Goal: Task Accomplishment & Management: Use online tool/utility

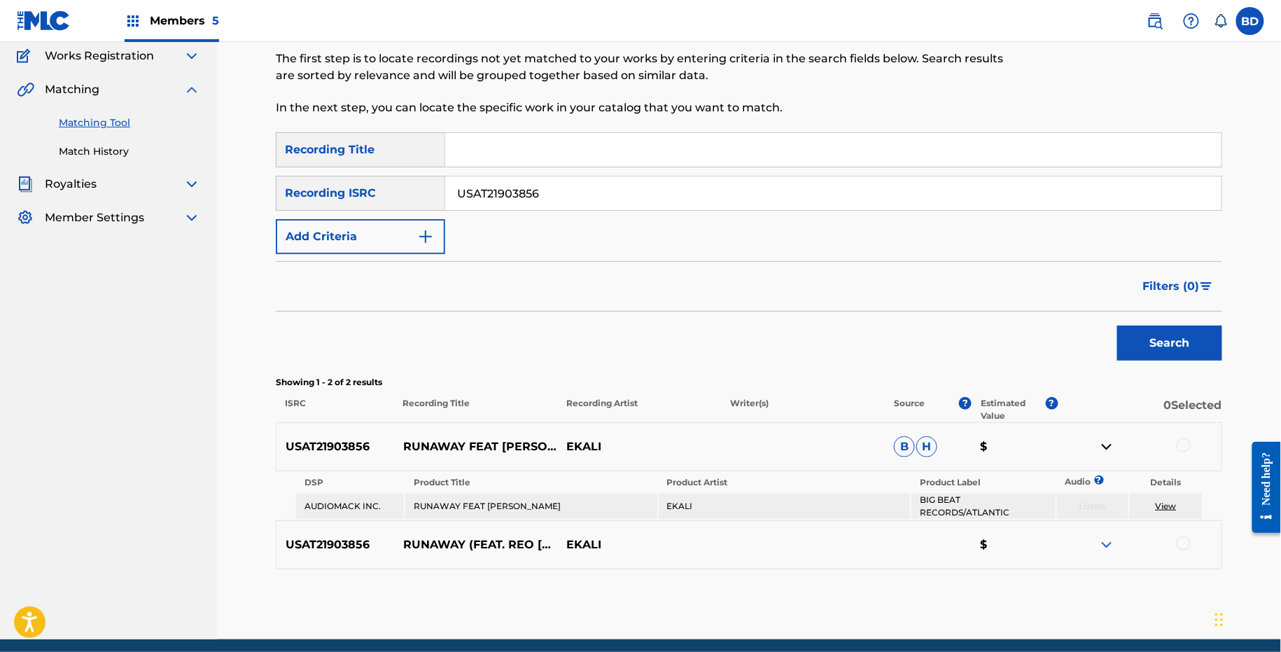
click at [480, 201] on input "USAT21903856" at bounding box center [833, 193] width 777 height 34
paste input "800838"
type input "USAT21800838"
click at [1118, 326] on button "Search" at bounding box center [1170, 343] width 105 height 35
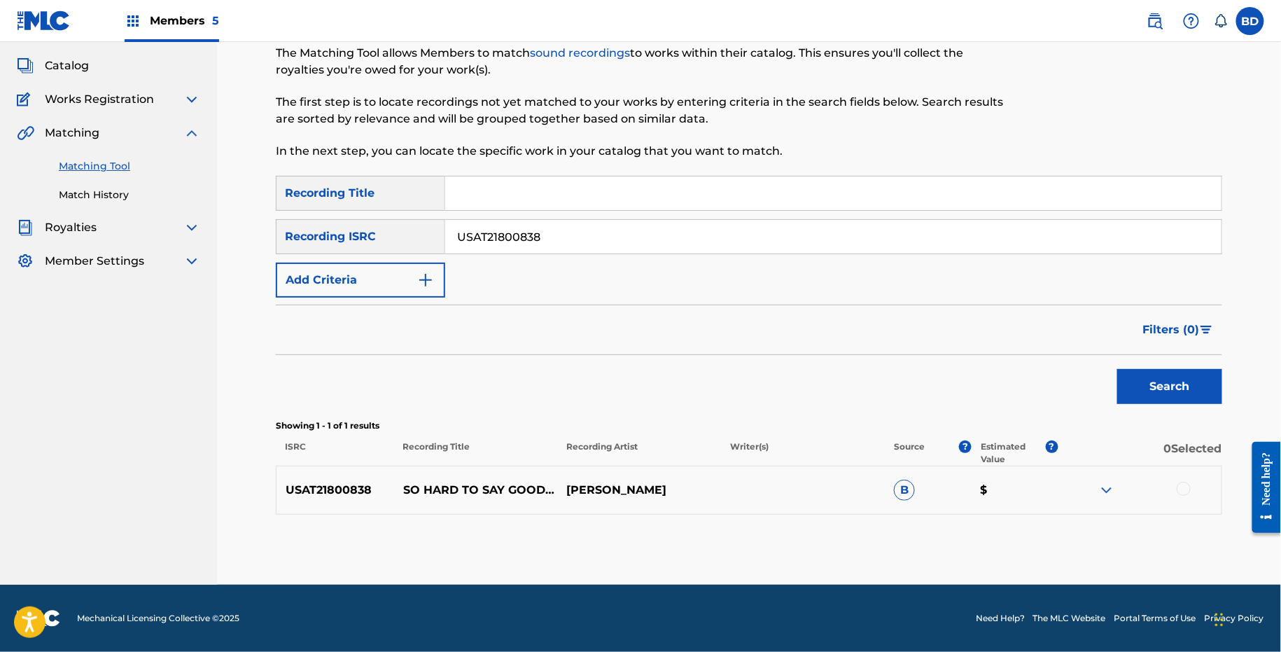
scroll to position [72, 0]
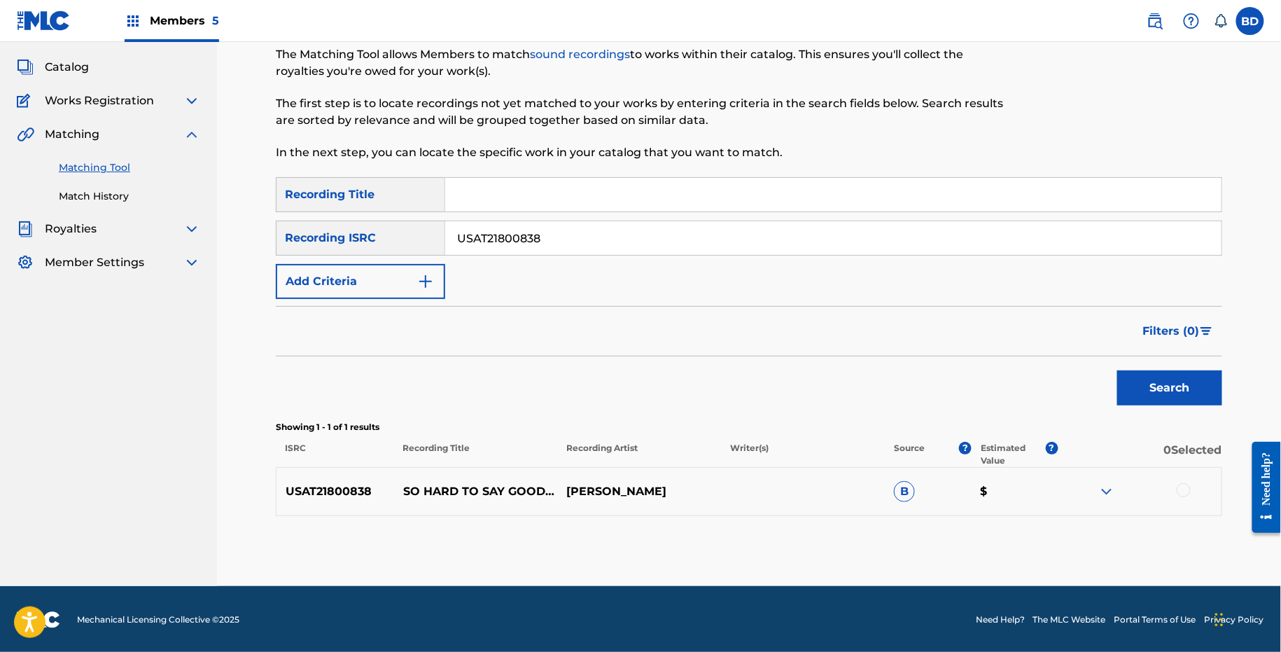
click at [1107, 490] on img at bounding box center [1107, 491] width 17 height 17
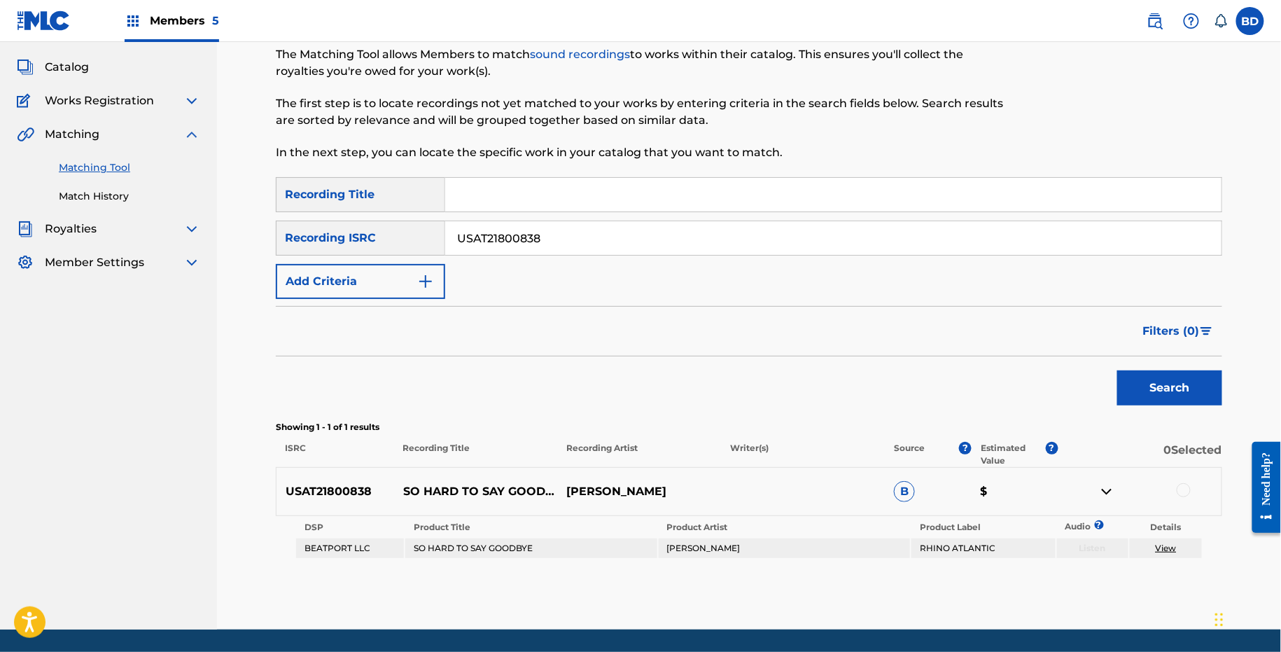
click at [443, 491] on p "SO HARD TO SAY GOODBYE" at bounding box center [476, 491] width 164 height 17
copy p "SO HARD TO SAY GOODBYE"
click at [1186, 491] on div at bounding box center [1184, 490] width 14 height 14
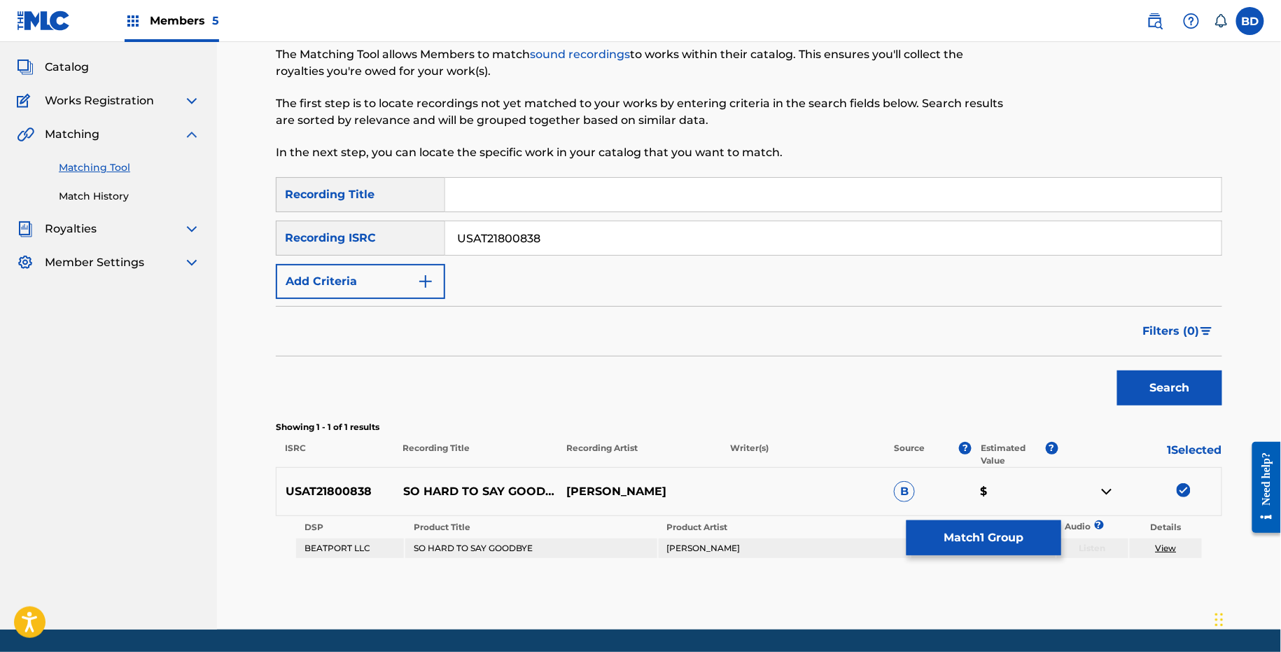
click at [1165, 543] on link "View" at bounding box center [1166, 548] width 21 height 11
click at [953, 522] on button "Match 1 Group" at bounding box center [984, 537] width 155 height 35
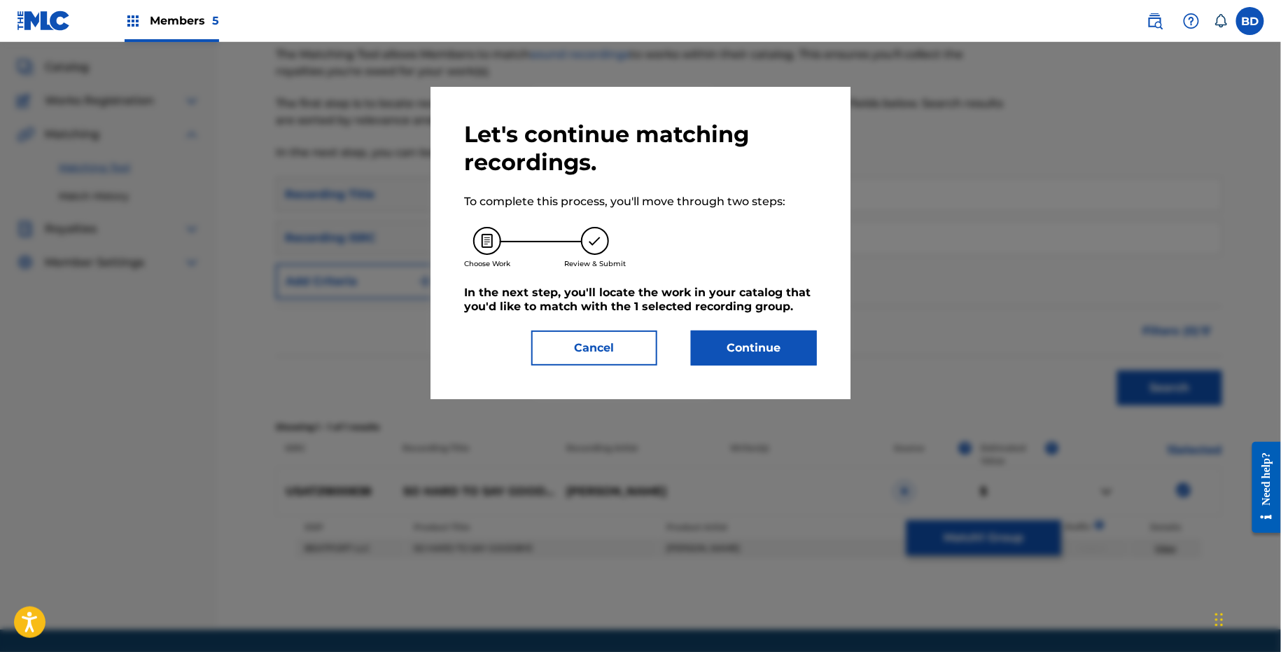
click at [701, 338] on button "Continue" at bounding box center [754, 348] width 126 height 35
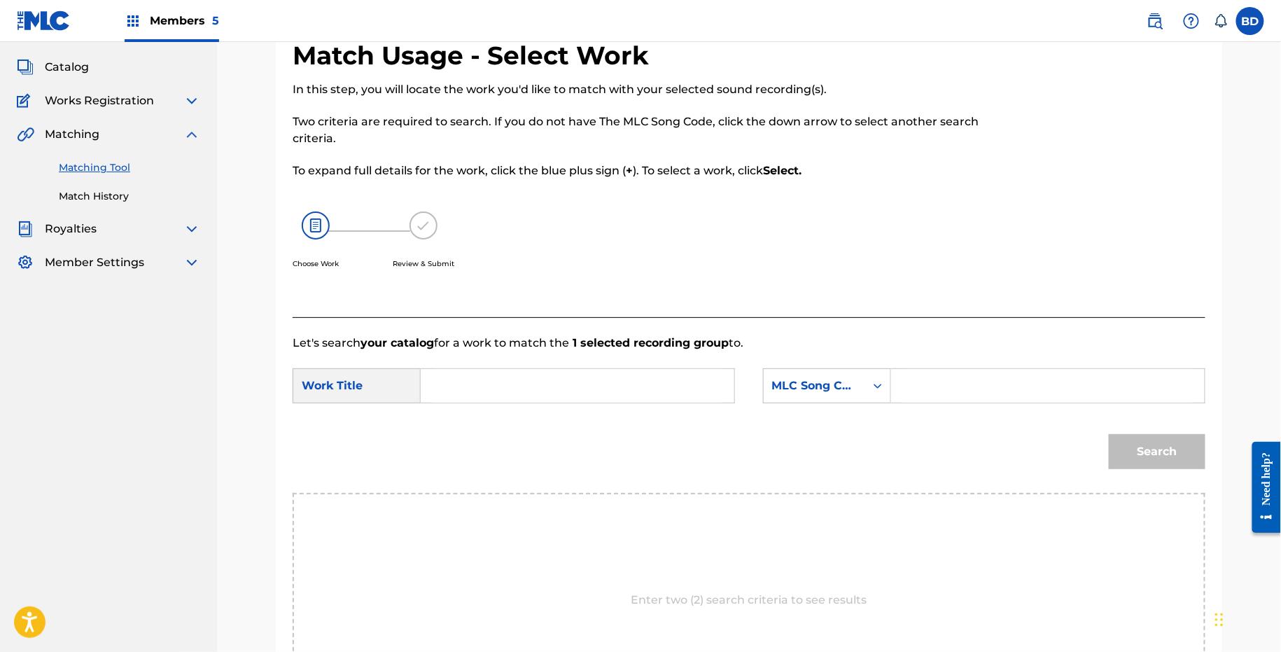
click at [943, 433] on div "Search" at bounding box center [749, 456] width 913 height 73
click at [936, 369] on input "Search Form" at bounding box center [1048, 386] width 290 height 34
paste input "S02913"
type input "S02913"
click at [658, 386] on input "Search Form" at bounding box center [578, 386] width 290 height 34
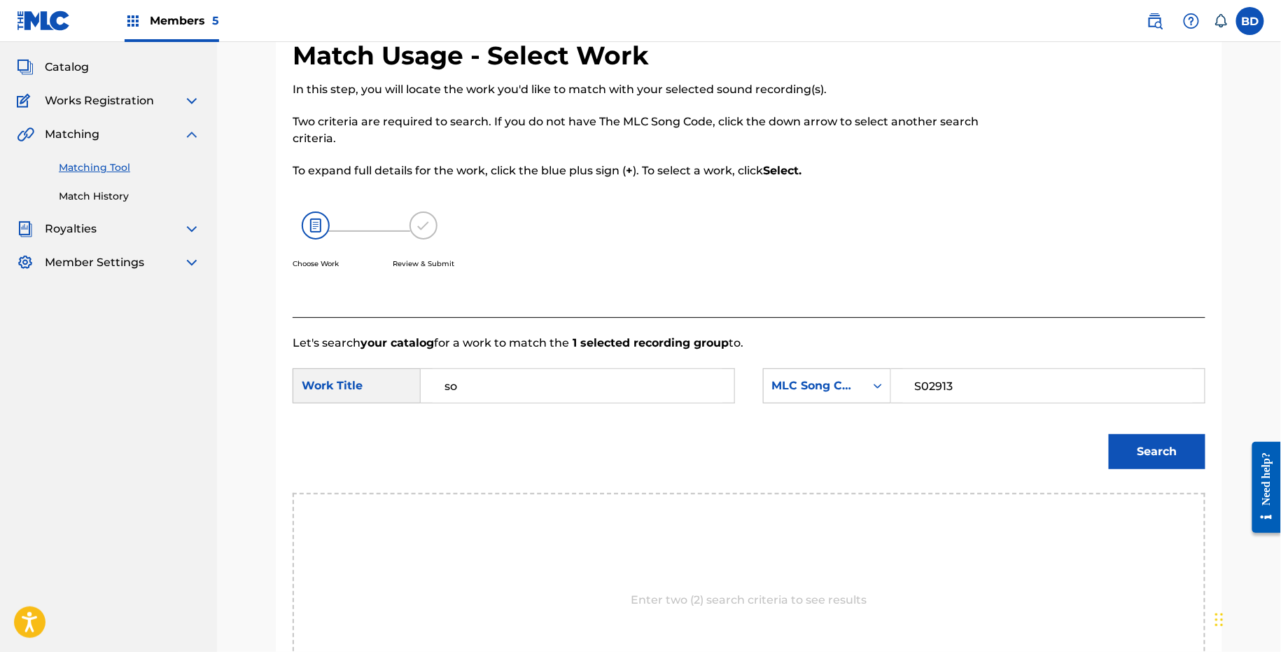
type input "so"
click at [1146, 447] on button "Search" at bounding box center [1157, 451] width 97 height 35
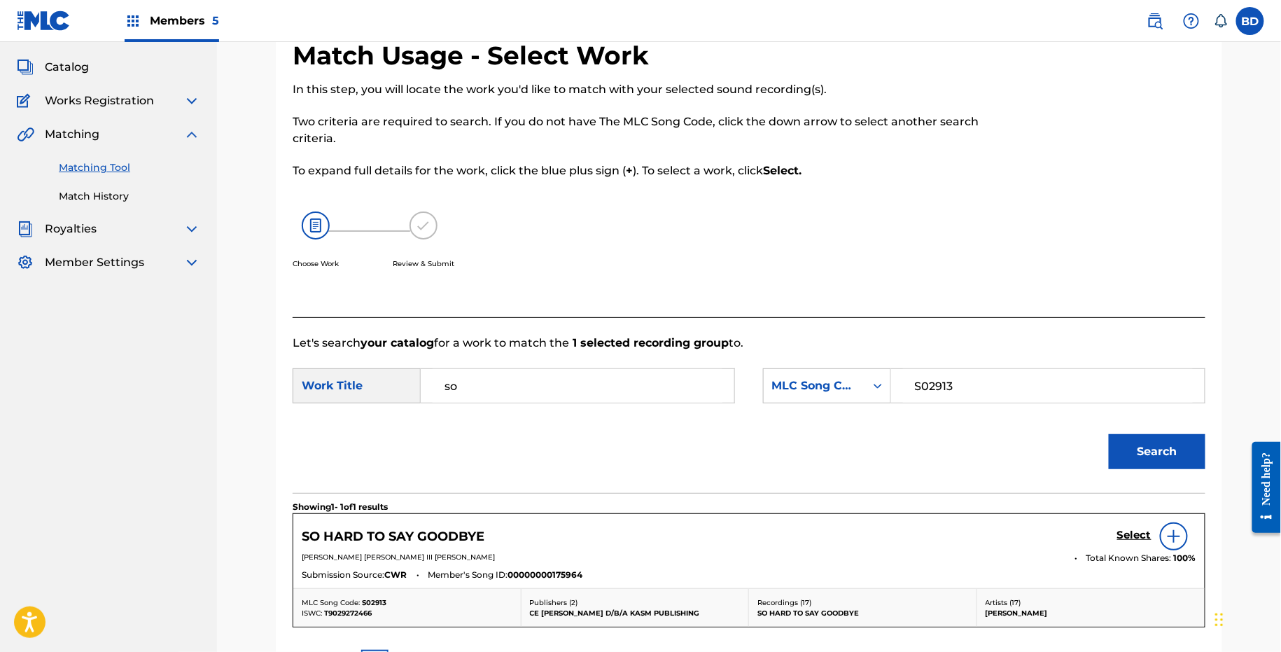
click at [1143, 529] on h5 "Select" at bounding box center [1135, 535] width 34 height 13
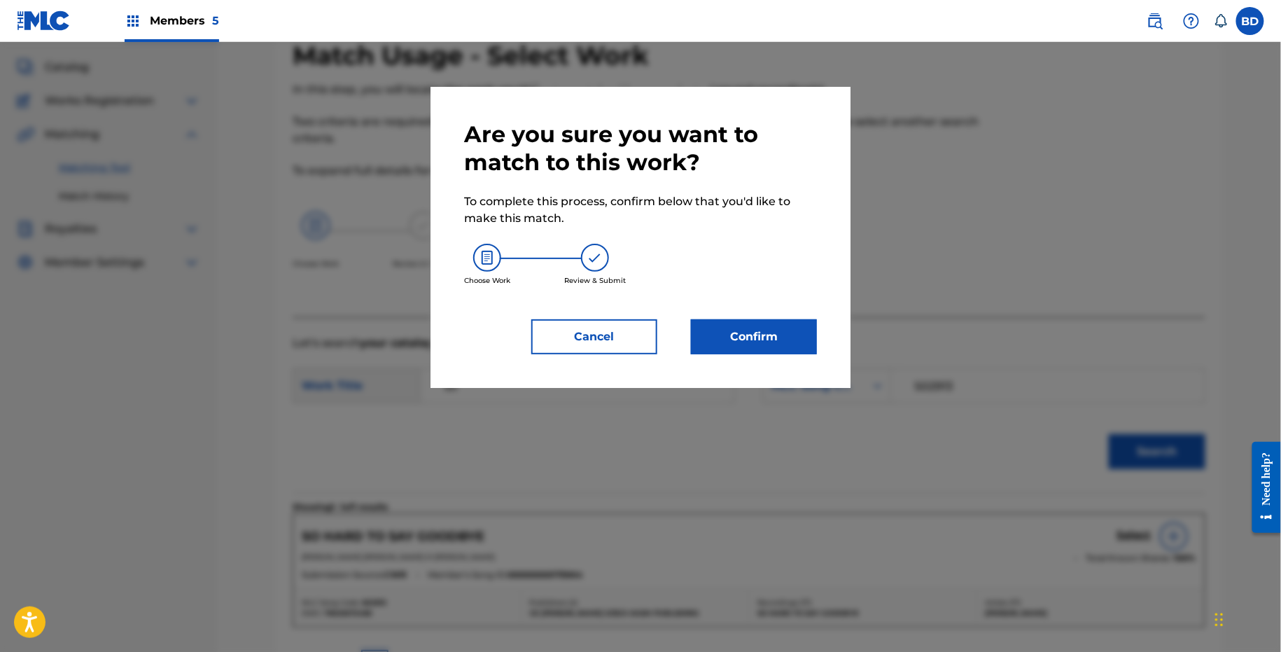
click at [761, 347] on button "Confirm" at bounding box center [754, 336] width 126 height 35
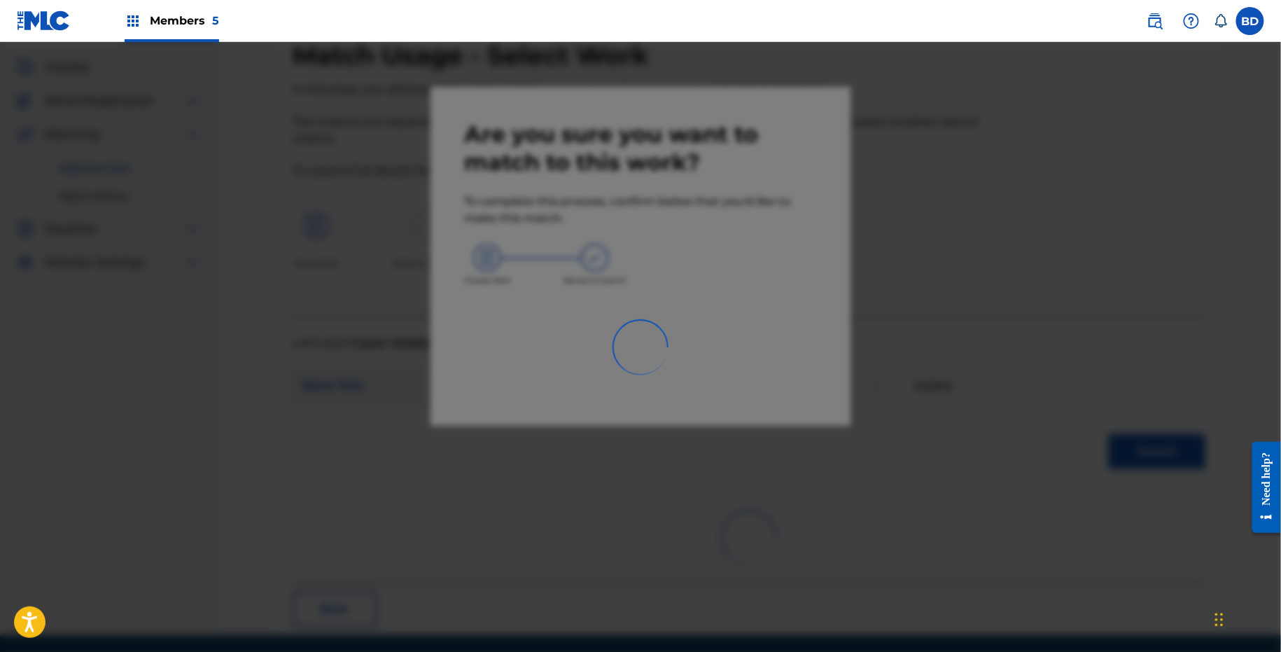
scroll to position [36, 0]
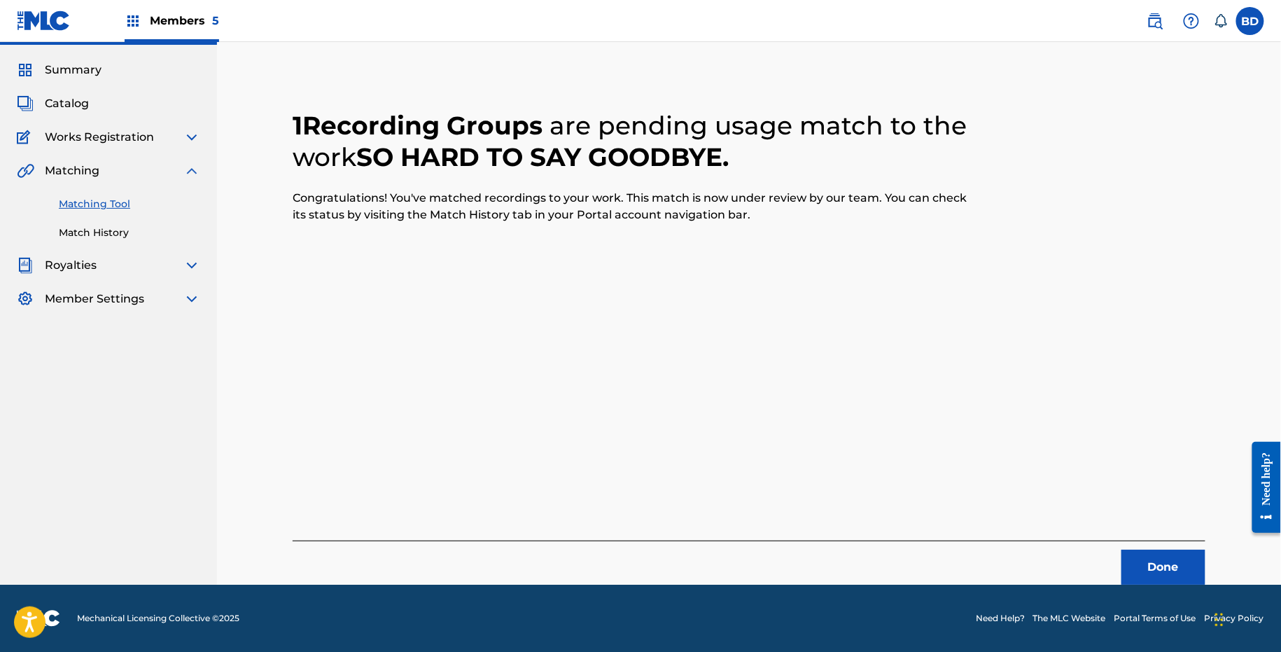
click at [95, 225] on link "Match History" at bounding box center [129, 232] width 141 height 15
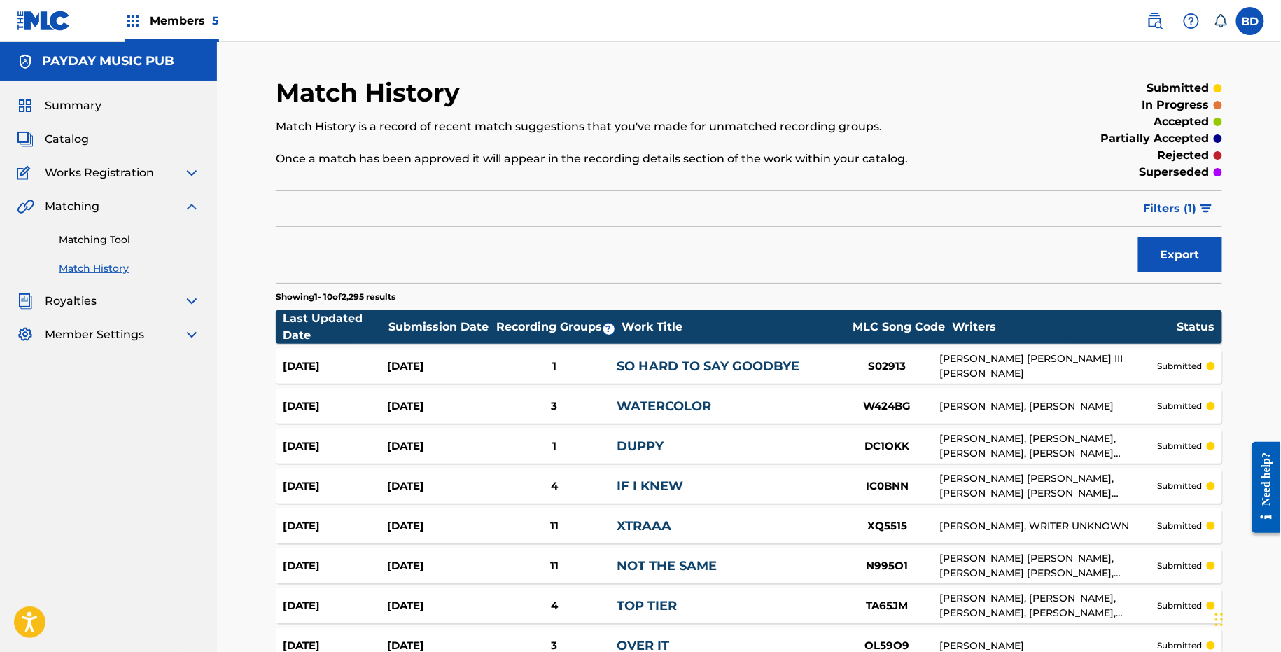
click at [574, 369] on div "1" at bounding box center [554, 367] width 125 height 16
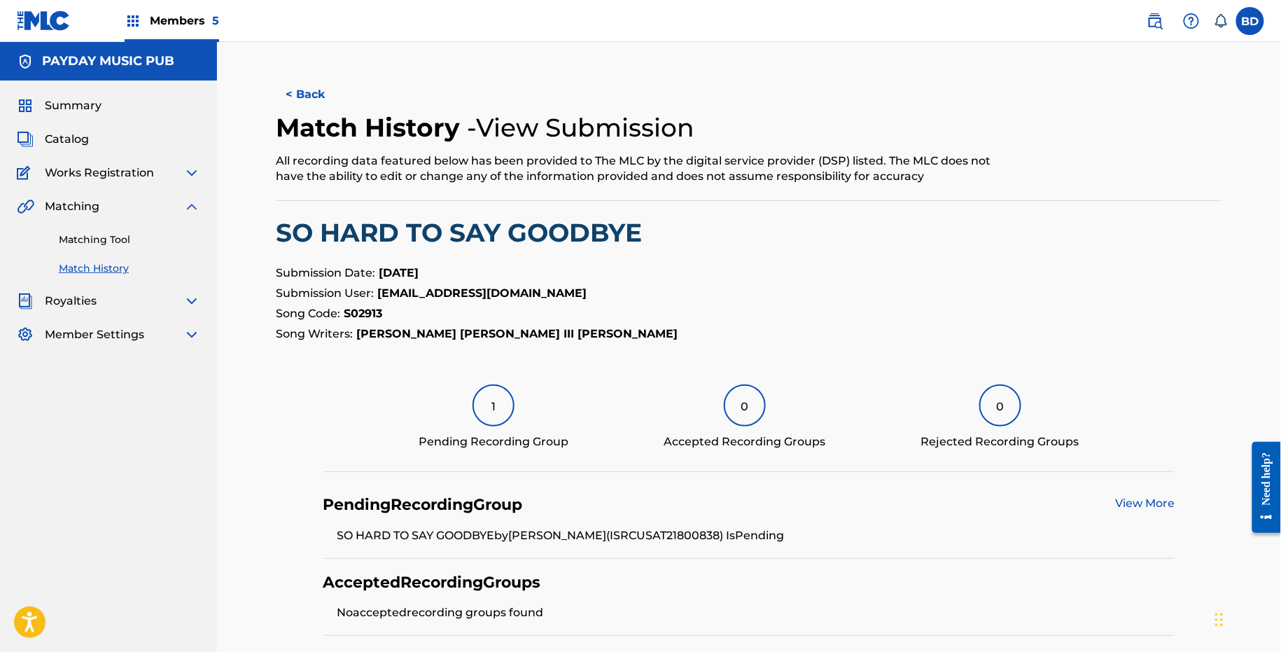
click at [77, 242] on link "Matching Tool" at bounding box center [129, 239] width 141 height 15
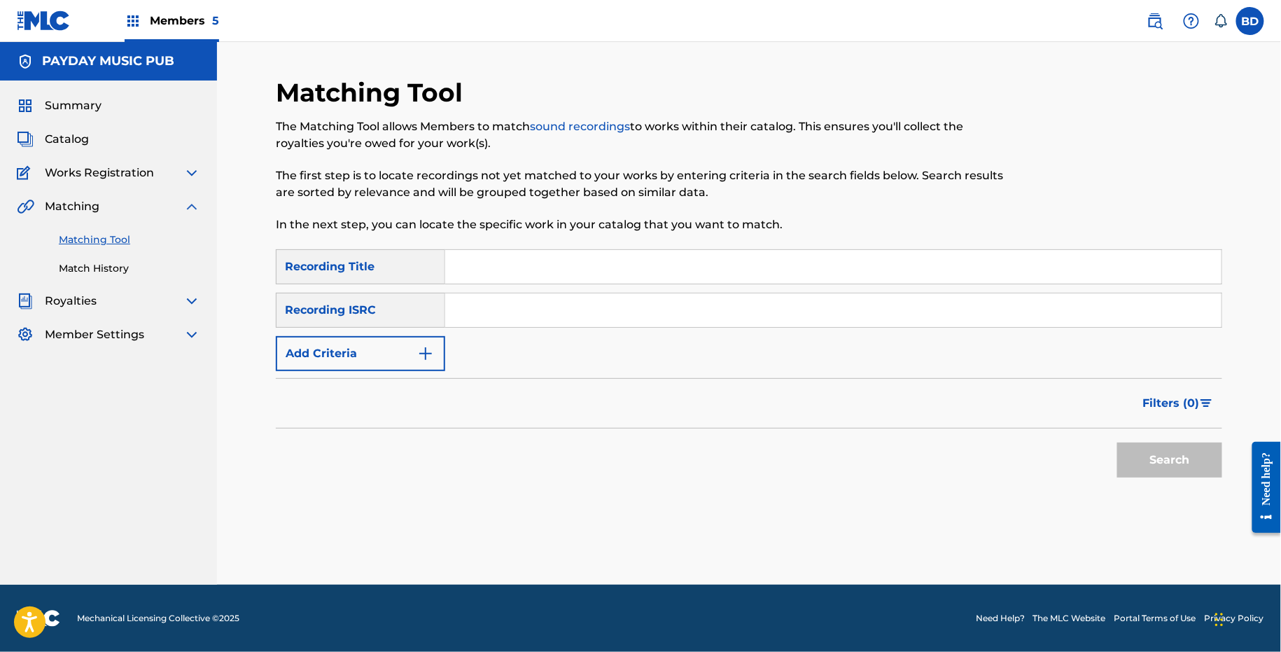
click at [412, 308] on div "Recording ISRC" at bounding box center [360, 310] width 169 height 35
click at [432, 308] on div "Recording ISRC" at bounding box center [360, 310] width 169 height 35
drag, startPoint x: 432, startPoint y: 308, endPoint x: 499, endPoint y: 319, distance: 67.5
click at [445, 308] on div "Recording ISRC" at bounding box center [360, 310] width 169 height 35
drag, startPoint x: 499, startPoint y: 319, endPoint x: 494, endPoint y: 310, distance: 10.7
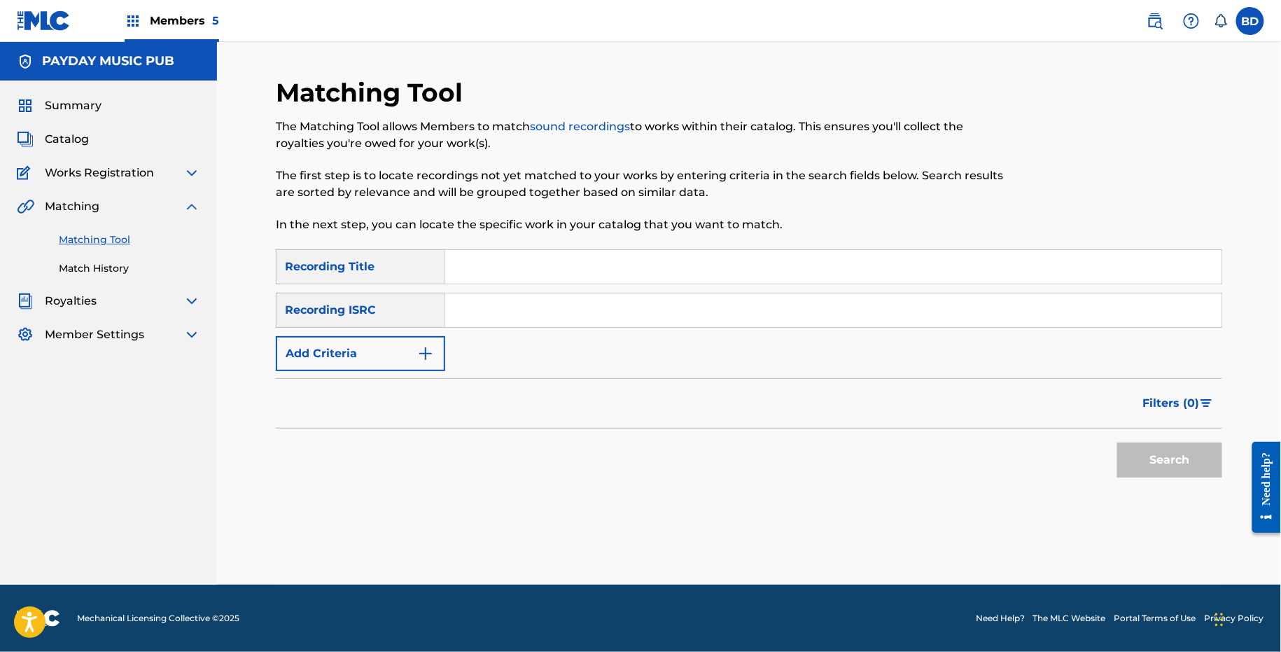
click at [499, 319] on input "Search Form" at bounding box center [833, 310] width 777 height 34
paste input "USANG2480854"
type input "USANG2480854"
click at [1118, 443] on button "Search" at bounding box center [1170, 460] width 105 height 35
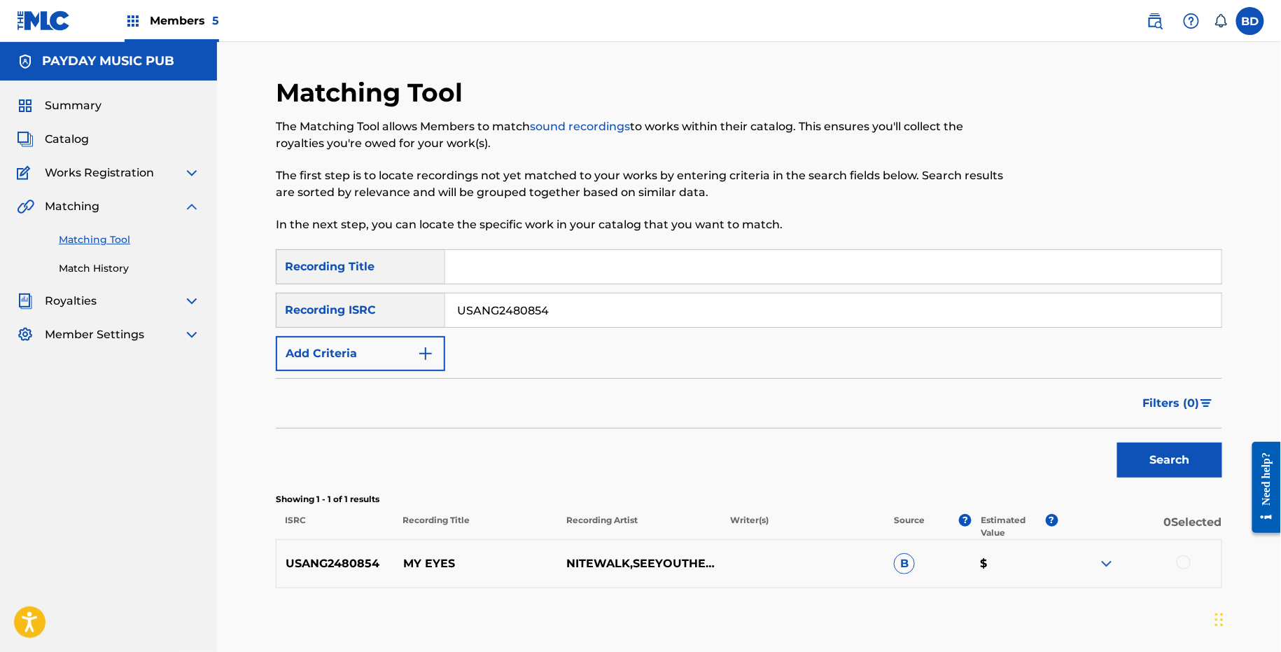
scroll to position [72, 0]
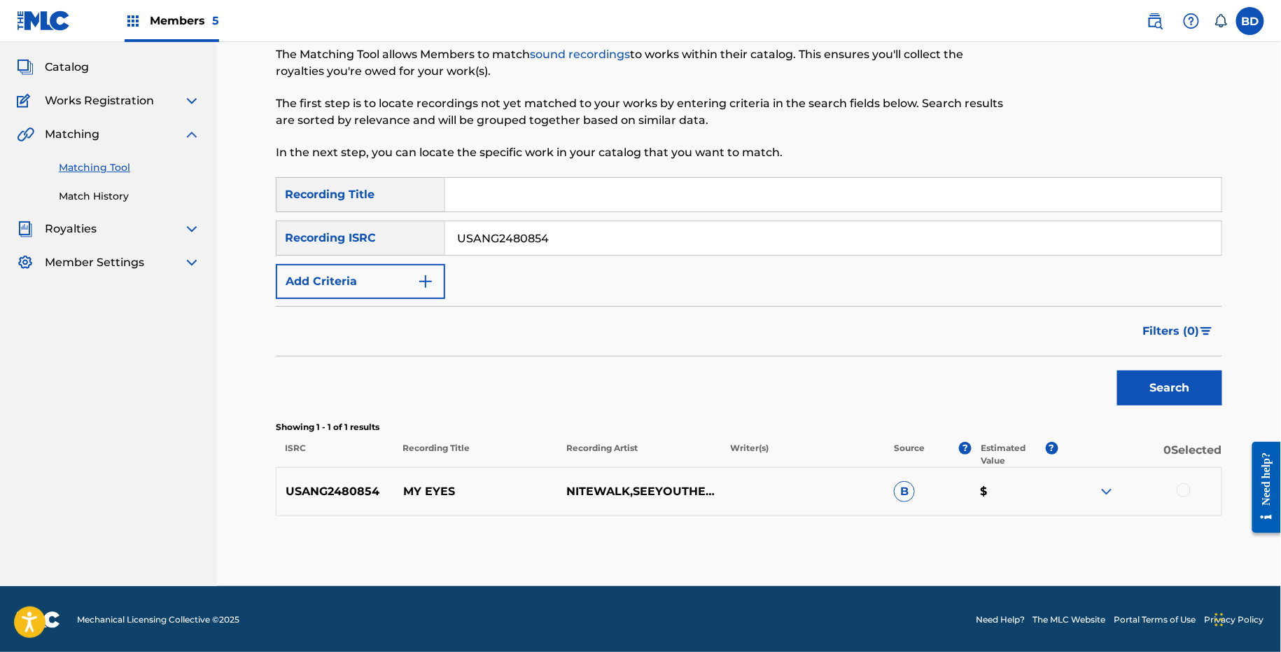
click at [1111, 496] on img at bounding box center [1107, 491] width 17 height 17
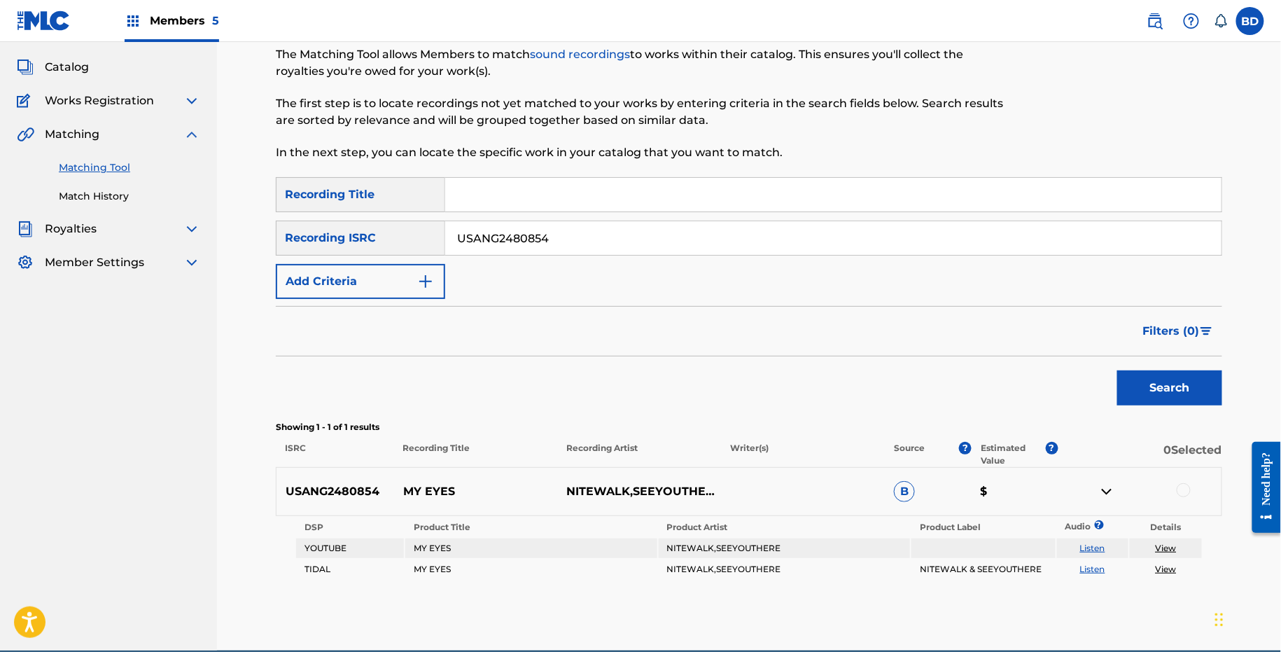
click at [443, 467] on div "USANG2480854 MY EYES NITEWALK,SEEYOUTHERE B $" at bounding box center [749, 491] width 947 height 49
click at [439, 497] on p "MY EYES" at bounding box center [476, 491] width 164 height 17
copy p "MY EYES"
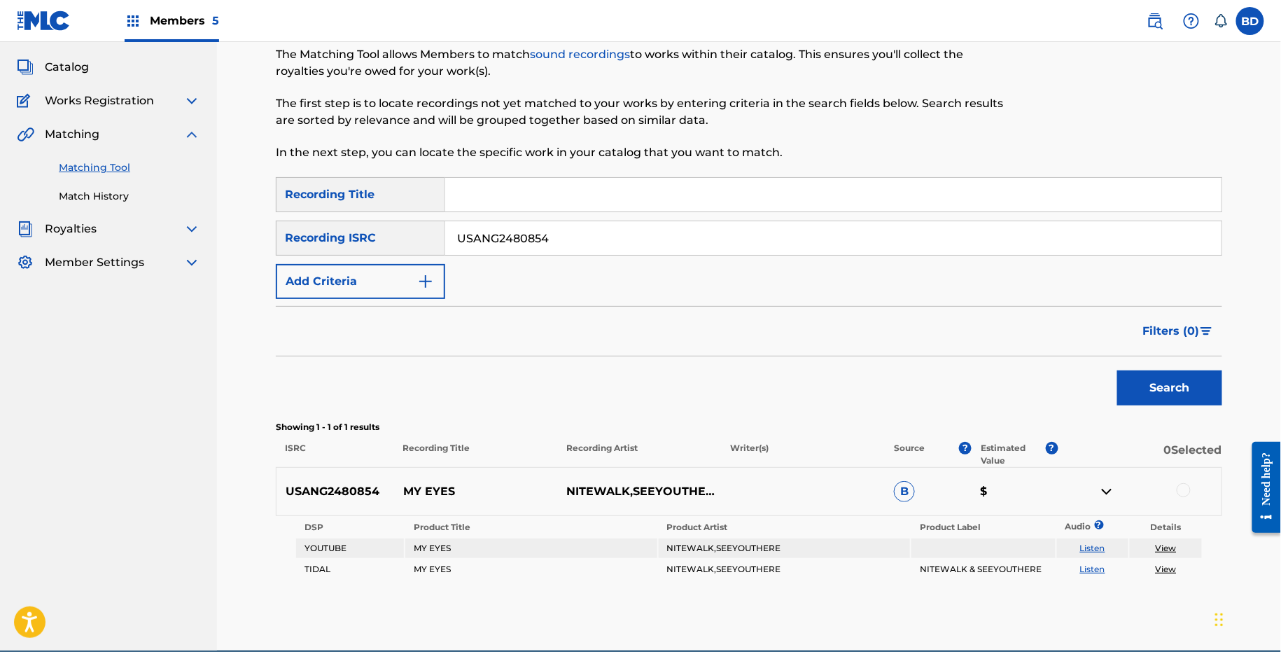
click at [1181, 491] on div at bounding box center [1184, 490] width 14 height 14
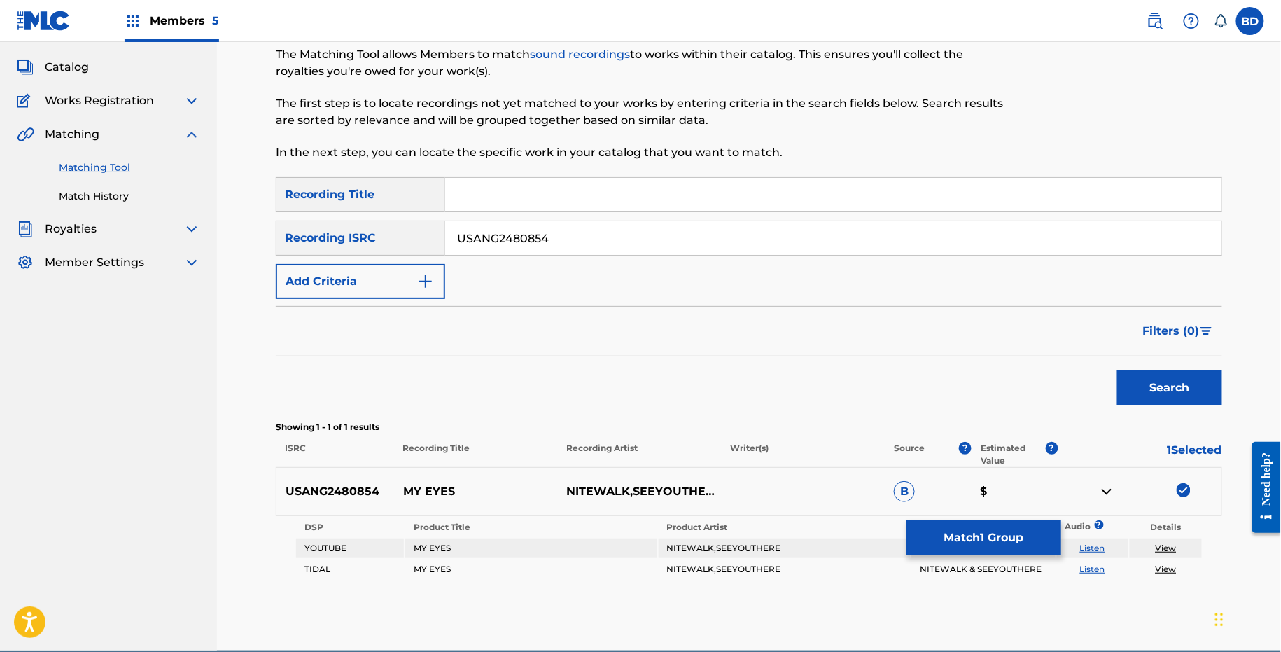
click at [948, 544] on button "Match 1 Group" at bounding box center [984, 537] width 155 height 35
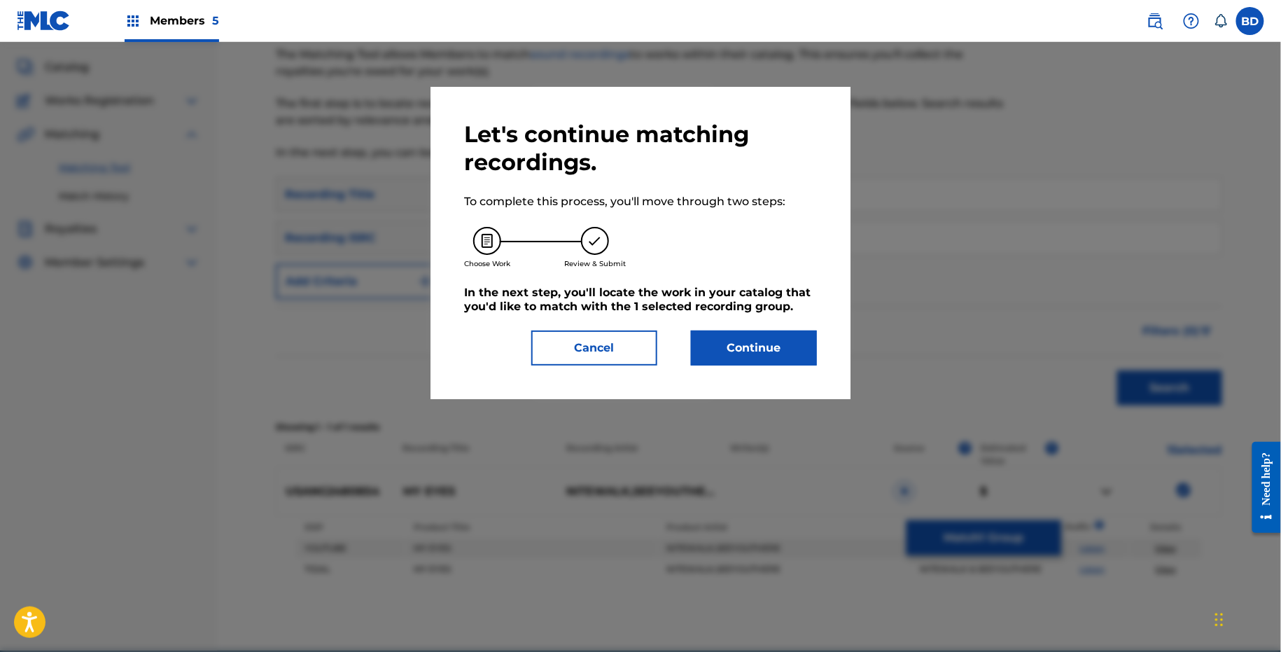
click at [743, 342] on button "Continue" at bounding box center [754, 348] width 126 height 35
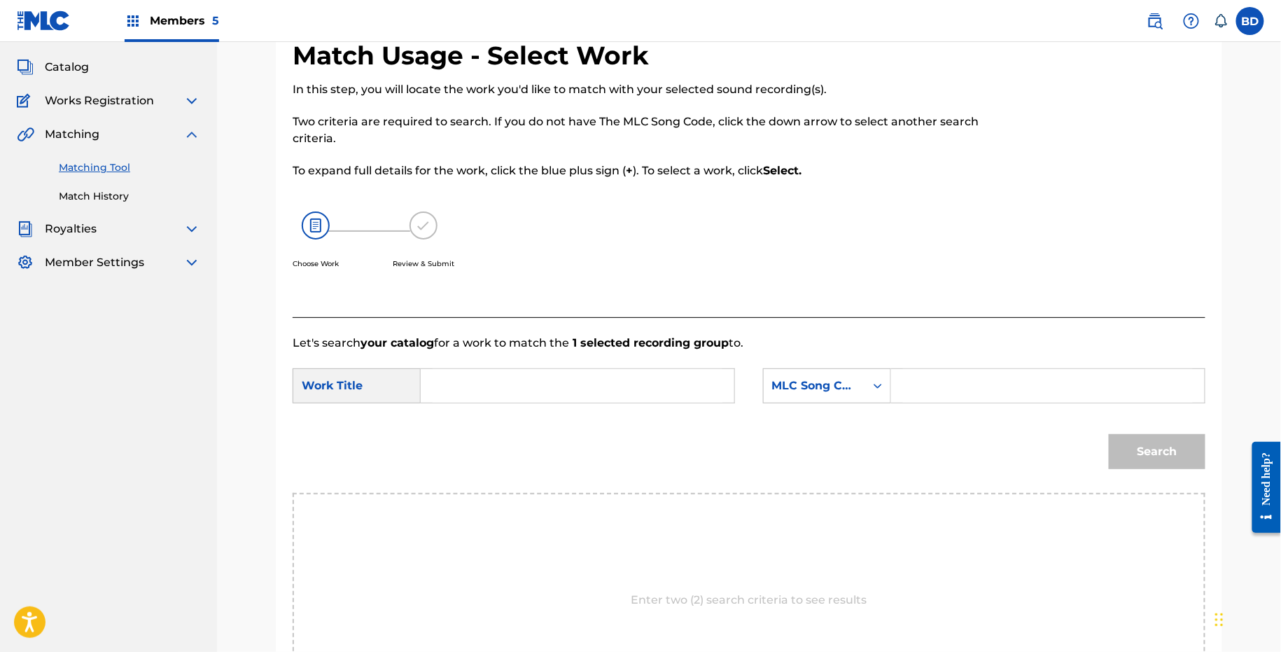
click at [947, 381] on input "Search Form" at bounding box center [1048, 386] width 290 height 34
paste input "MG9VRY"
type input "MG9VRY"
click at [675, 380] on input "Search Form" at bounding box center [578, 386] width 290 height 34
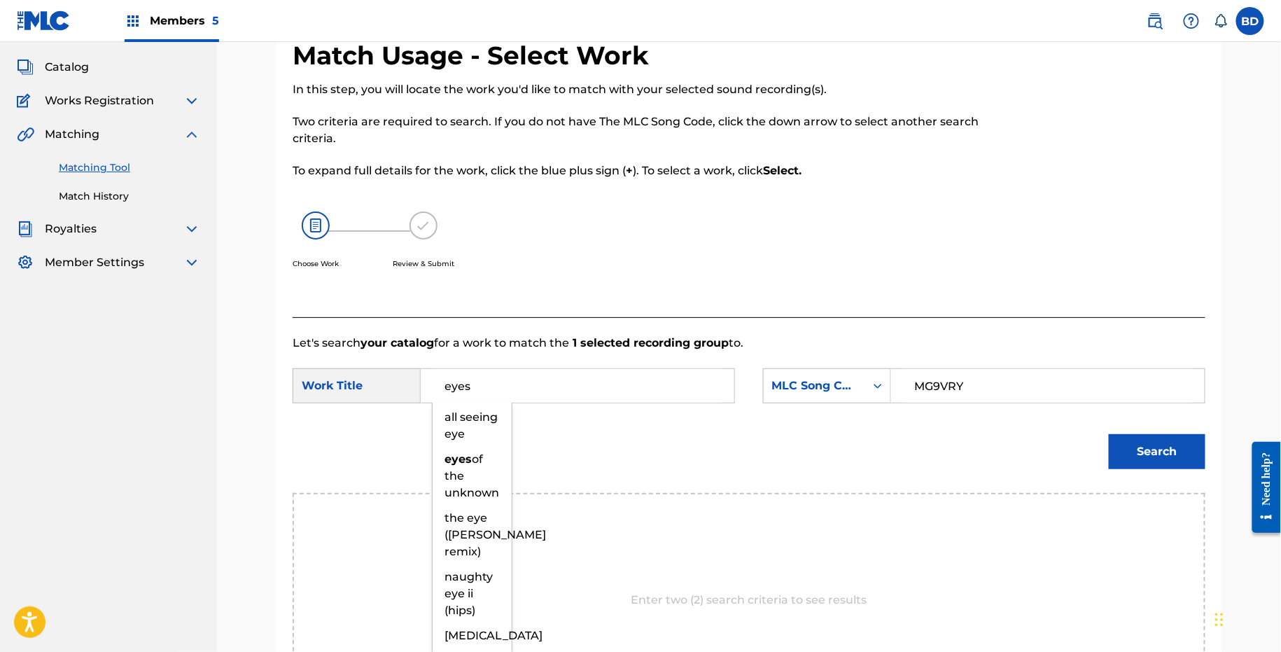
type input "eyes"
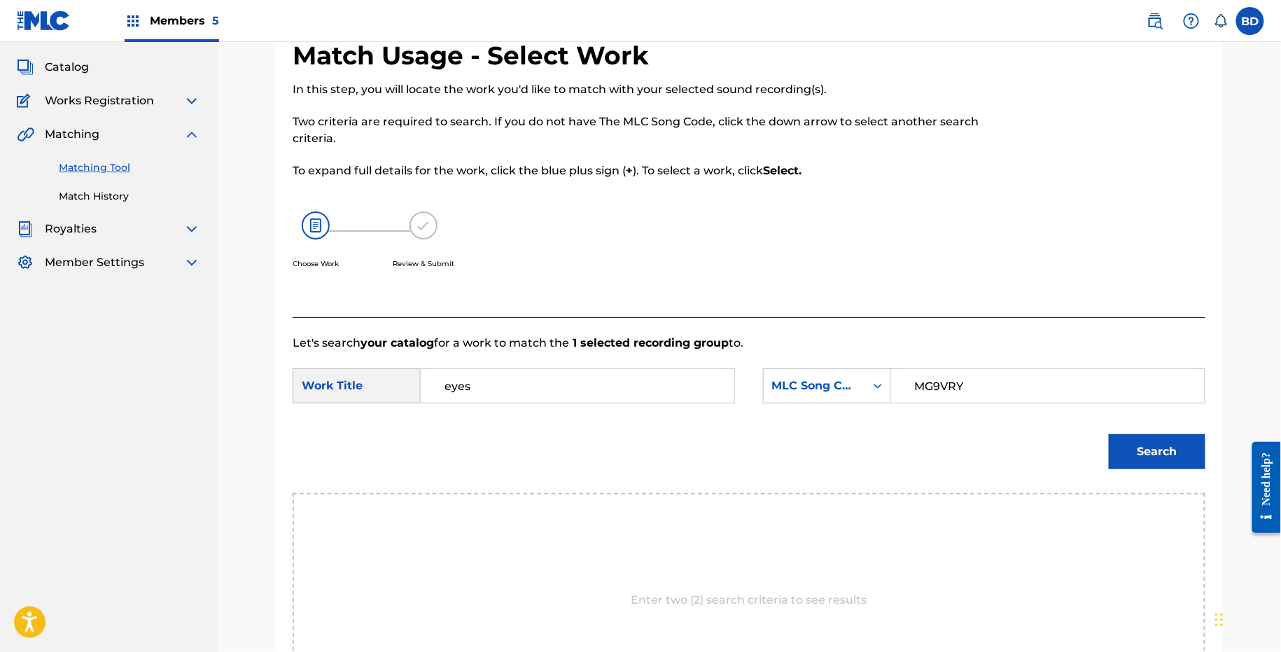
click at [1167, 446] on button "Search" at bounding box center [1157, 451] width 97 height 35
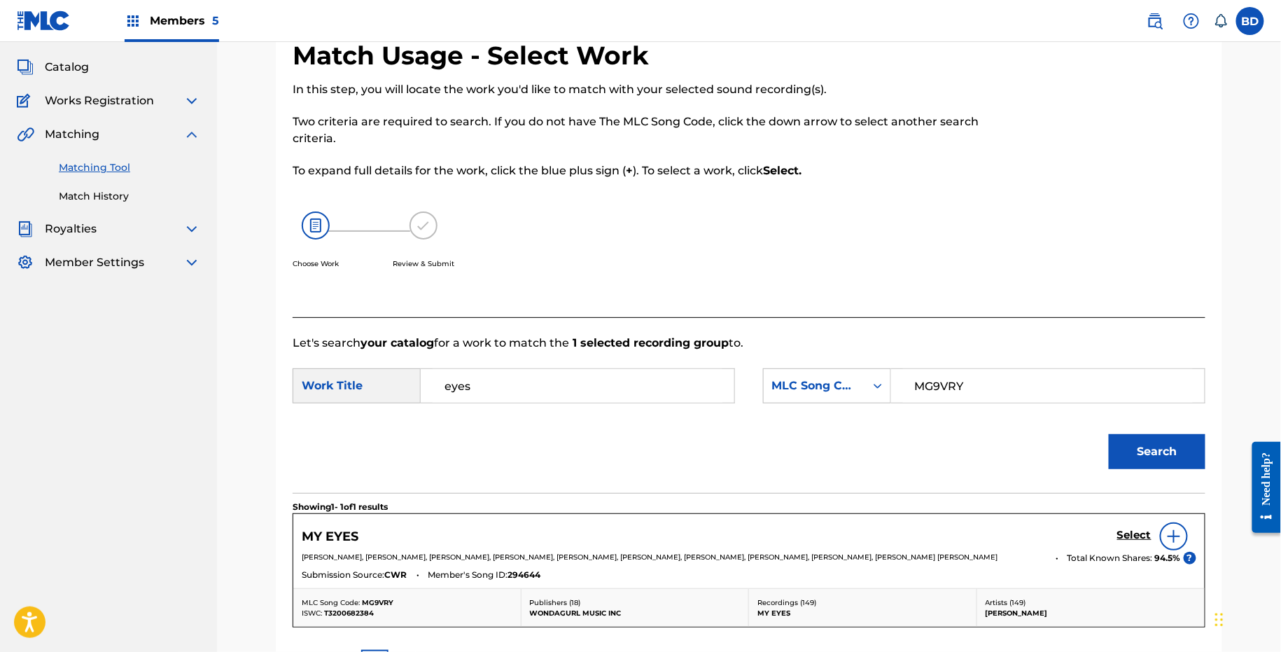
click at [1136, 543] on div "Select" at bounding box center [1157, 536] width 79 height 28
click at [1136, 539] on h5 "Select" at bounding box center [1135, 535] width 34 height 13
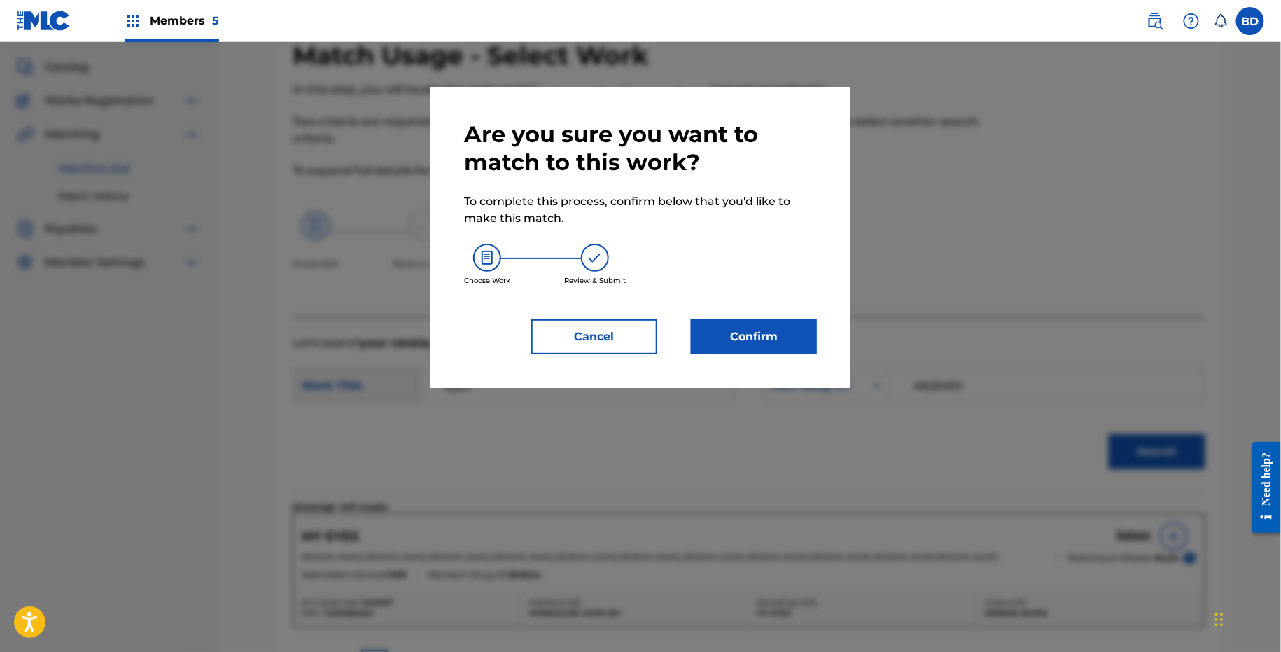
click at [742, 347] on button "Confirm" at bounding box center [754, 336] width 126 height 35
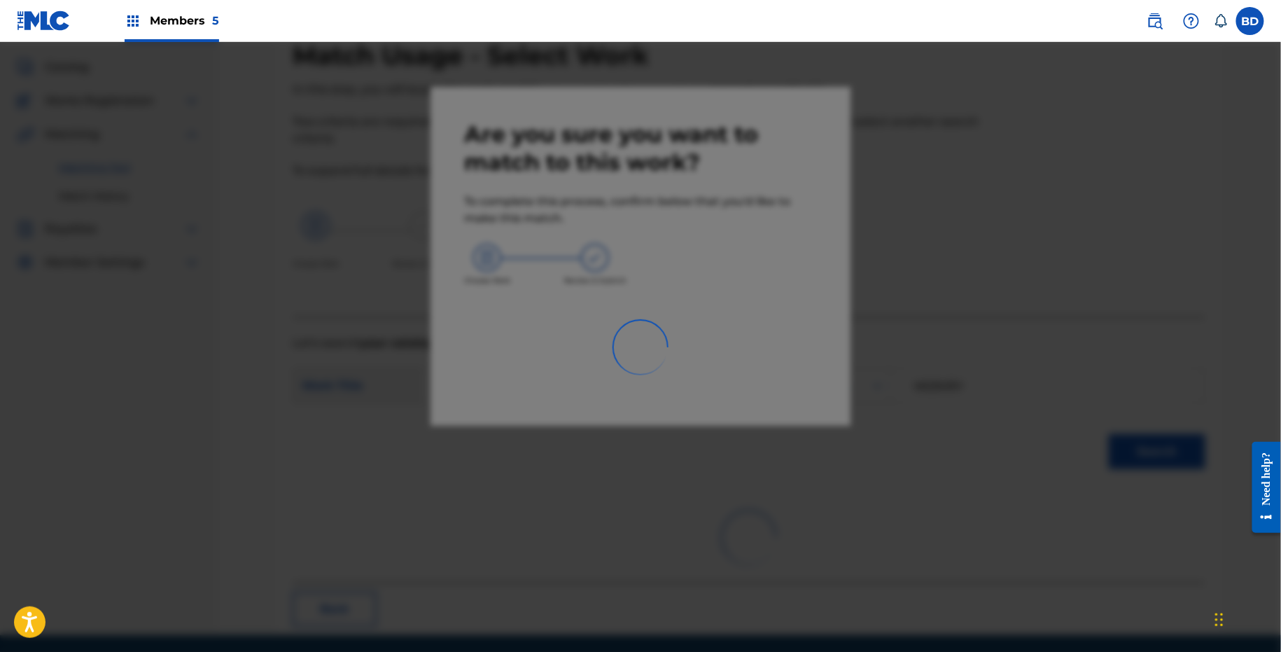
scroll to position [0, 0]
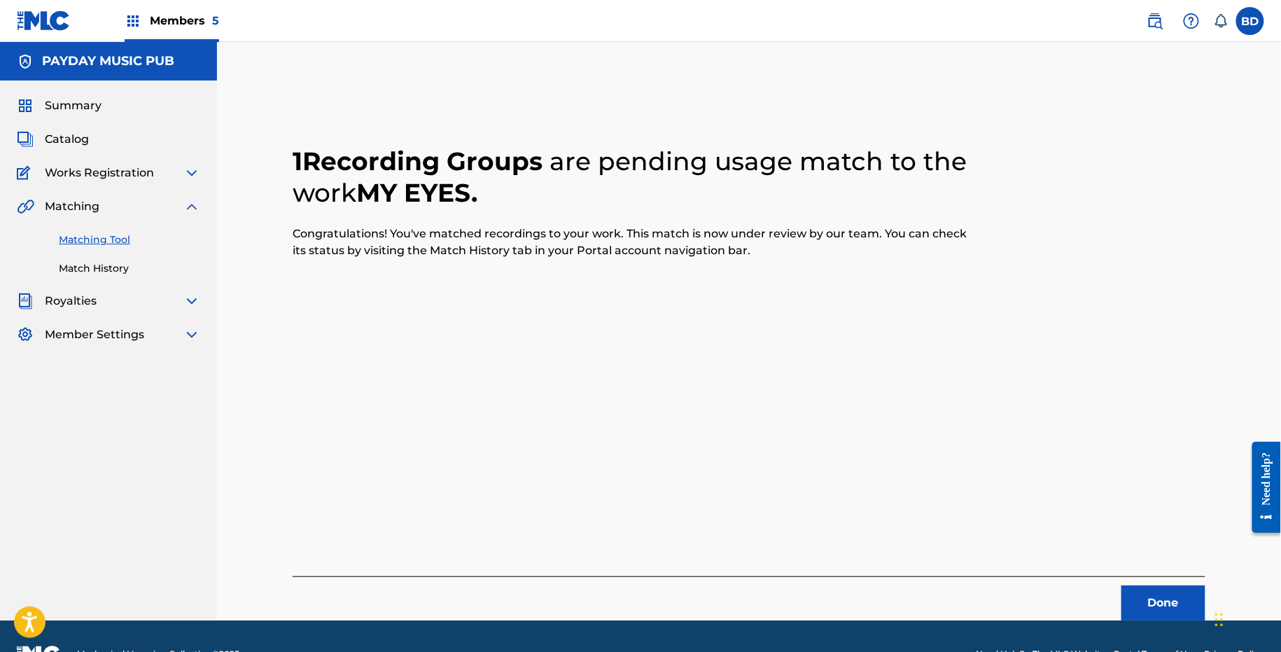
click at [106, 265] on link "Match History" at bounding box center [129, 268] width 141 height 15
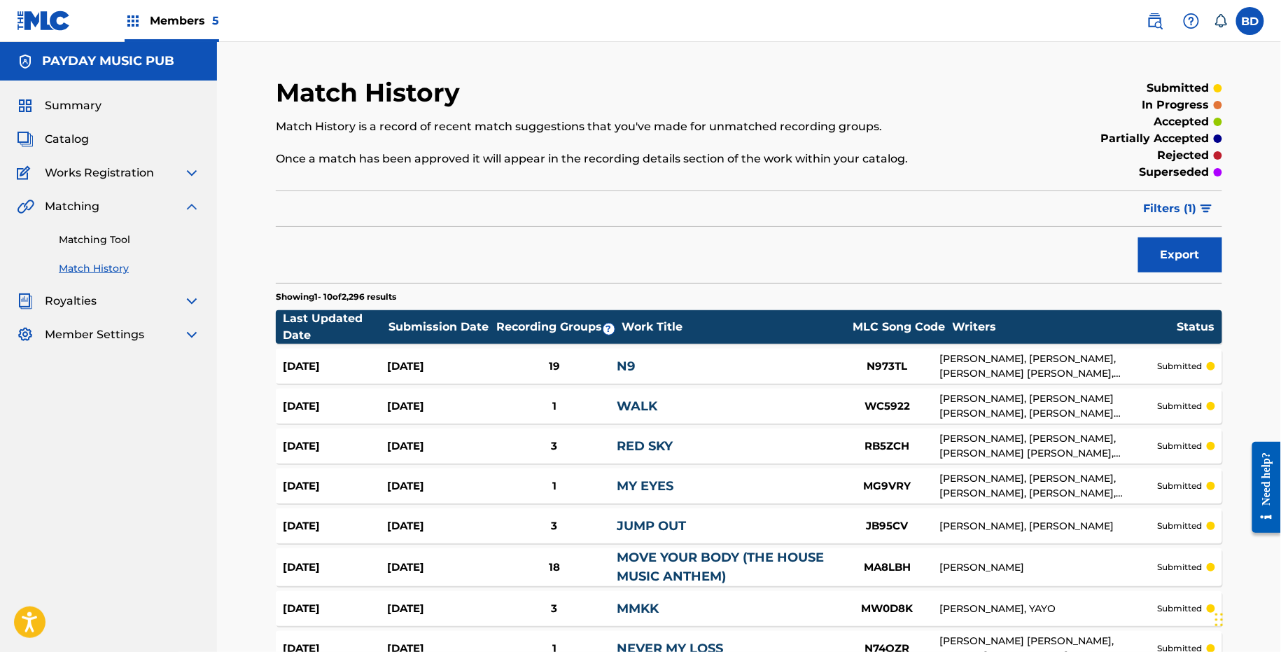
click at [1165, 211] on span "Filters ( 1 )" at bounding box center [1170, 208] width 53 height 17
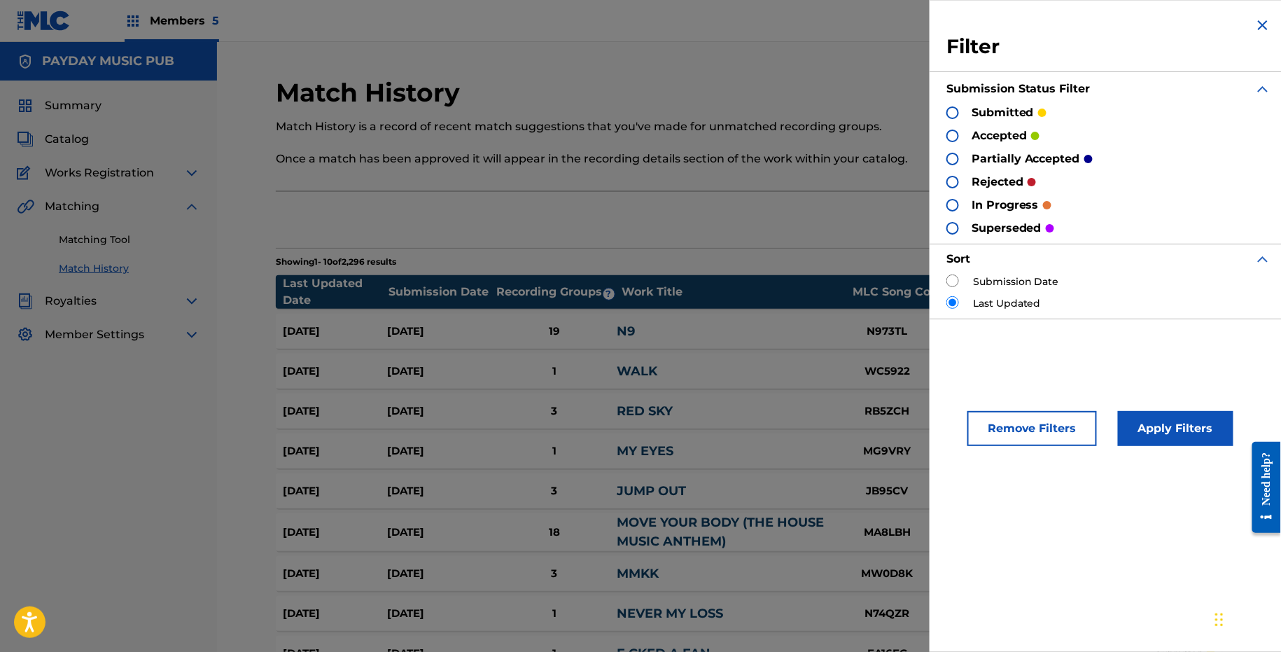
click at [956, 277] on input "radio" at bounding box center [953, 280] width 13 height 13
radio input "true"
click at [1152, 435] on button "Apply Filters" at bounding box center [1176, 428] width 116 height 35
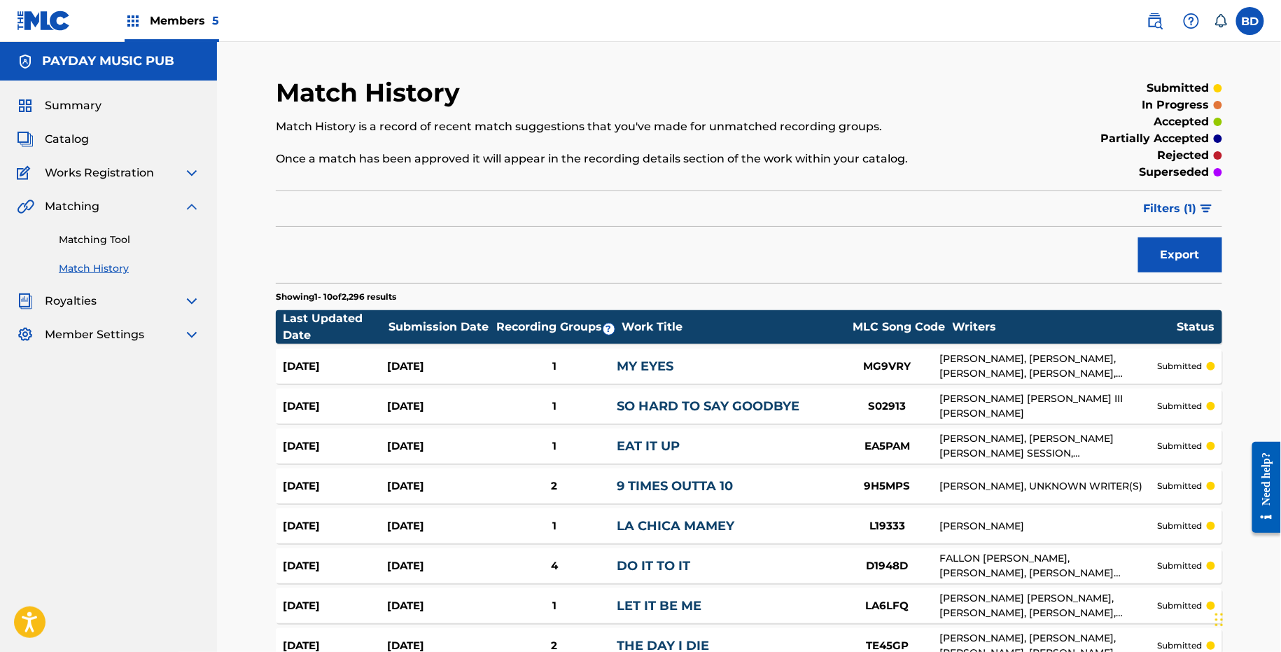
click at [738, 358] on div "MY EYES" at bounding box center [726, 366] width 218 height 19
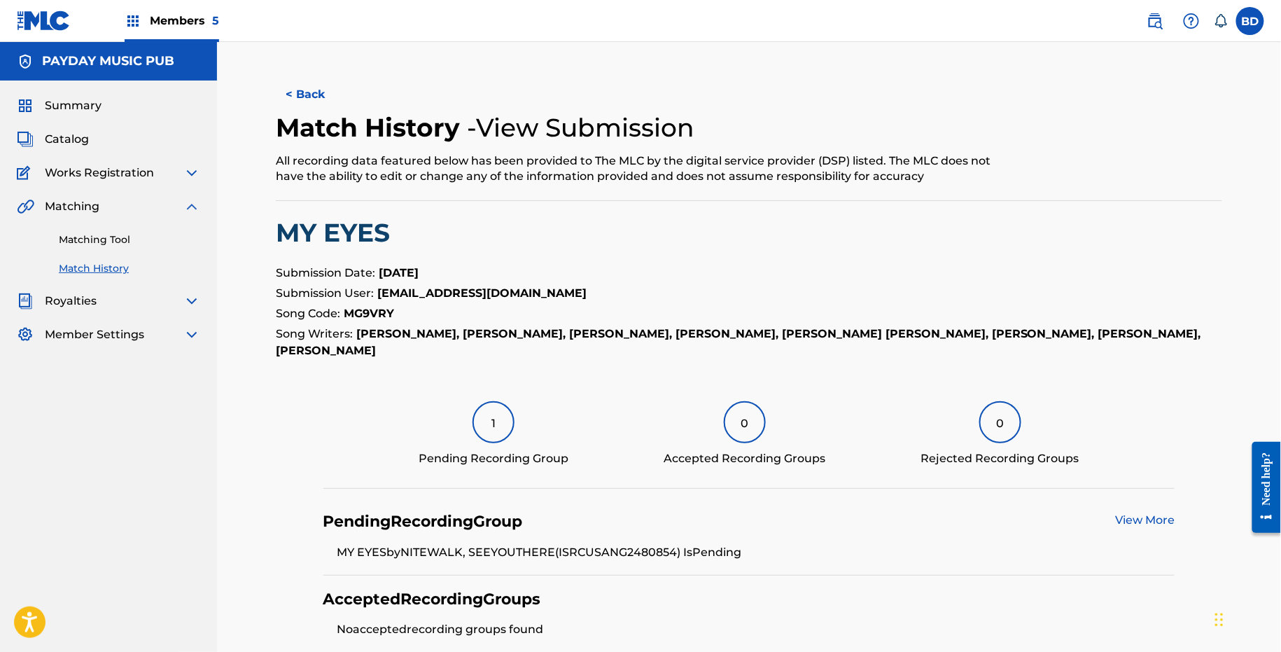
click at [134, 230] on div "Matching Tool Match History" at bounding box center [108, 245] width 183 height 61
click at [123, 247] on div "Matching Tool Match History" at bounding box center [108, 245] width 183 height 61
click at [123, 232] on link "Matching Tool" at bounding box center [129, 239] width 141 height 15
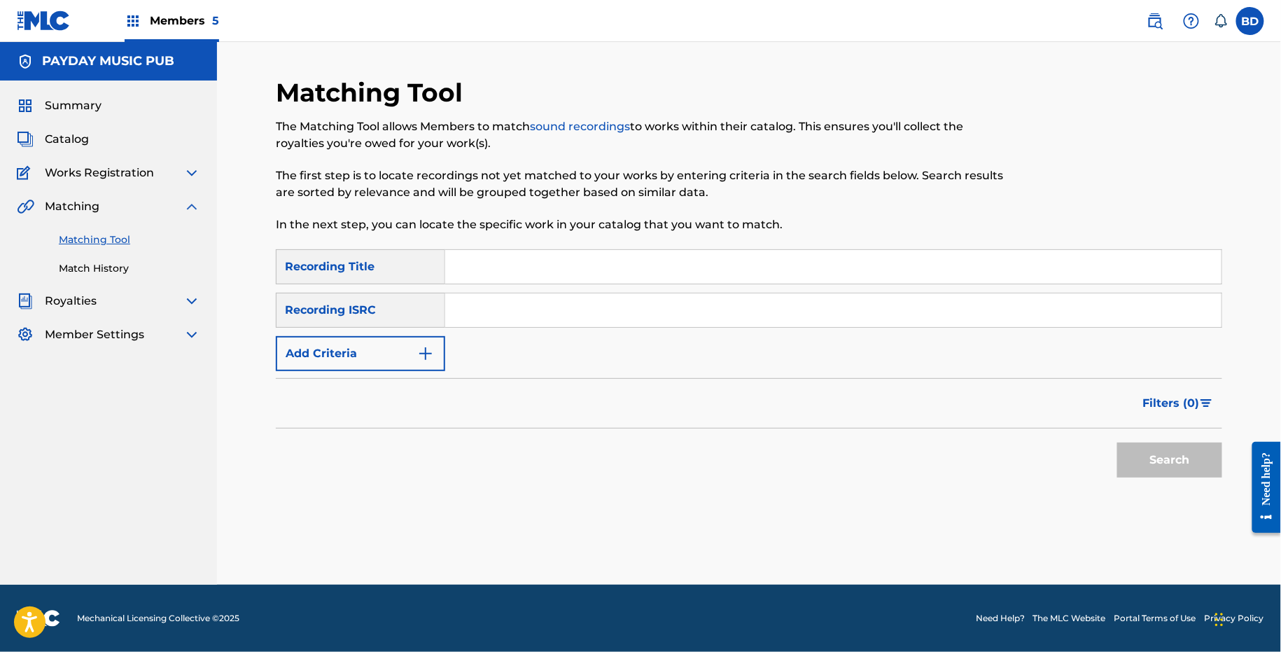
click at [550, 300] on input "Search Form" at bounding box center [833, 310] width 777 height 34
paste input "USANG2464495"
type input "USANG2464495"
click at [1118, 443] on button "Search" at bounding box center [1170, 460] width 105 height 35
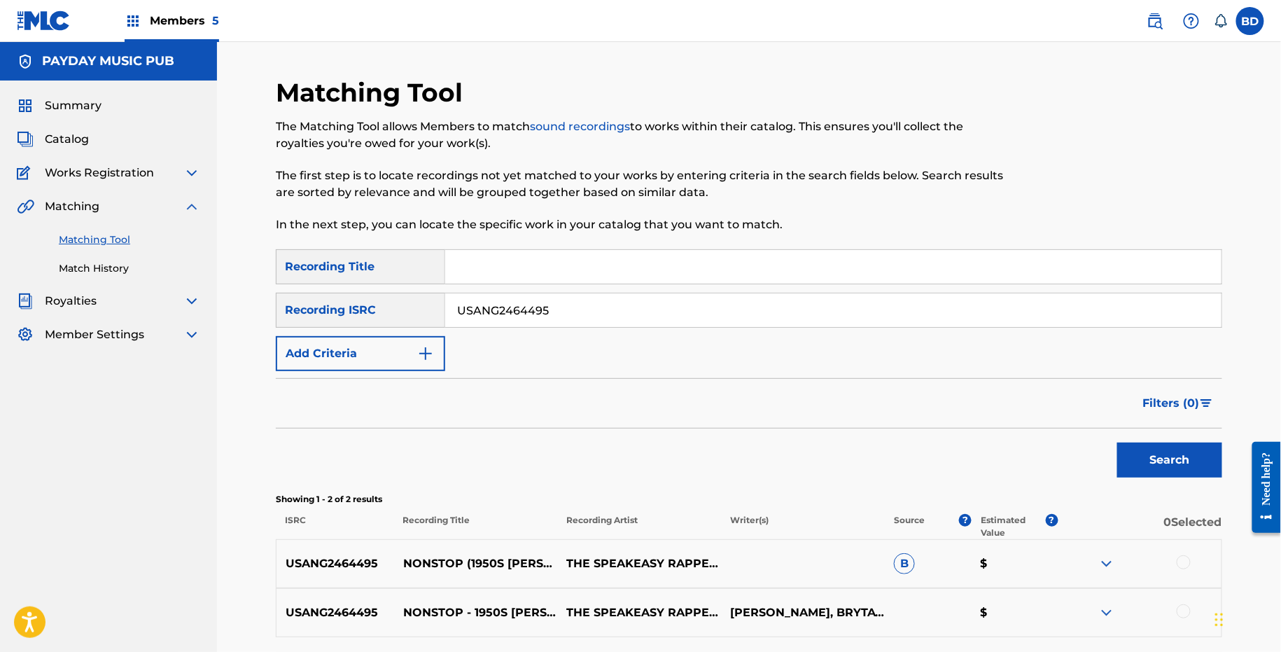
scroll to position [121, 0]
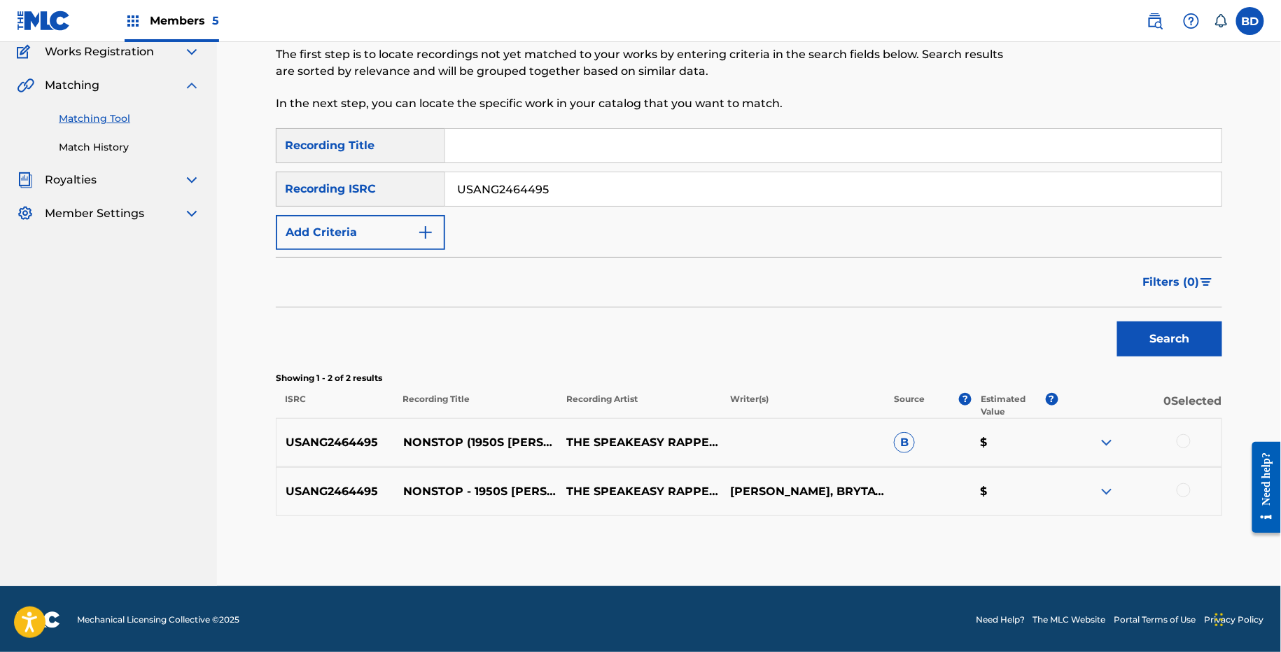
click at [1102, 446] on img at bounding box center [1107, 442] width 17 height 17
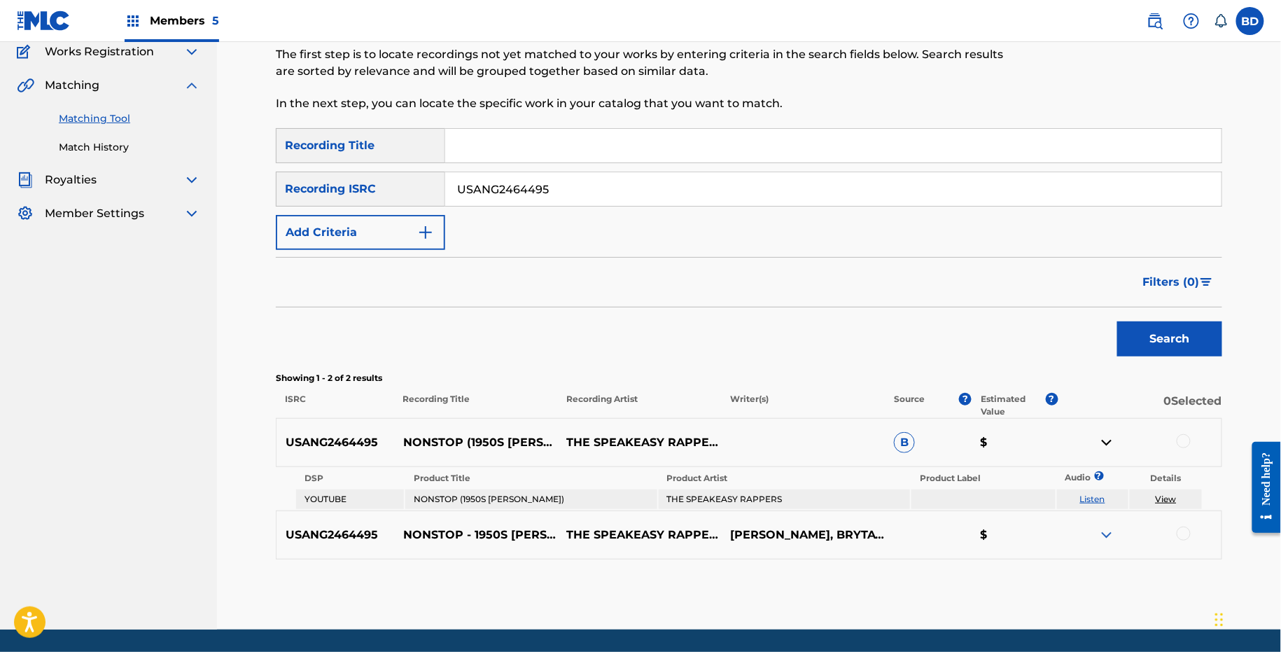
click at [438, 439] on p "NONSTOP (1950S DRAKE)" at bounding box center [476, 442] width 164 height 17
copy p "NONSTOP"
click at [513, 510] on div "USANG2464495 NONSTOP - 1950S DRAKE THE SPEAKEASY RAPPERS A. GRAHAM, BRYTAVIOUS …" at bounding box center [749, 534] width 947 height 49
click at [512, 501] on td "NONSTOP (1950S DRAKE)" at bounding box center [530, 499] width 251 height 20
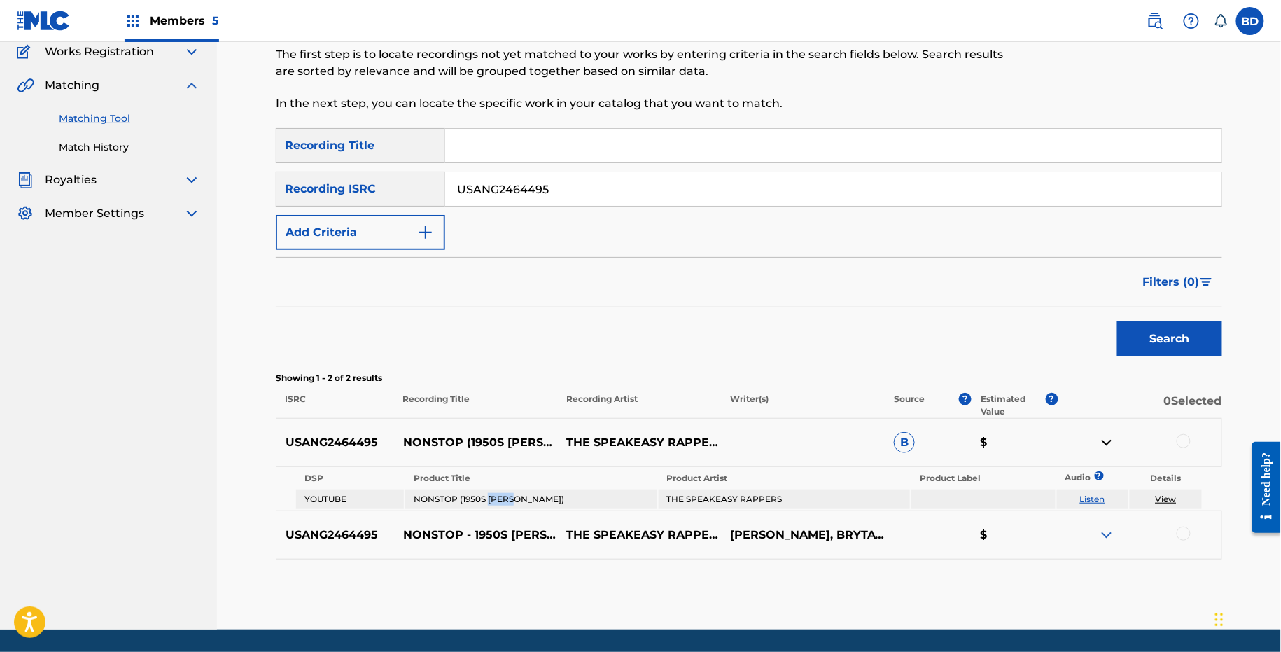
click at [512, 501] on td "NONSTOP (1950S DRAKE)" at bounding box center [530, 499] width 251 height 20
copy td "DRAKE"
click at [512, 501] on td "NONSTOP (1950S DRAKE)" at bounding box center [530, 499] width 251 height 20
copy td "NONSTOP (1950S DRAKE)"
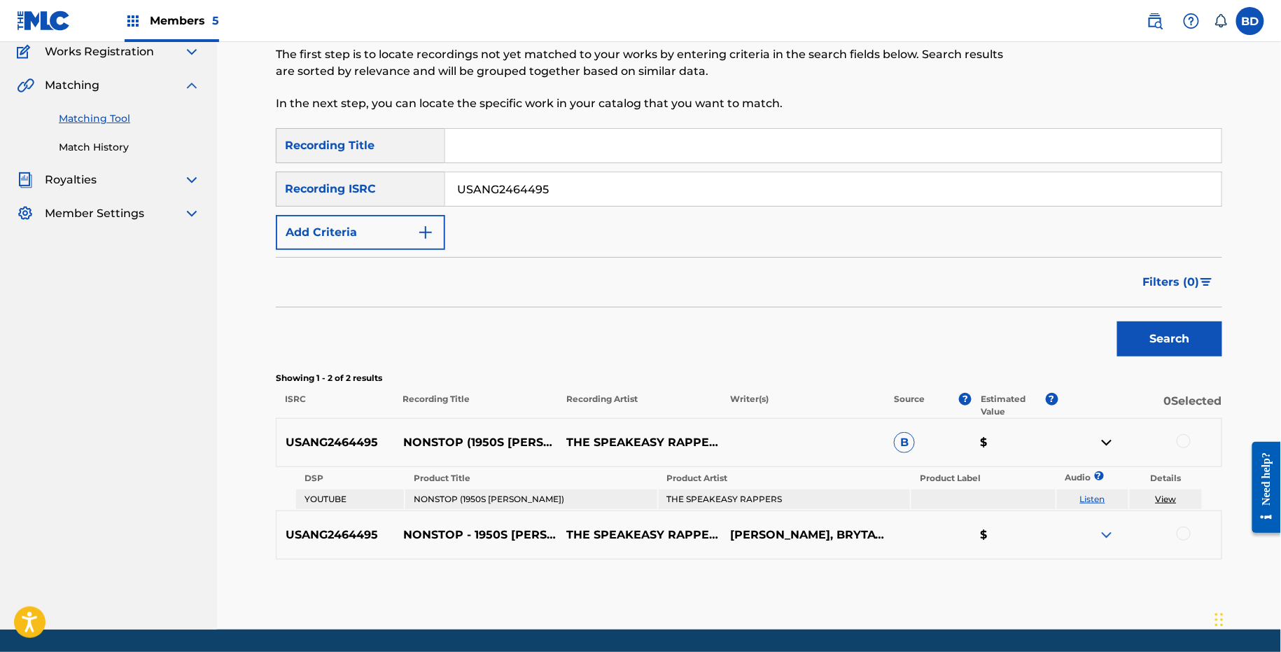
click at [1181, 442] on div at bounding box center [1184, 441] width 14 height 14
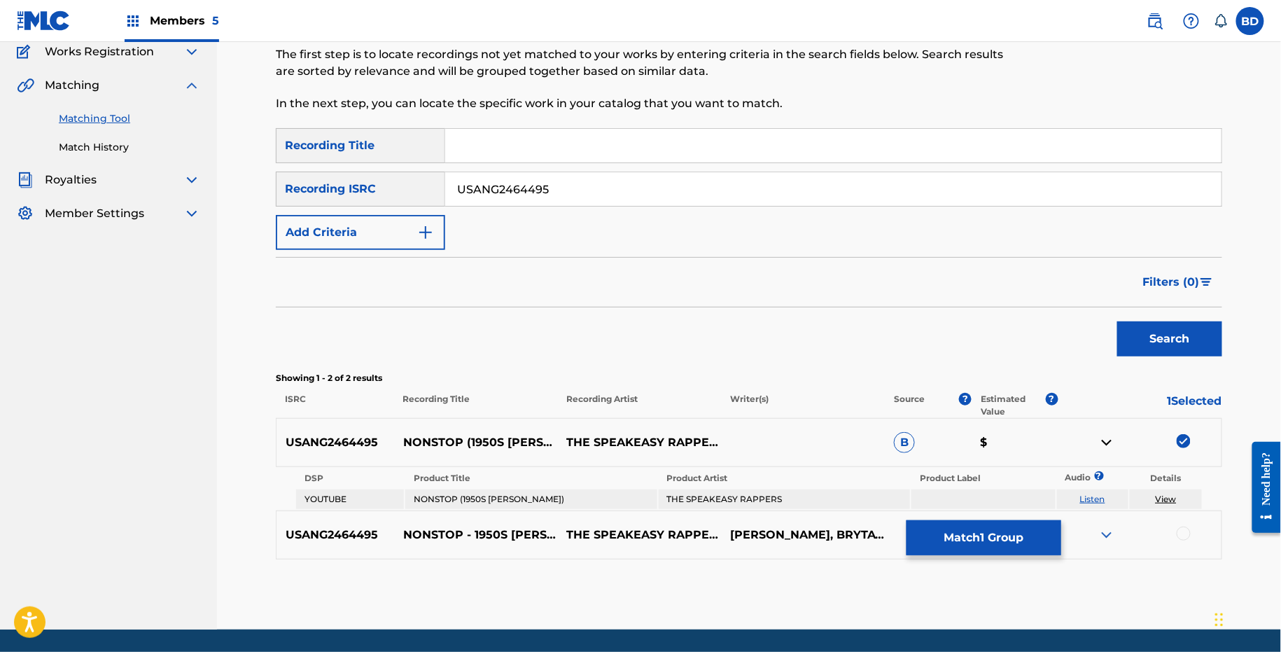
click at [1167, 499] on link "View" at bounding box center [1166, 499] width 21 height 11
click at [950, 504] on td at bounding box center [984, 499] width 144 height 20
click at [938, 542] on button "Match 1 Group" at bounding box center [984, 537] width 155 height 35
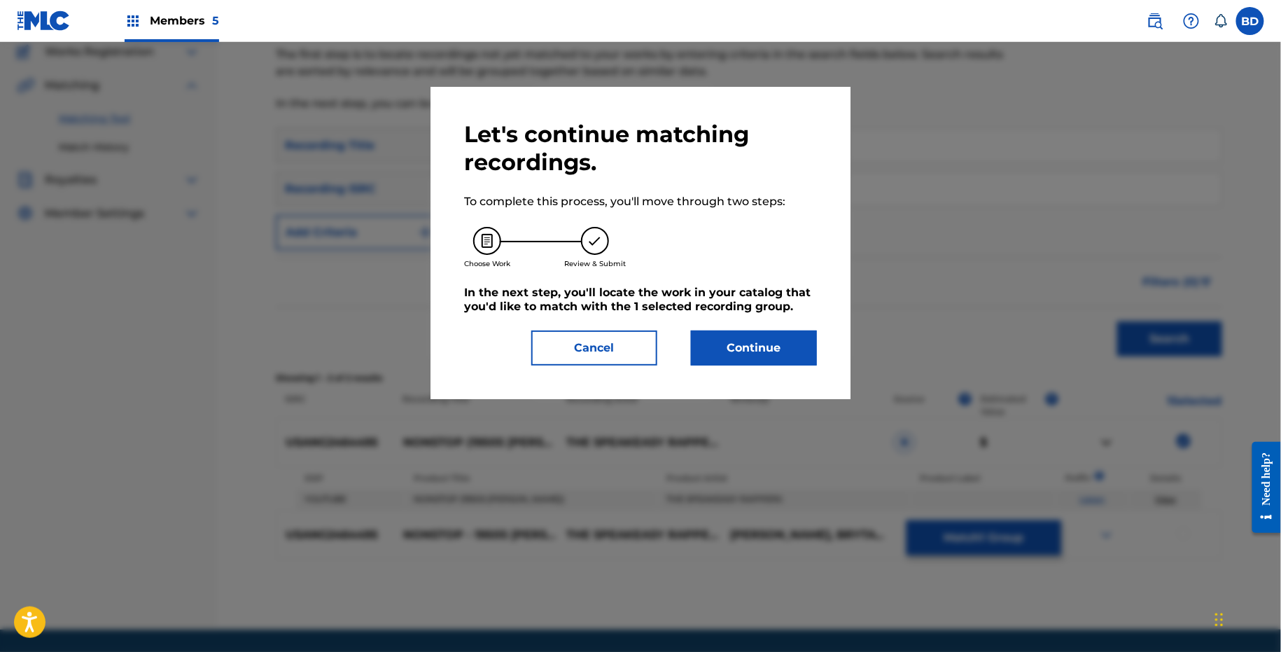
click at [734, 360] on button "Continue" at bounding box center [754, 348] width 126 height 35
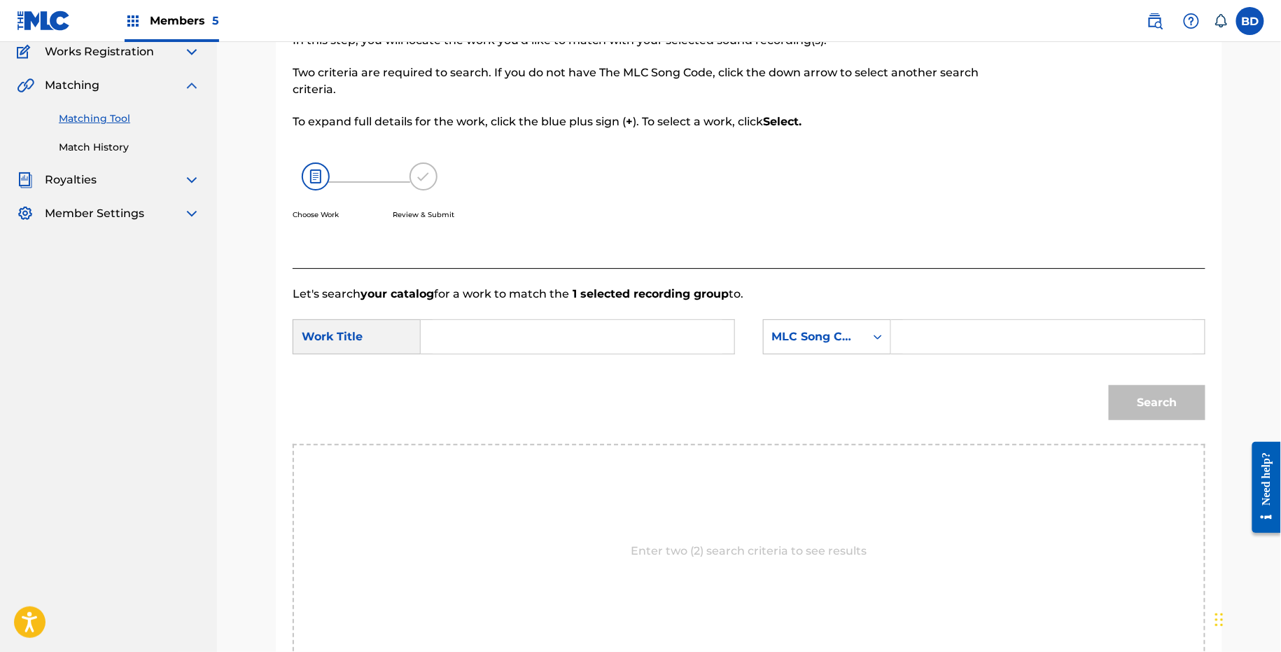
click at [933, 335] on input "Search Form" at bounding box center [1048, 337] width 290 height 34
paste input "NVCZZY"
type input "NVCZZY"
click at [665, 342] on input "Search Form" at bounding box center [578, 337] width 290 height 34
type input "nonstop"
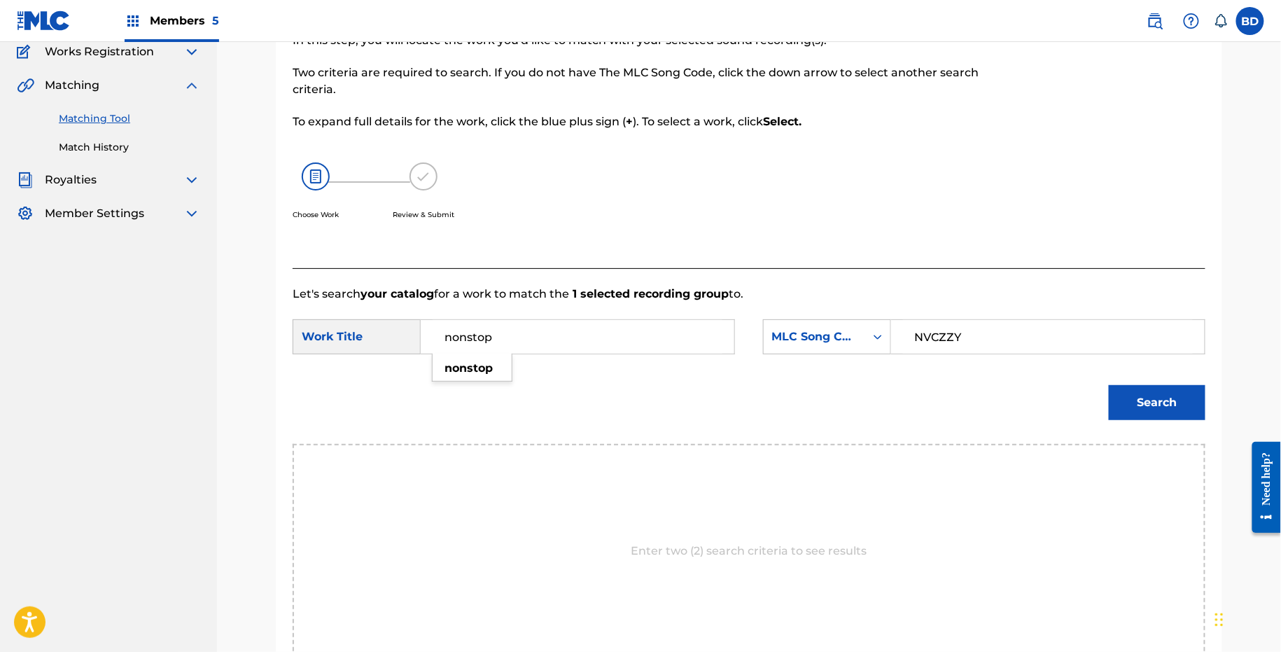
click at [1180, 387] on button "Search" at bounding box center [1157, 402] width 97 height 35
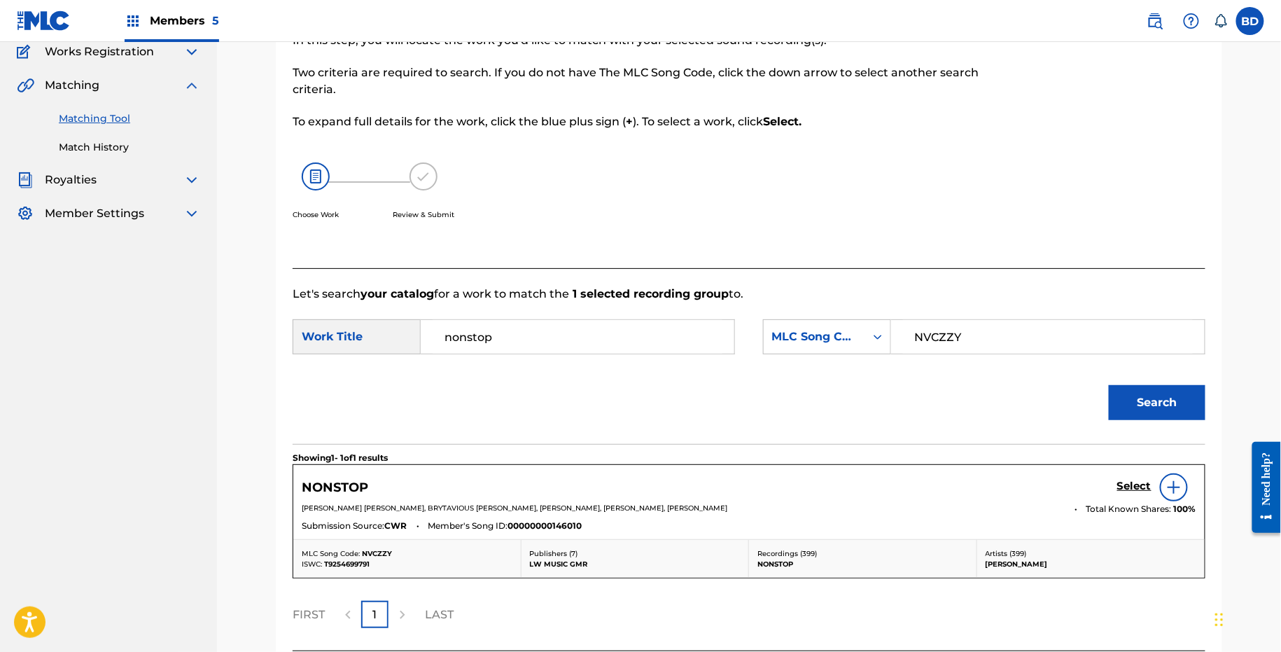
click at [1134, 483] on h5 "Select" at bounding box center [1135, 486] width 34 height 13
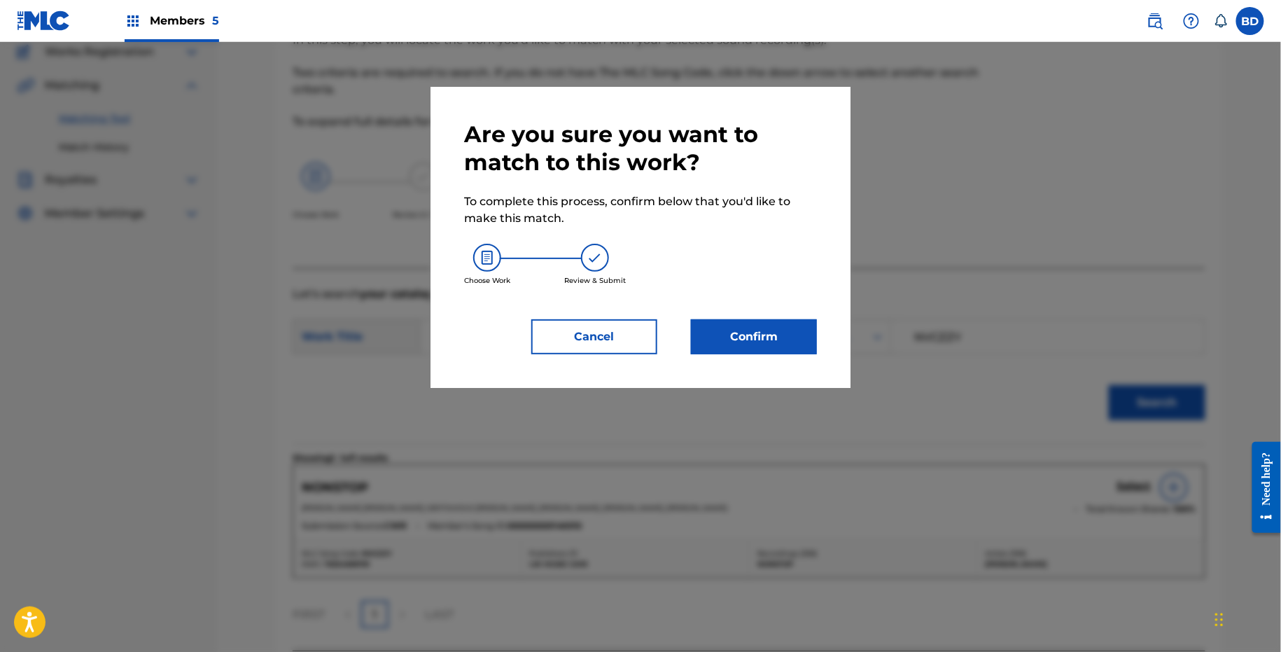
click at [750, 335] on button "Confirm" at bounding box center [754, 336] width 126 height 35
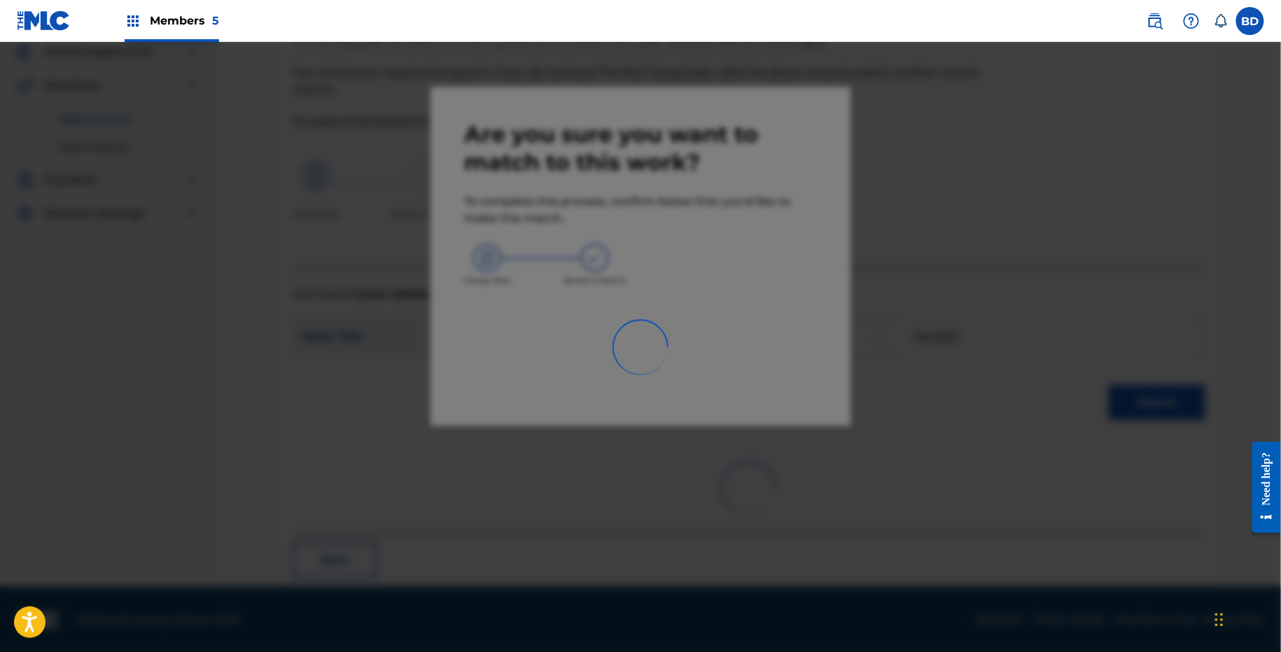
scroll to position [36, 0]
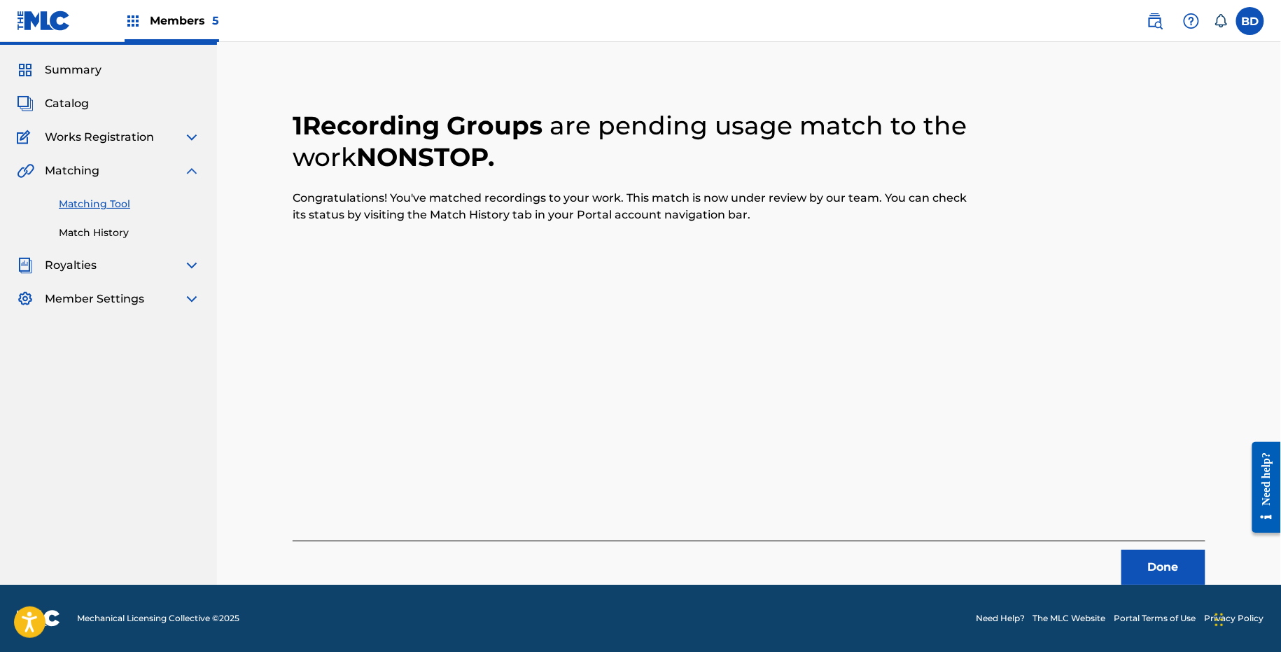
click at [146, 235] on link "Match History" at bounding box center [129, 232] width 141 height 15
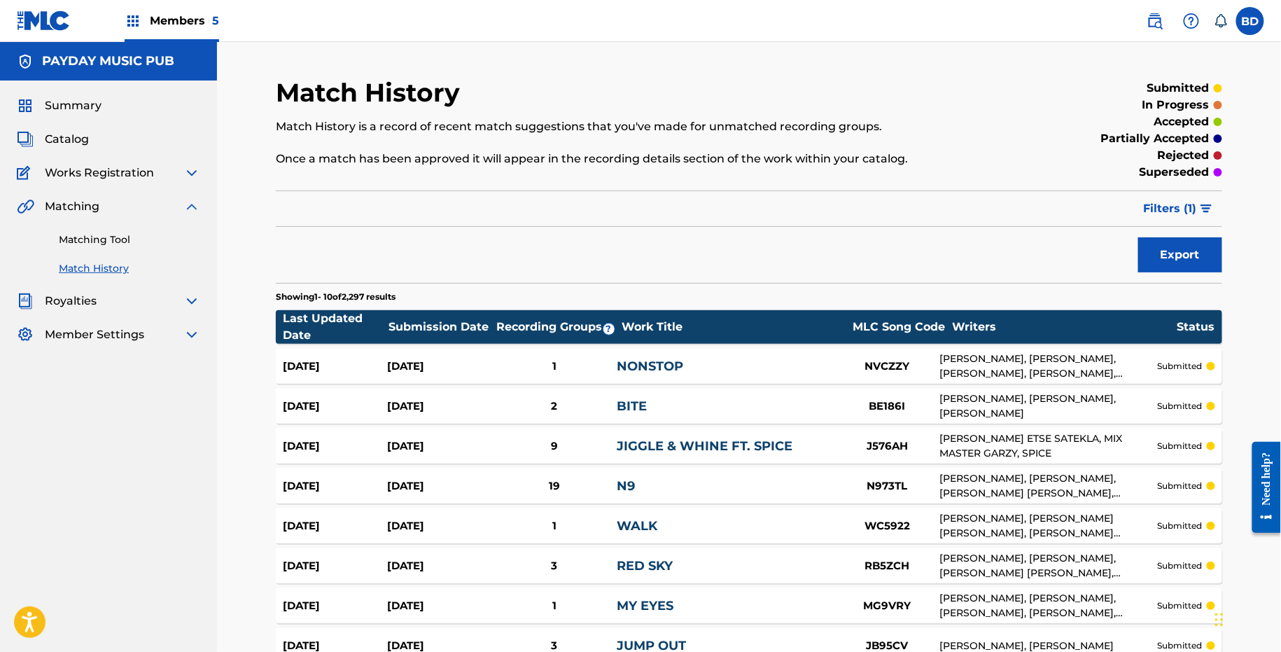
click at [425, 354] on div "Aug 29, 2025 Aug 29, 2025 1 NONSTOP NVCZZY AUBREY DRAKE GRAHAM, BRYTAVIOUS LAKE…" at bounding box center [749, 366] width 947 height 35
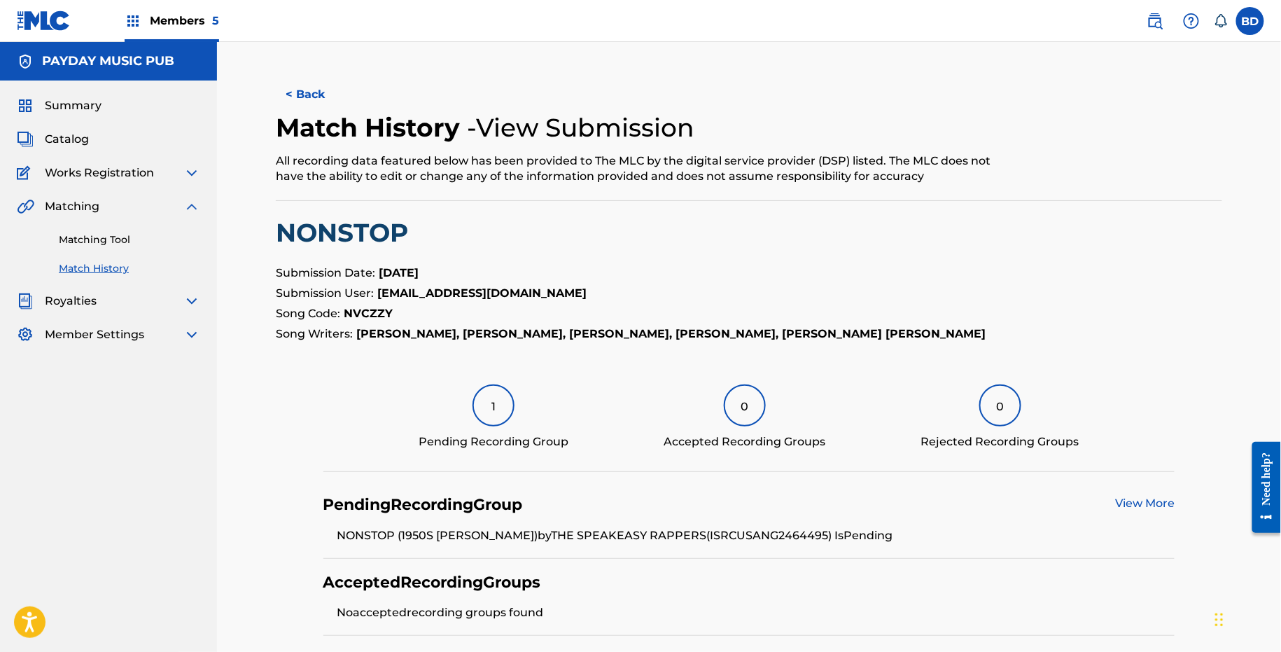
click at [141, 234] on link "Matching Tool" at bounding box center [129, 239] width 141 height 15
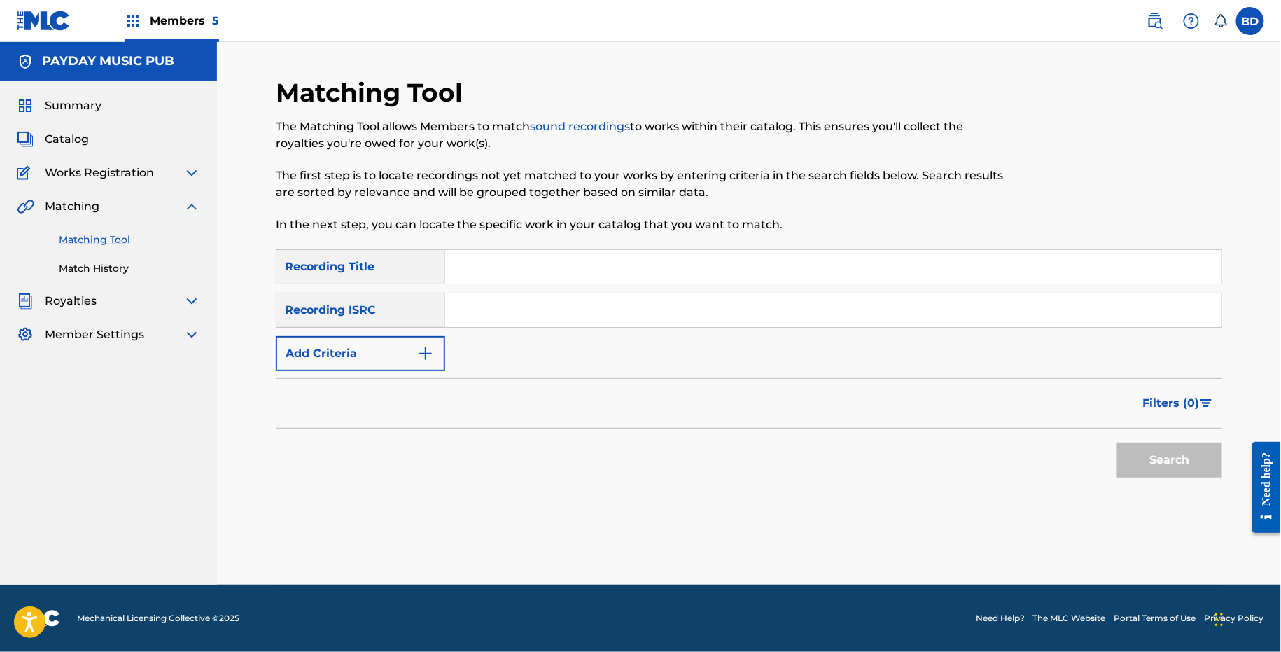
click at [627, 317] on input "Search Form" at bounding box center [833, 310] width 777 height 34
paste input "USANG2462576"
type input "USANG2462576"
click at [1118, 443] on button "Search" at bounding box center [1170, 460] width 105 height 35
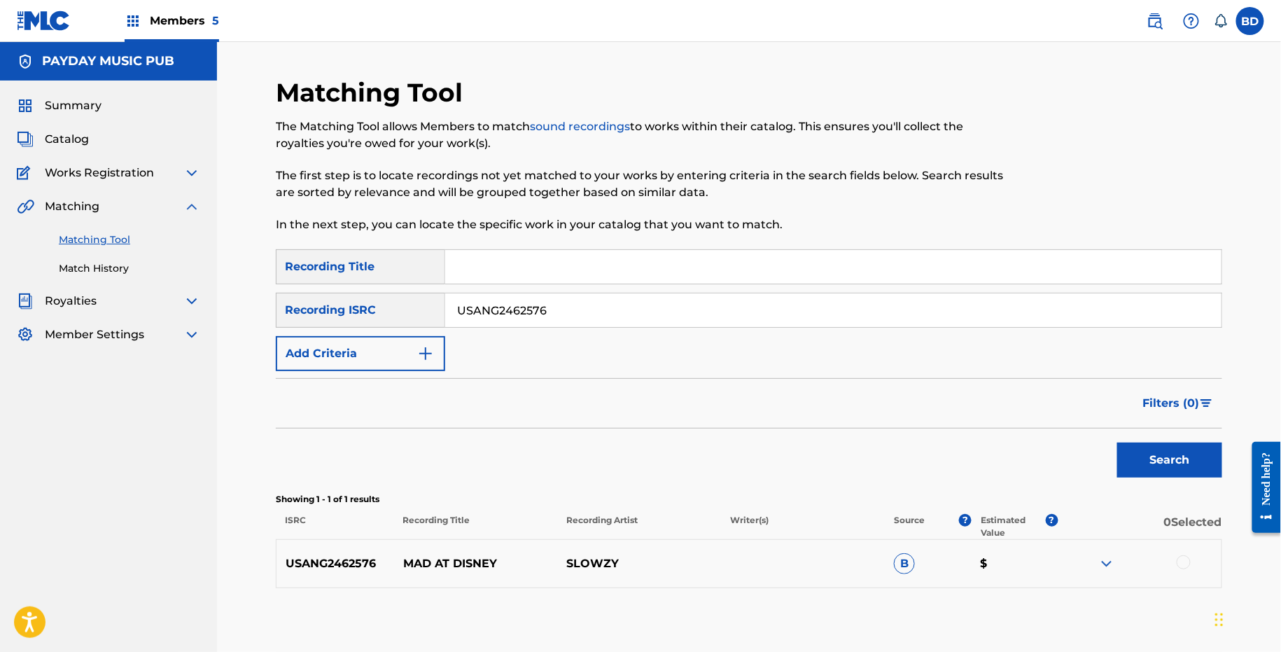
scroll to position [72, 0]
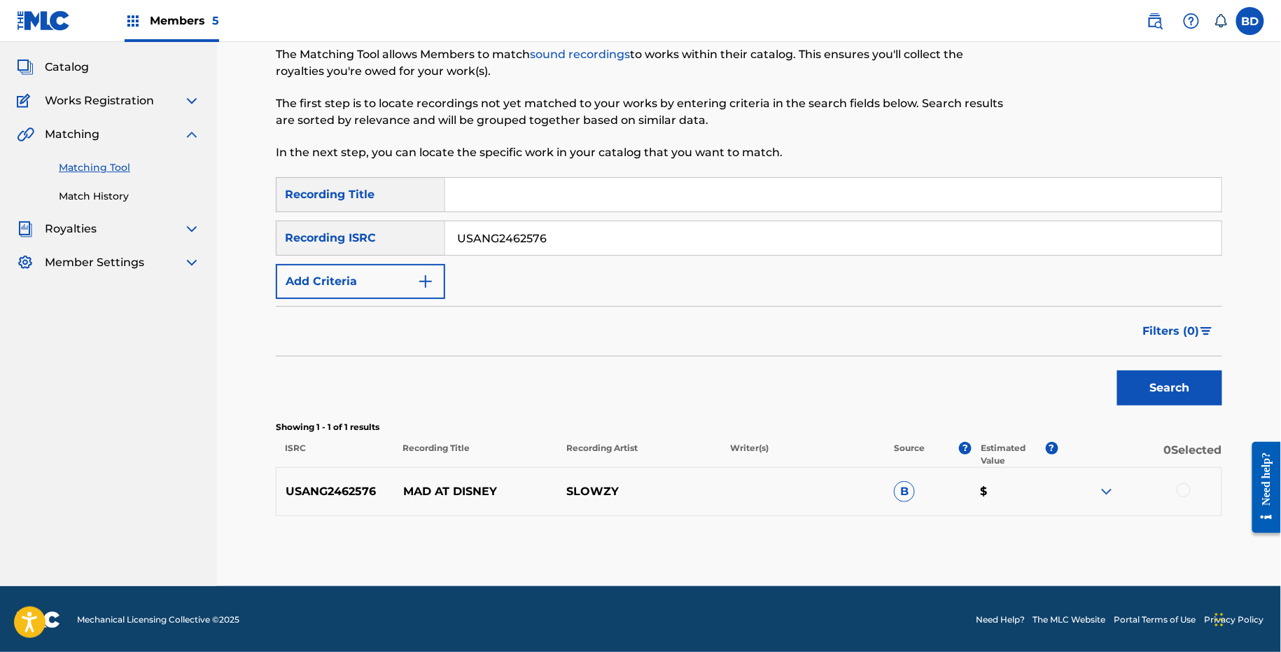
click at [1103, 492] on img at bounding box center [1107, 491] width 17 height 17
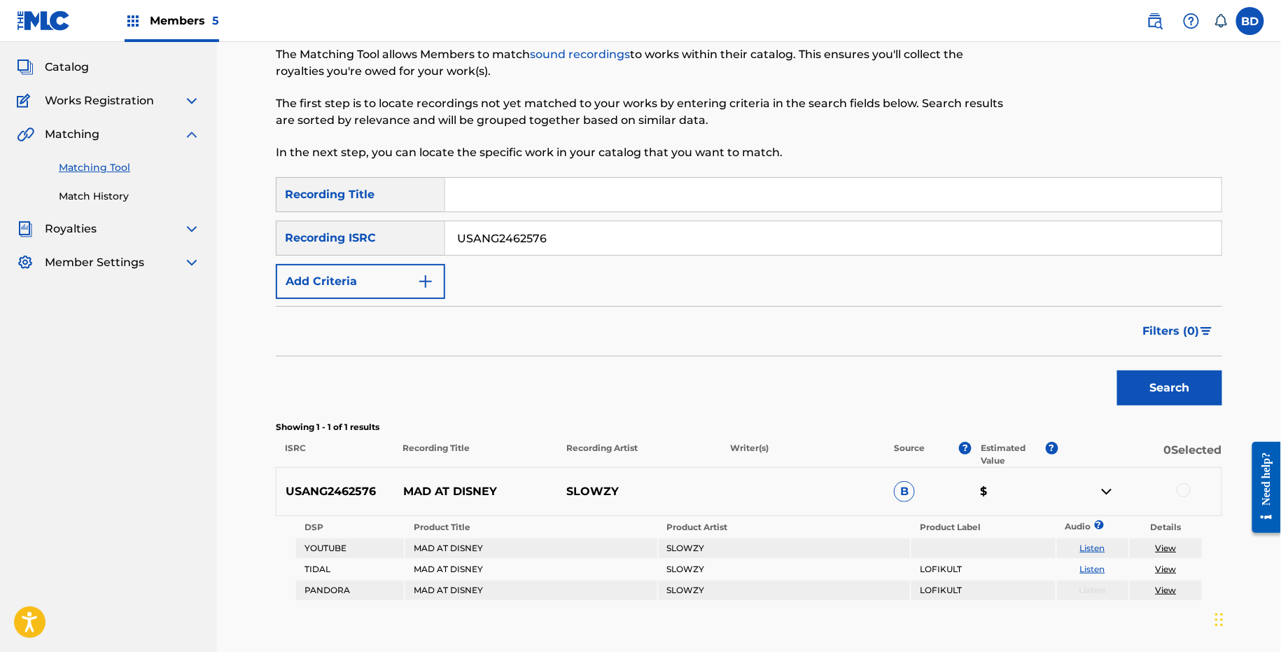
click at [422, 504] on div "USANG2462576 MAD AT DISNEY SLOWZY B $" at bounding box center [749, 491] width 947 height 49
click at [422, 496] on p "MAD AT DISNEY" at bounding box center [476, 491] width 164 height 17
copy p "MAD AT DISNEY"
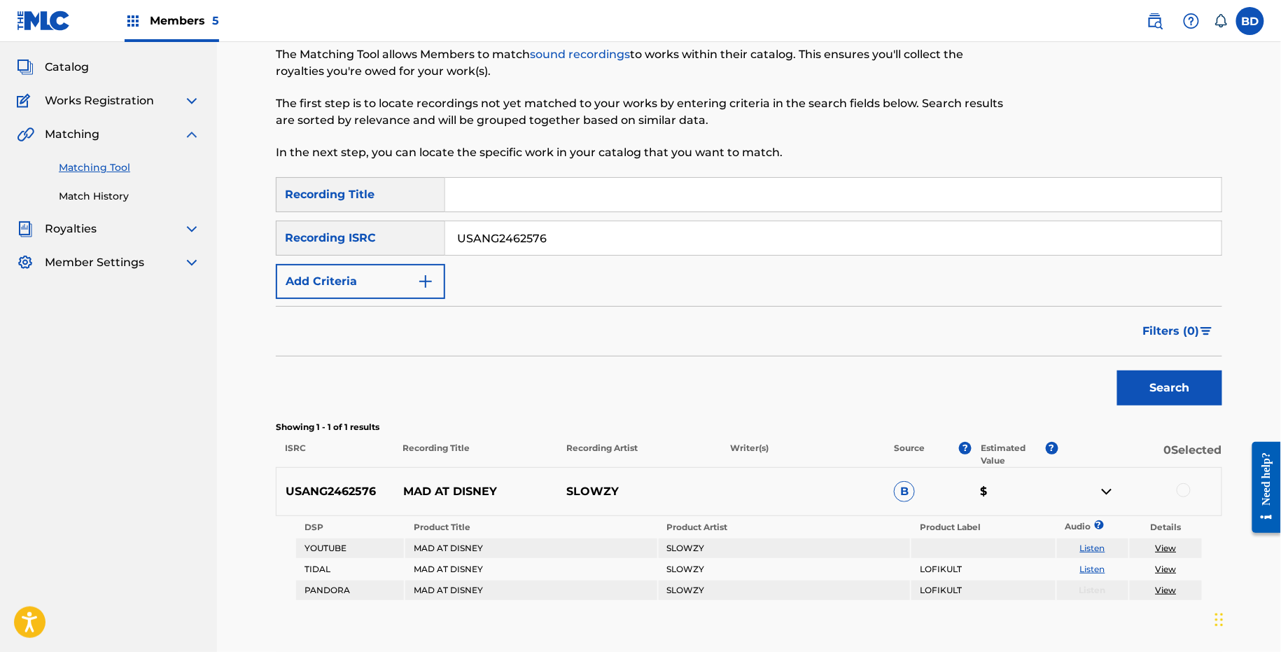
click at [1186, 478] on div "USANG2462576 MAD AT DISNEY SLOWZY B $" at bounding box center [749, 491] width 947 height 49
click at [1183, 489] on div at bounding box center [1184, 490] width 14 height 14
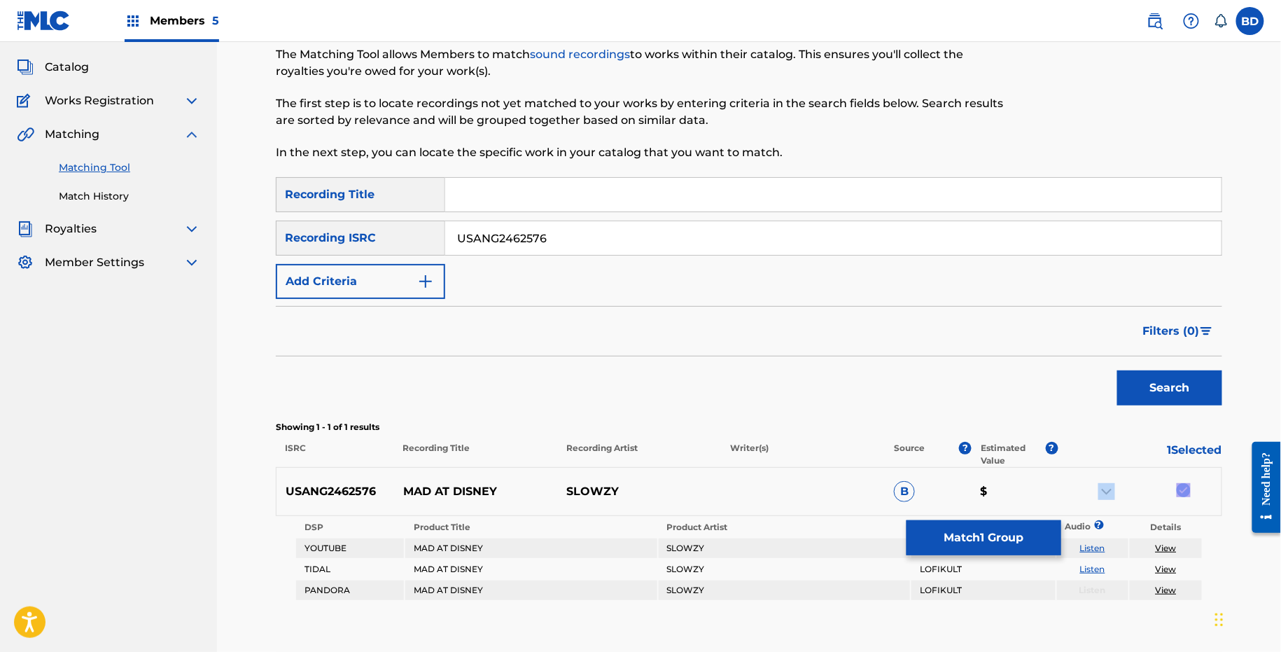
click at [1001, 514] on div "USANG2462576 MAD AT DISNEY SLOWZY B $ DSP Product Title Product Artist Product …" at bounding box center [749, 534] width 947 height 134
click at [964, 555] on button "Match 1 Group" at bounding box center [984, 537] width 155 height 35
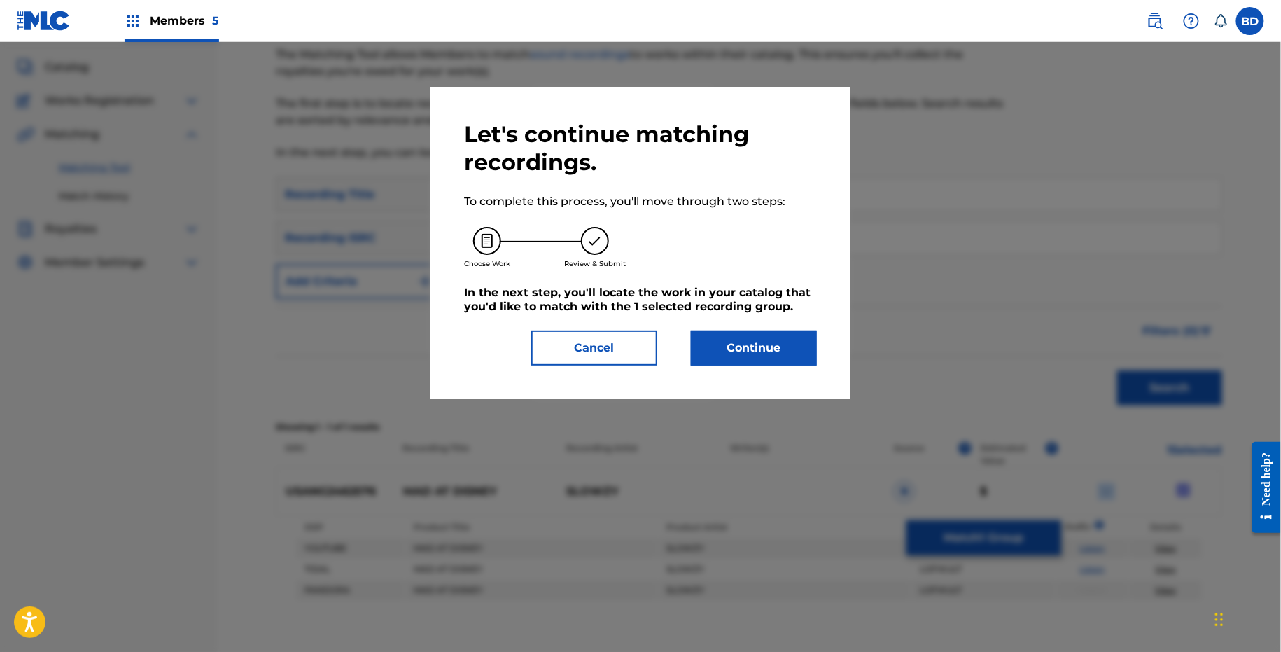
click at [735, 350] on button "Continue" at bounding box center [754, 348] width 126 height 35
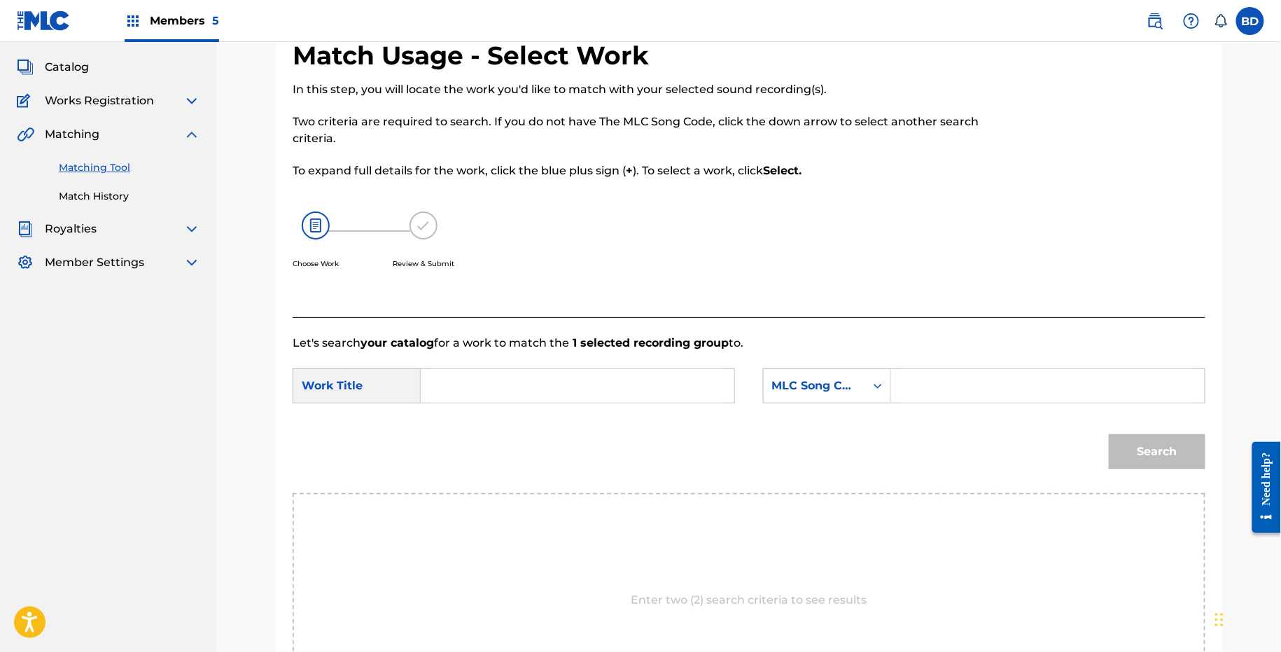
click at [959, 362] on form "SearchWithCriteria10a646ee-408c-44b4-ae76-dc75a16e0c96 Work Title SearchWithCri…" at bounding box center [749, 422] width 913 height 141
click at [950, 375] on input "Search Form" at bounding box center [1048, 386] width 290 height 34
paste input "MB0PJX"
type input "MB0PJX"
click at [618, 363] on form "SearchWithCriteria10a646ee-408c-44b4-ae76-dc75a16e0c96 Work Title SearchWithCri…" at bounding box center [749, 422] width 913 height 141
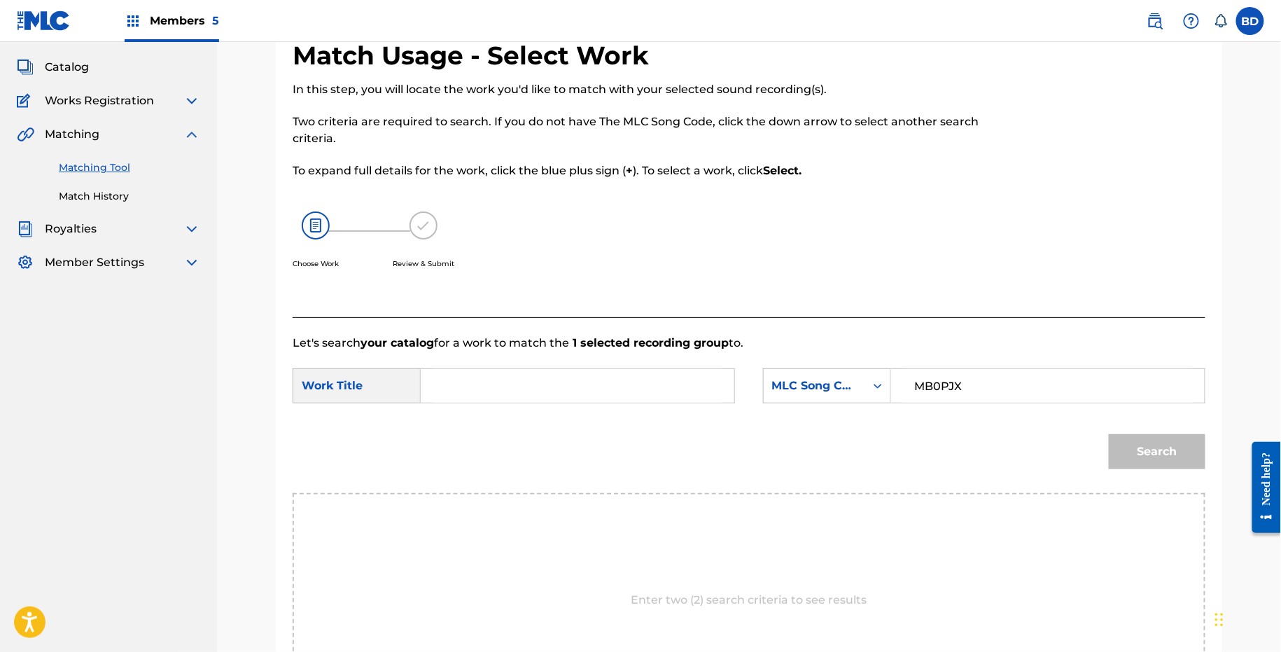
click at [615, 372] on input "Search Form" at bounding box center [578, 386] width 290 height 34
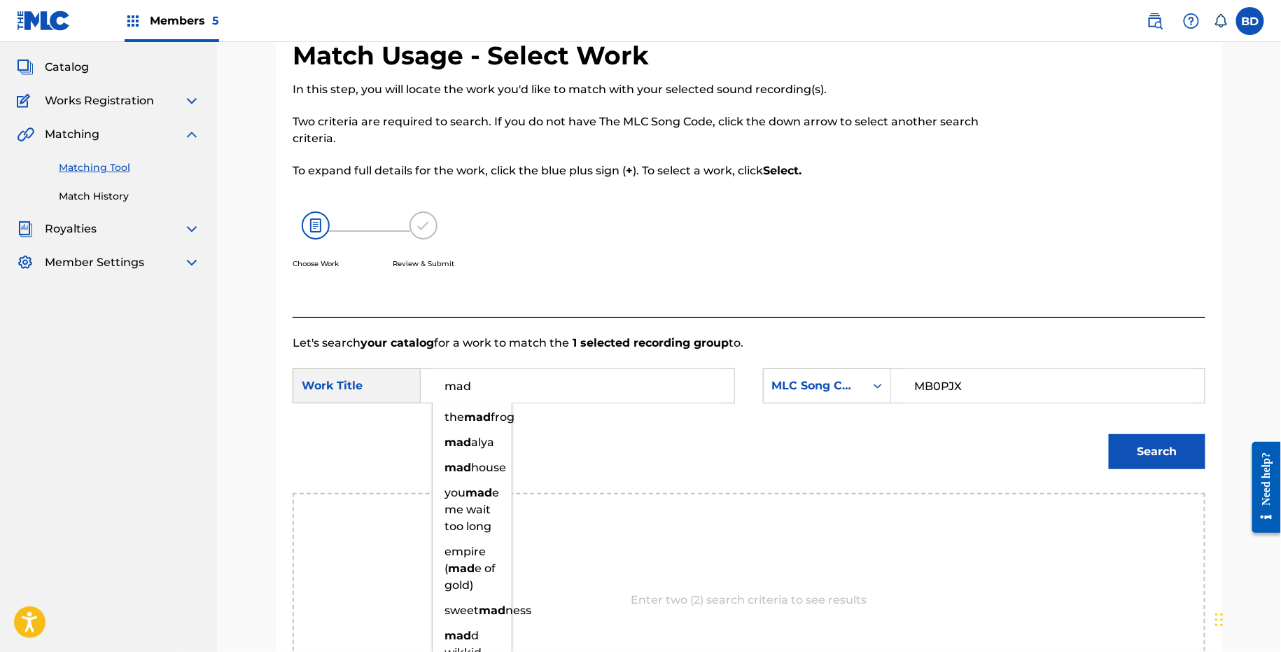
type input "mad"
click at [1223, 419] on div "Match Usage - Select Work In this step, you will locate the work you'd like to …" at bounding box center [749, 416] width 947 height 753
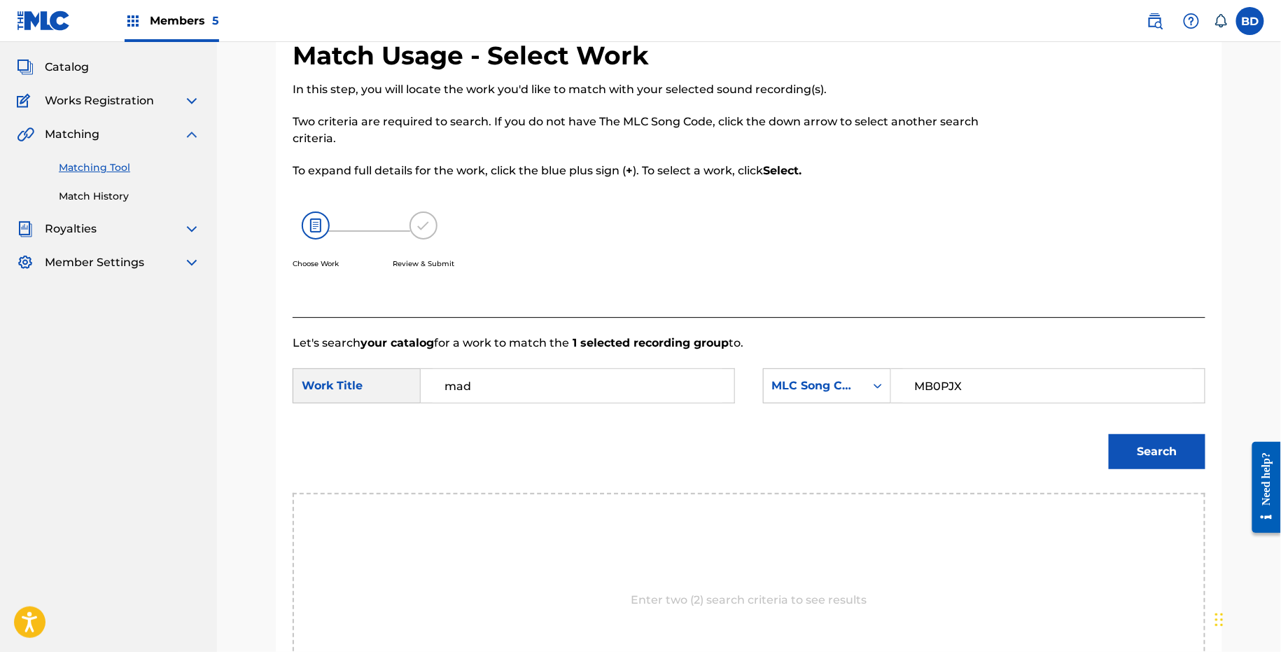
click at [1161, 434] on button "Search" at bounding box center [1157, 451] width 97 height 35
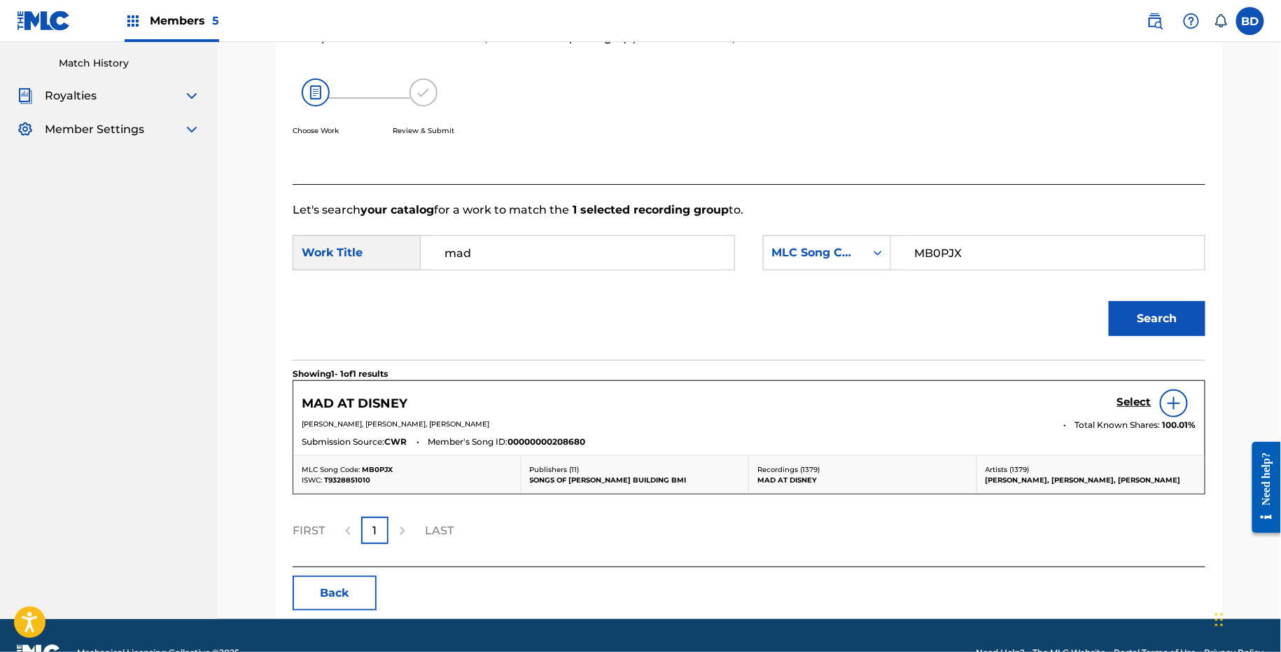
scroll to position [237, 0]
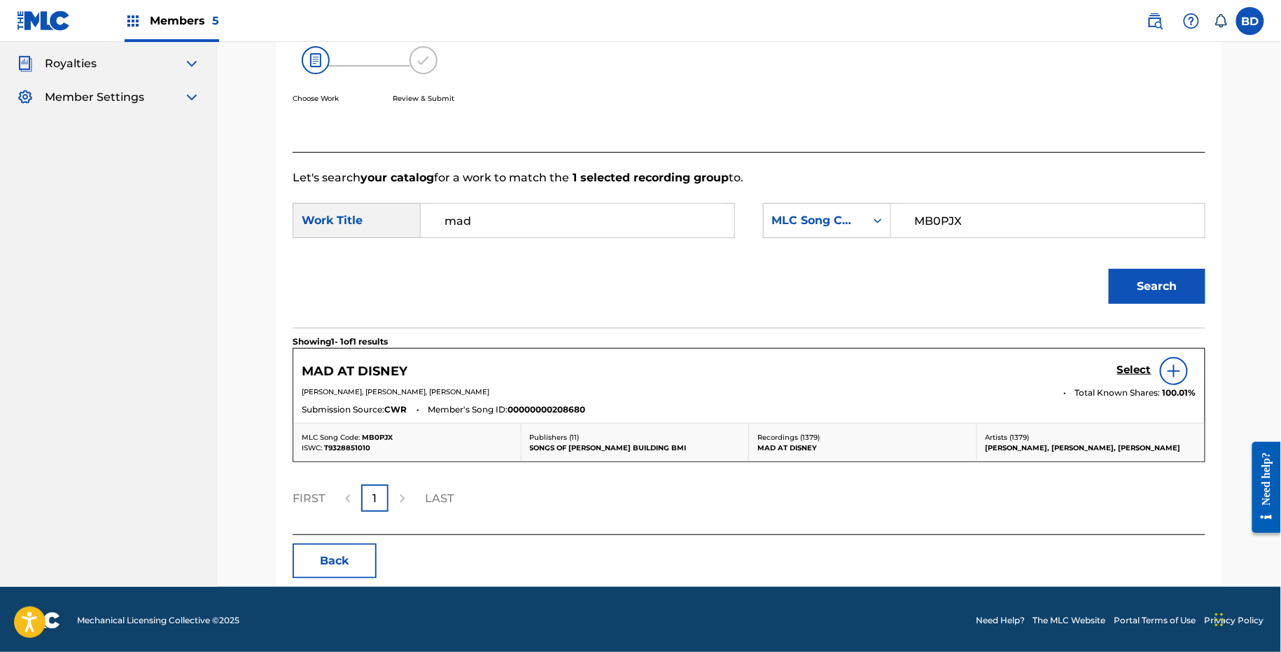
click at [1132, 362] on div "Select" at bounding box center [1157, 371] width 79 height 28
click at [1143, 368] on h5 "Select" at bounding box center [1135, 369] width 34 height 13
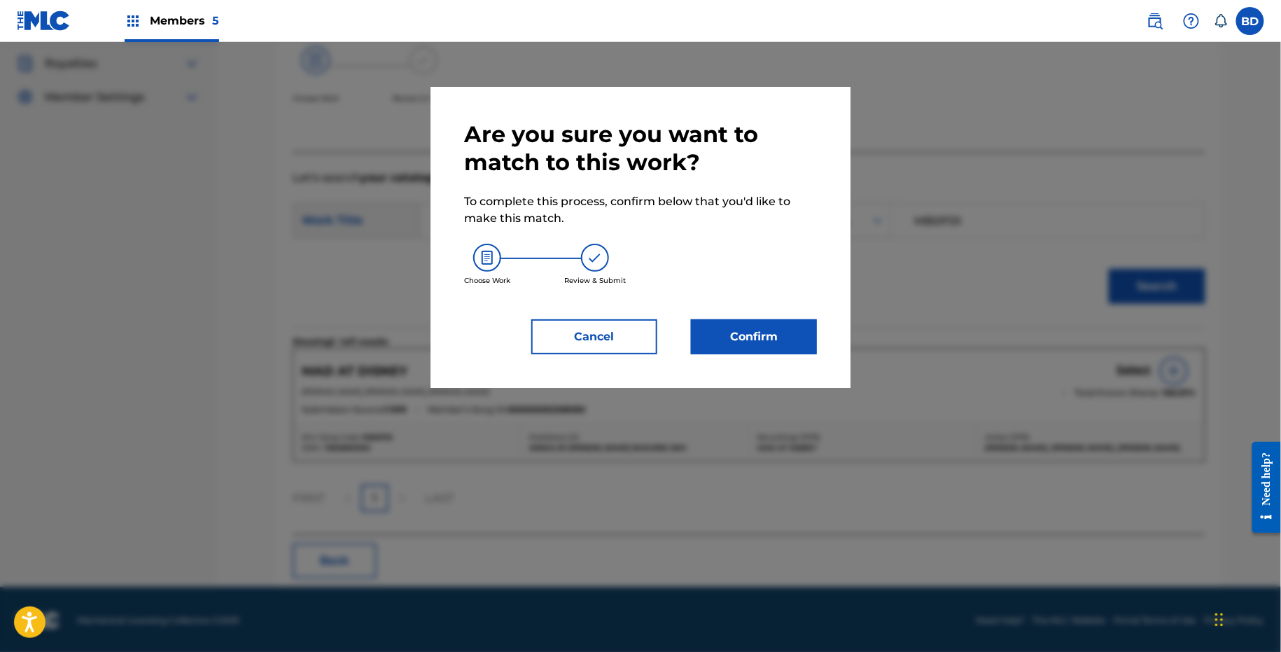
click at [795, 325] on button "Confirm" at bounding box center [754, 336] width 126 height 35
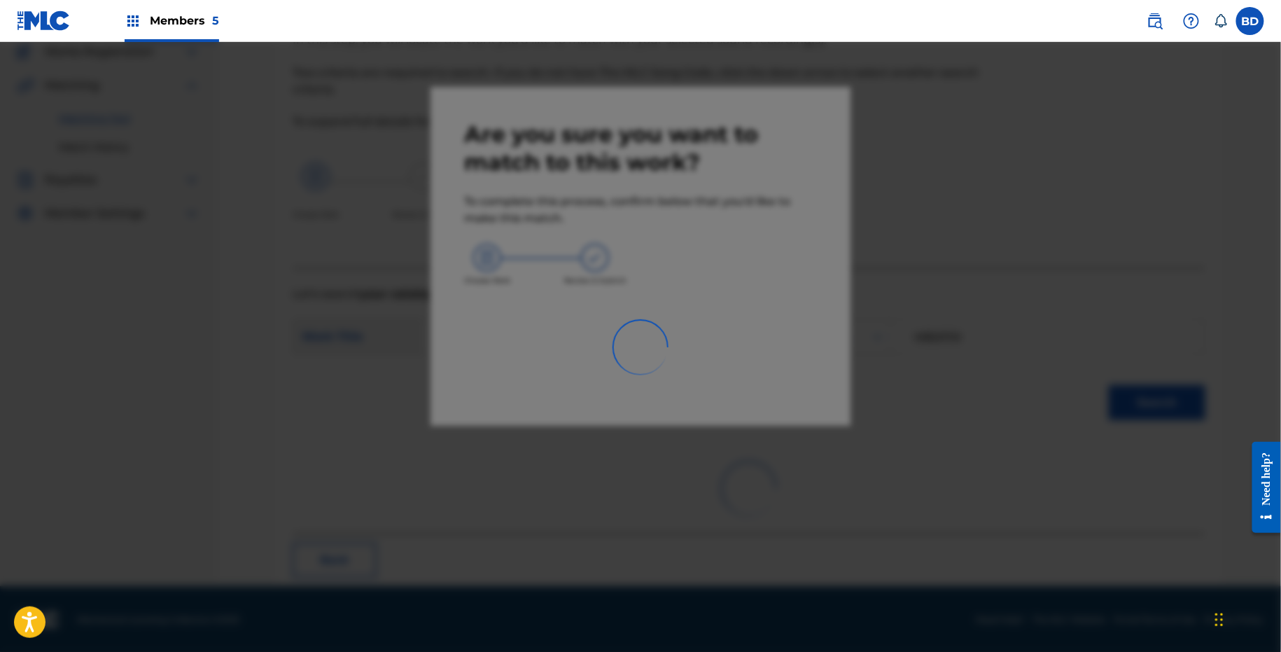
scroll to position [36, 0]
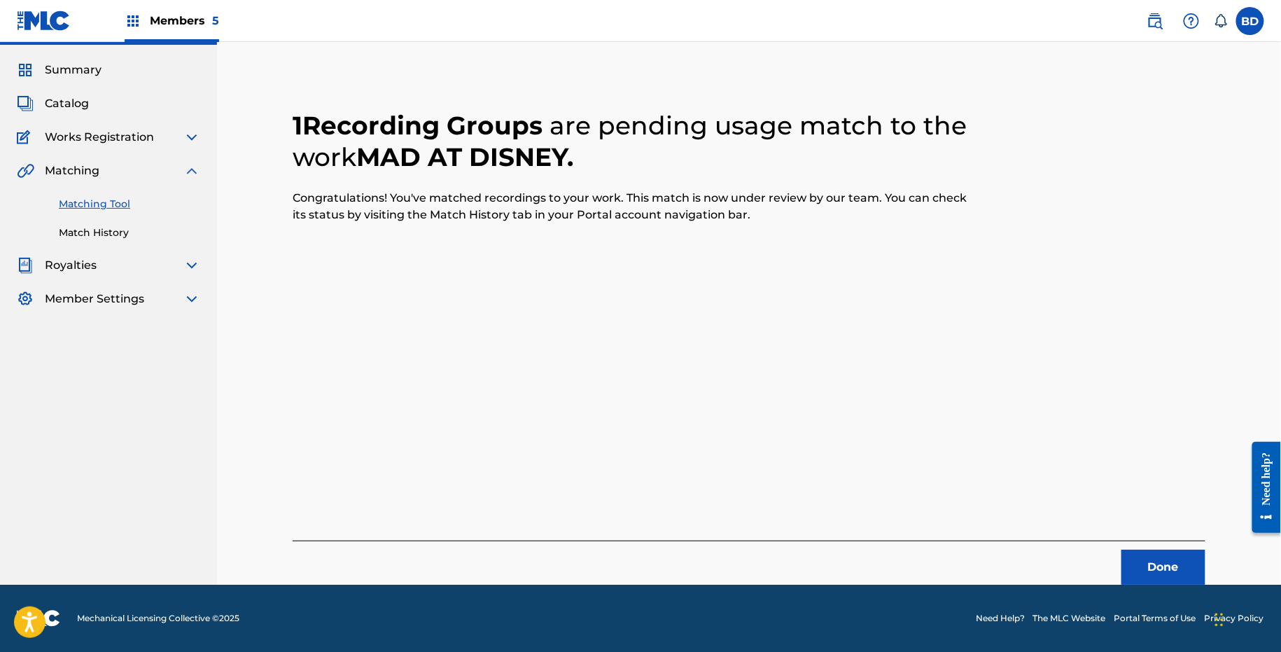
click at [77, 224] on div "Matching Tool Match History" at bounding box center [108, 209] width 183 height 61
click at [80, 230] on link "Match History" at bounding box center [129, 232] width 141 height 15
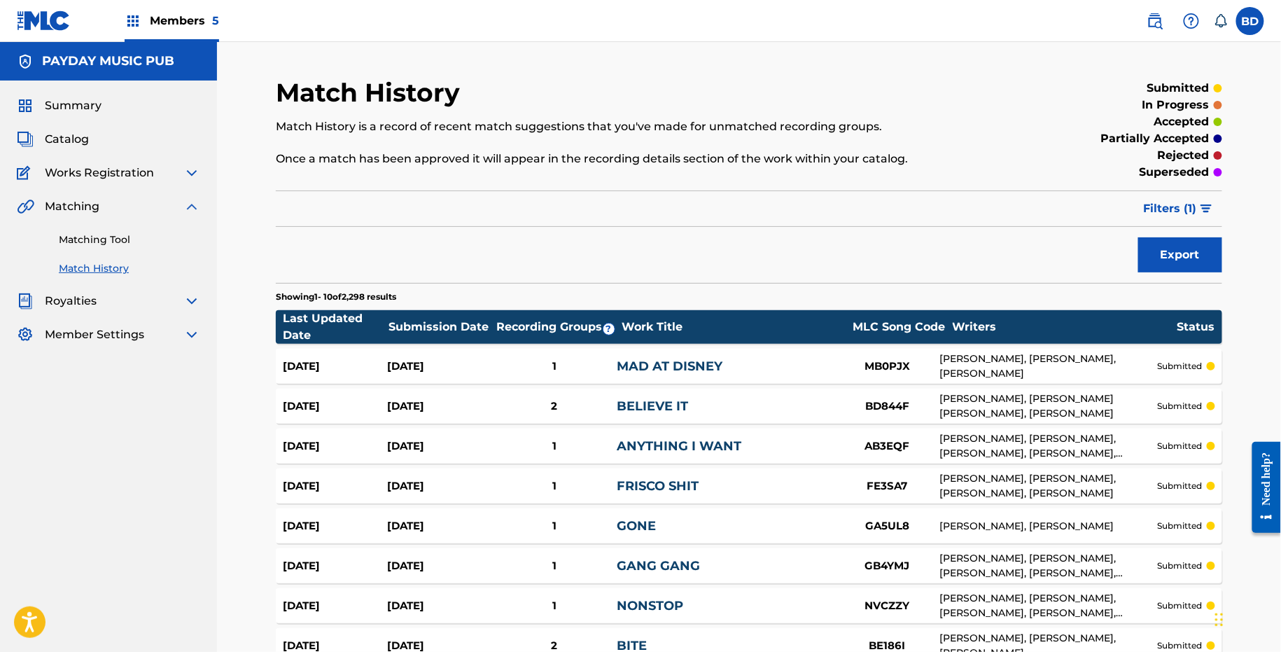
click at [691, 355] on div "Aug 29, 2025 Aug 29, 2025 1 MAD AT DISNEY MB0PJX BENDIK MOLLER, JASON HAHS, SAL…" at bounding box center [749, 366] width 947 height 35
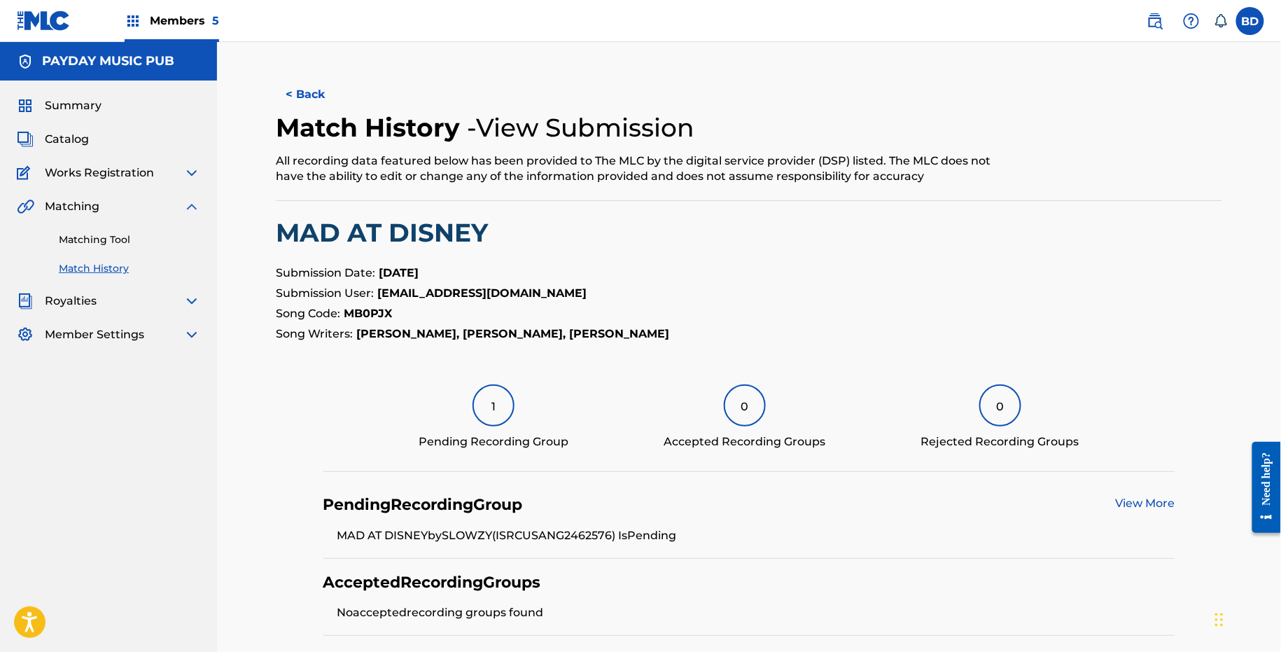
click at [112, 240] on link "Matching Tool" at bounding box center [129, 239] width 141 height 15
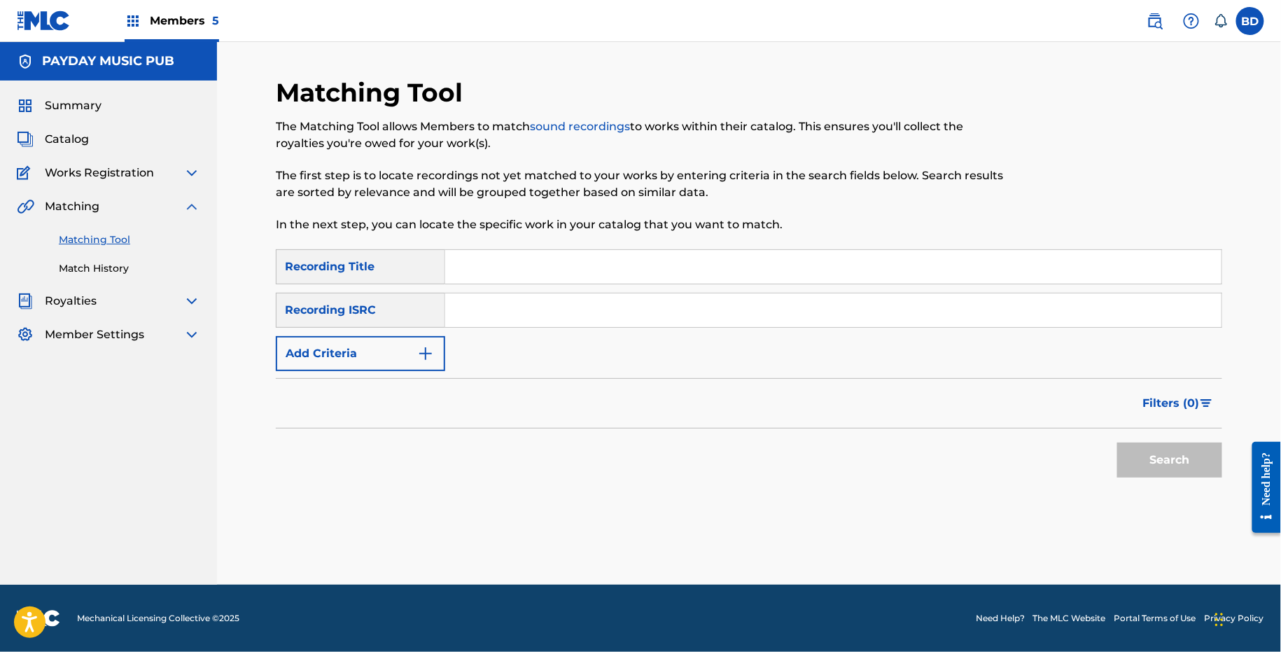
click at [560, 314] on input "Search Form" at bounding box center [833, 310] width 777 height 34
paste input "USANG2415451"
click at [1118, 443] on button "Search" at bounding box center [1170, 460] width 105 height 35
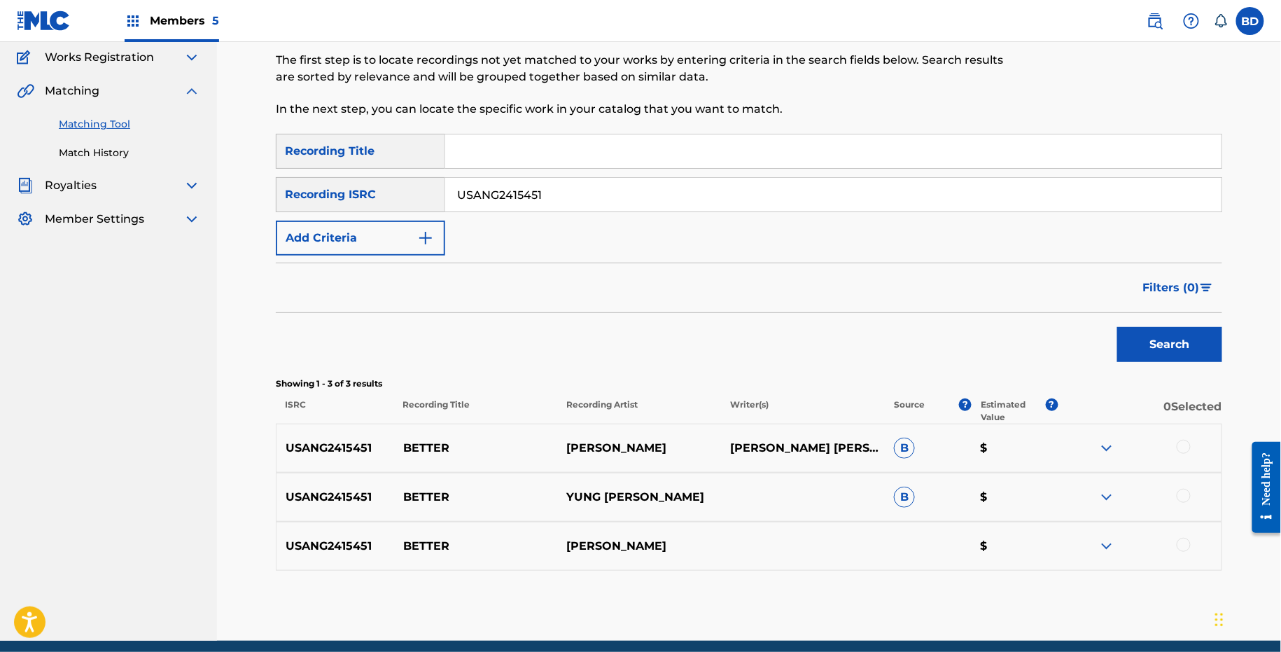
scroll to position [170, 0]
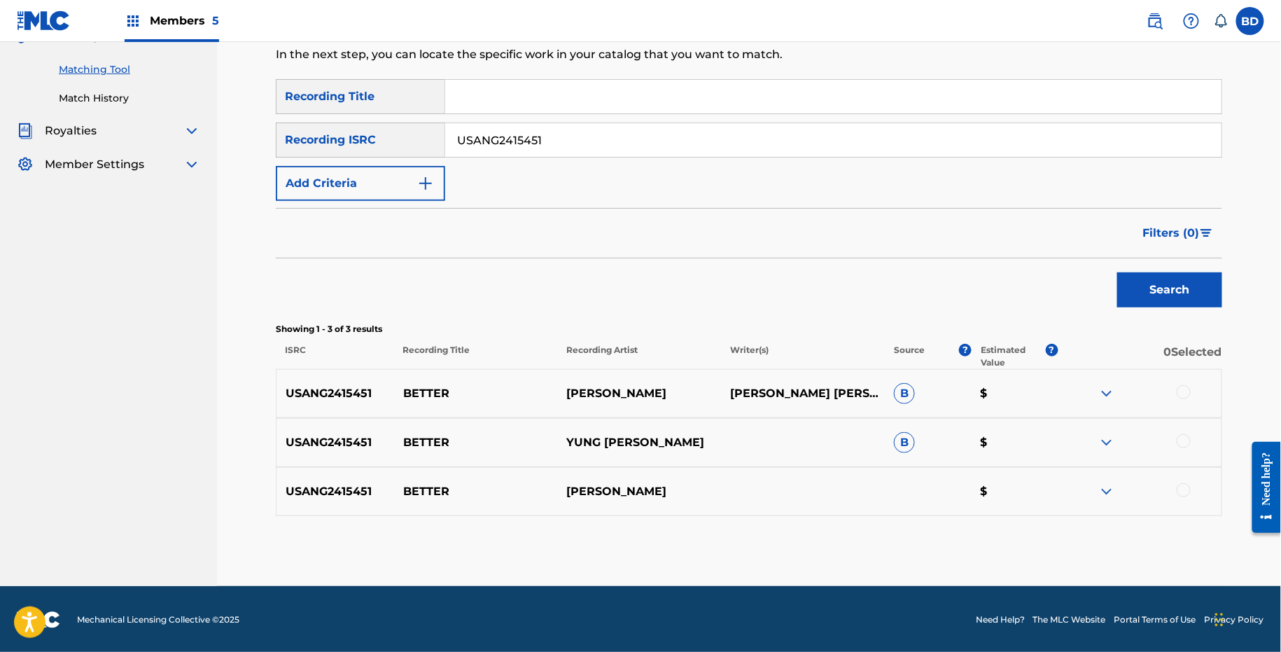
click at [1113, 437] on img at bounding box center [1107, 442] width 17 height 17
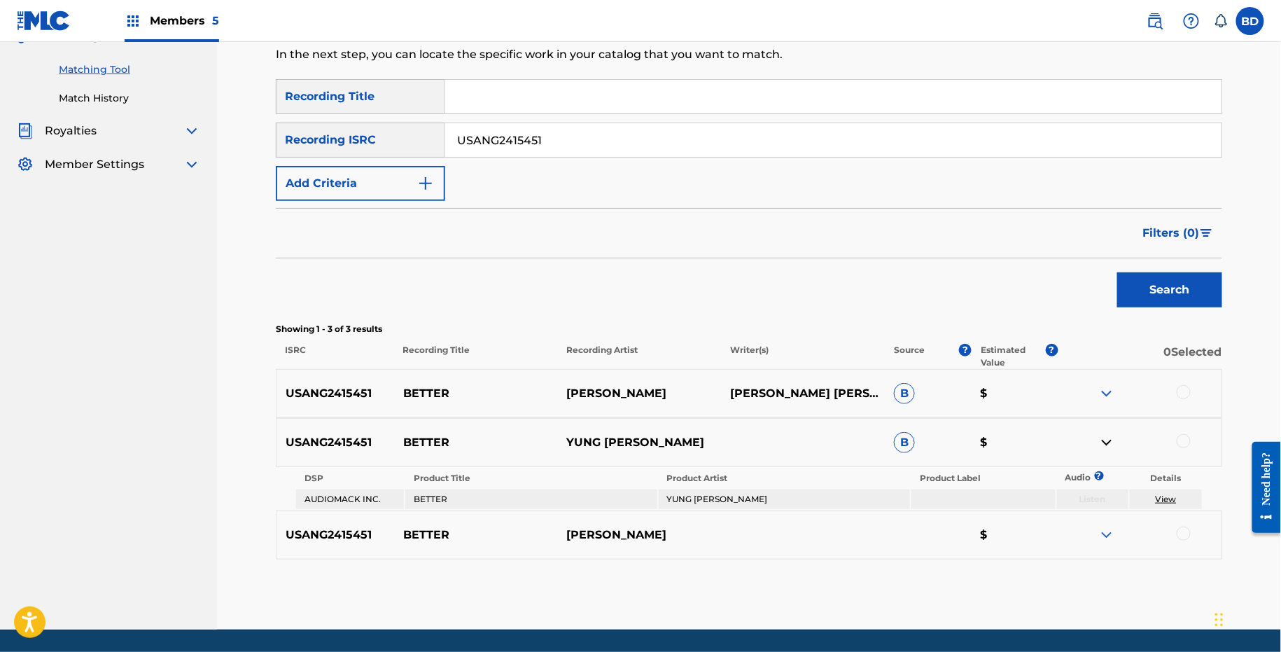
click at [1113, 399] on img at bounding box center [1107, 393] width 17 height 17
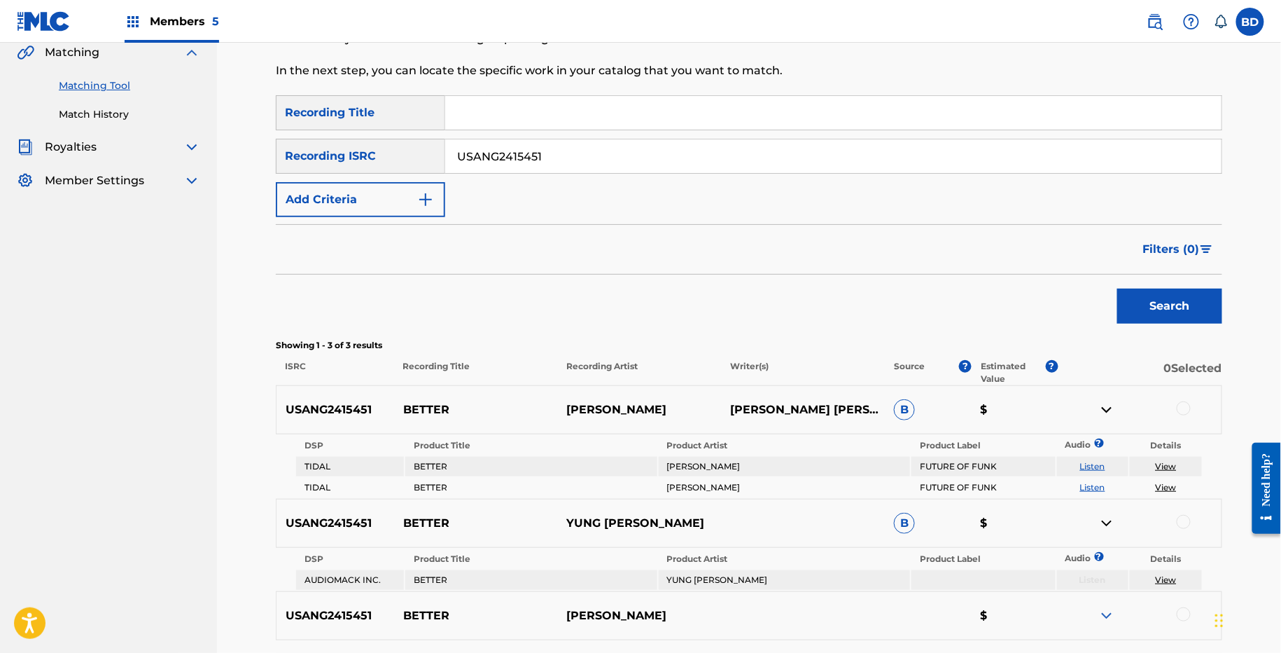
scroll to position [154, 0]
click at [425, 407] on p "BETTER" at bounding box center [476, 409] width 164 height 17
copy p "BETTER"
click at [506, 132] on div "SearchWithCriteriaa24f925a-9202-4f61-91e1-69a600a32632 Recording Title SearchWi…" at bounding box center [749, 156] width 947 height 122
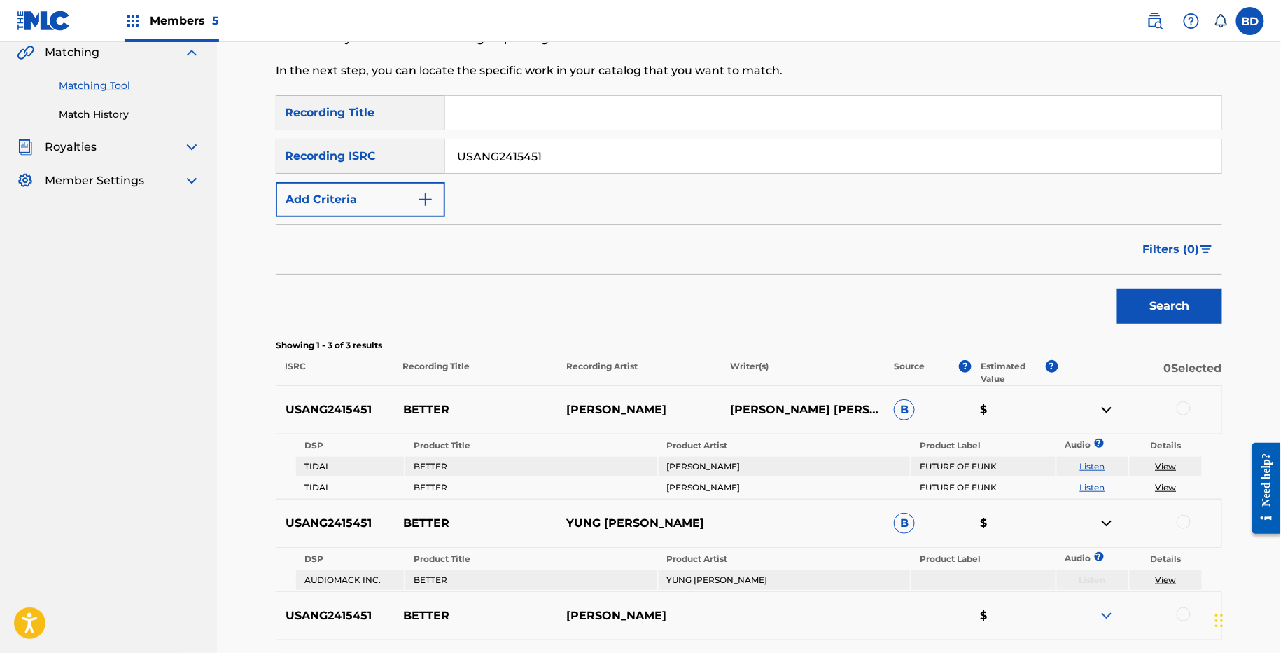
click at [503, 146] on input "USANG2415451" at bounding box center [833, 156] width 777 height 34
paste input "49"
click at [1118, 289] on button "Search" at bounding box center [1170, 306] width 105 height 35
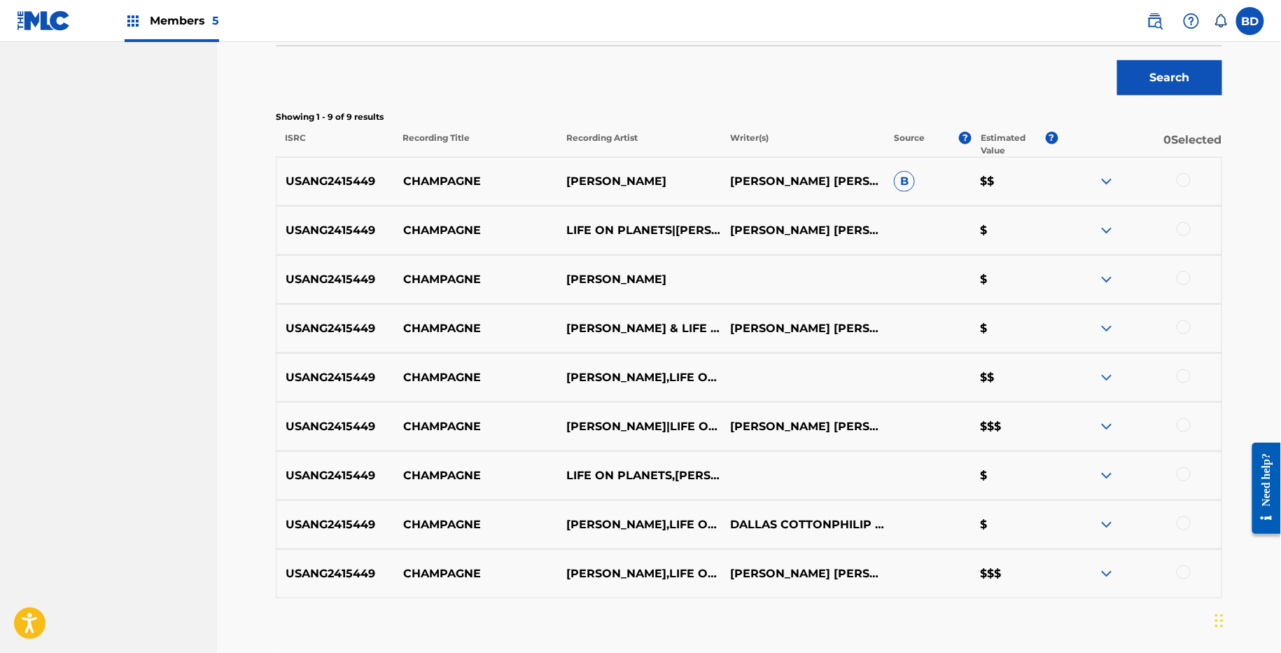
scroll to position [346, 0]
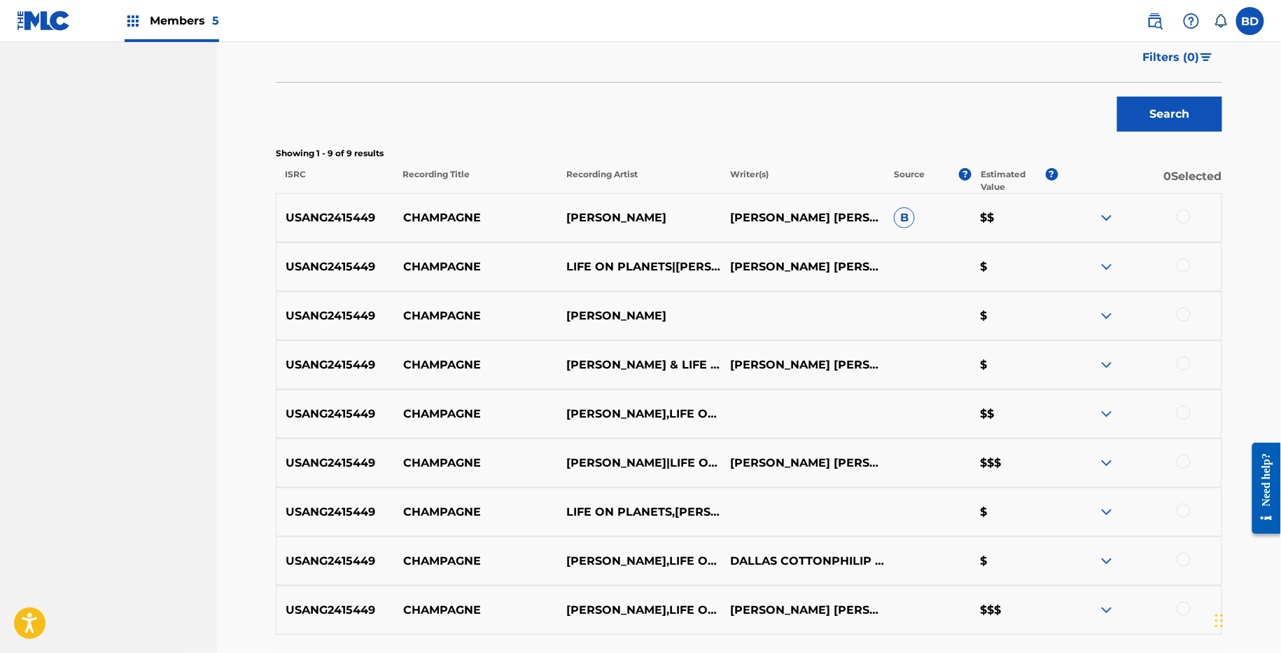
click at [1106, 219] on img at bounding box center [1107, 217] width 17 height 17
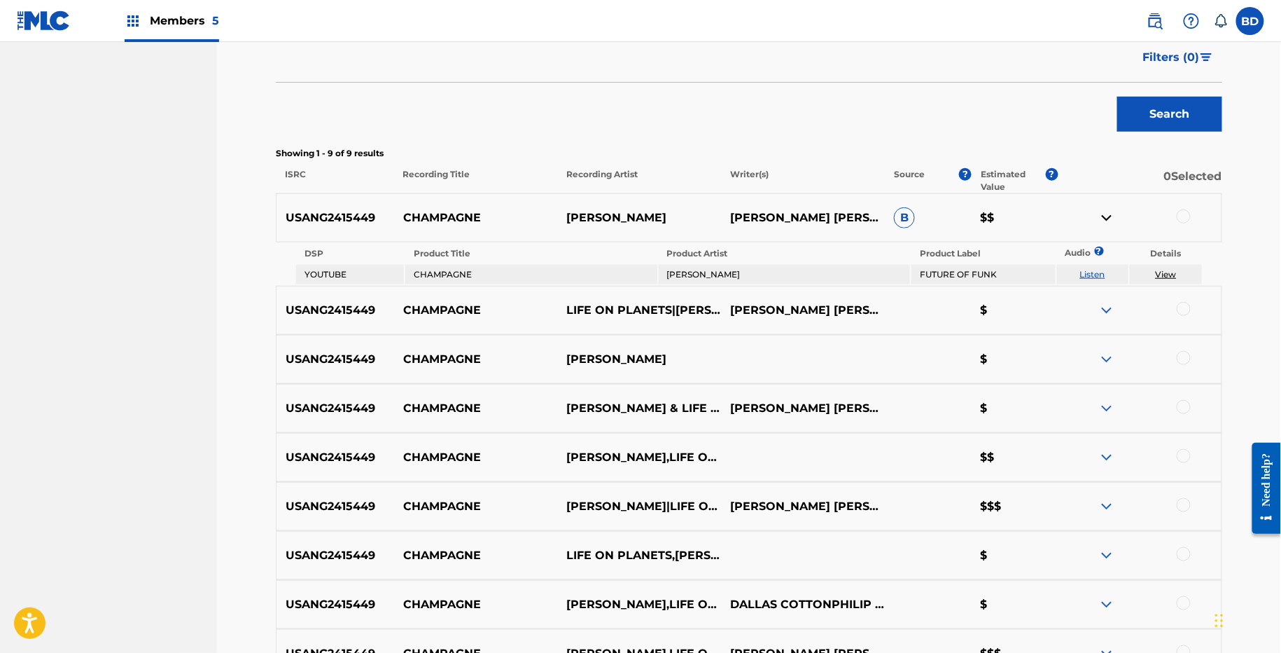
click at [412, 209] on p "CHAMPAGNE" at bounding box center [476, 217] width 164 height 17
copy p "CHAMPAGNE"
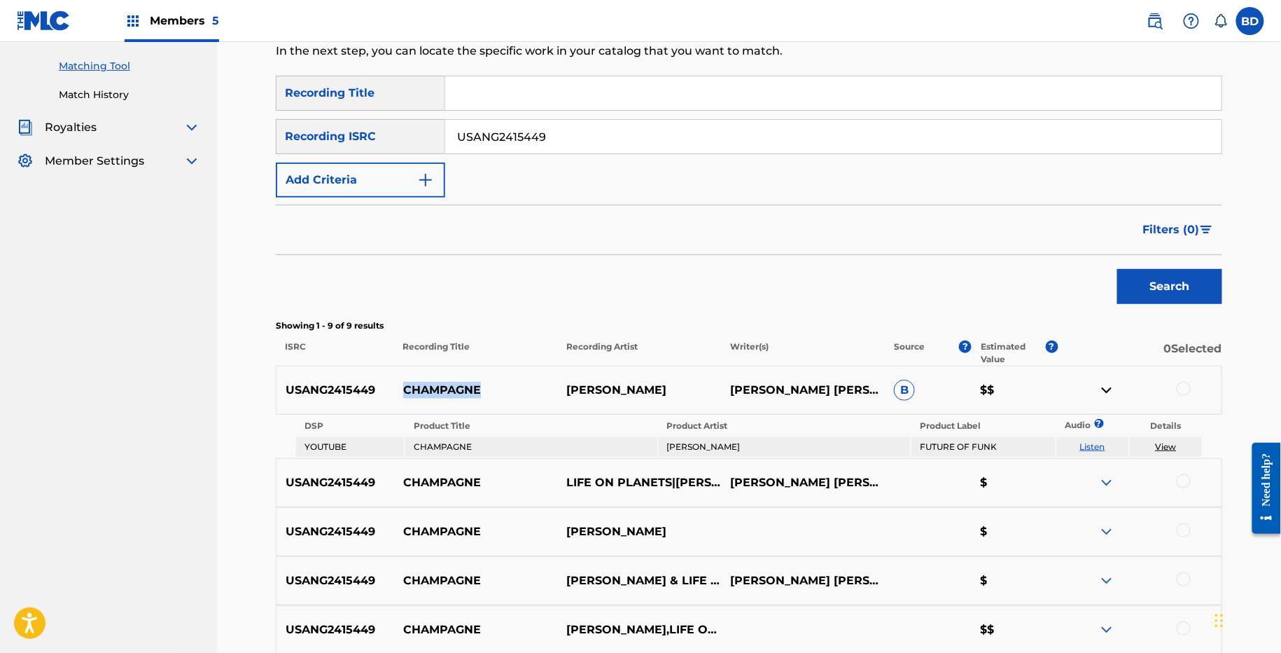
scroll to position [109, 0]
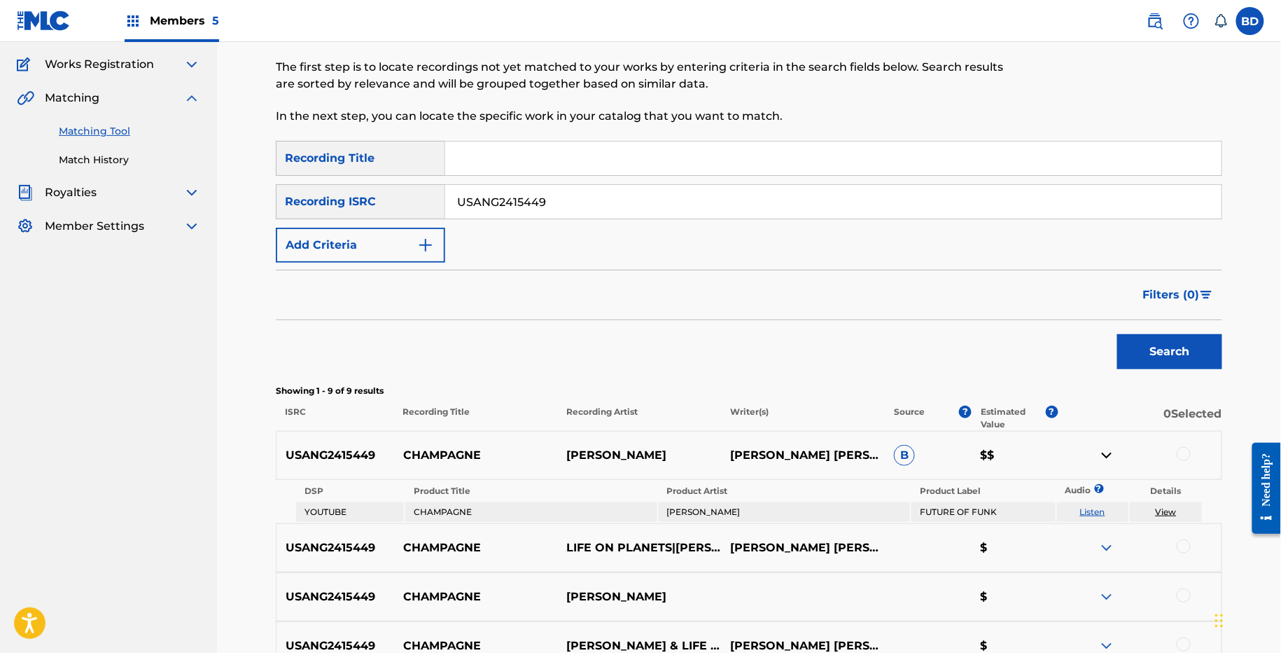
click at [461, 191] on input "USANG2415449" at bounding box center [833, 202] width 777 height 34
paste input "277495"
click at [1118, 334] on button "Search" at bounding box center [1170, 351] width 105 height 35
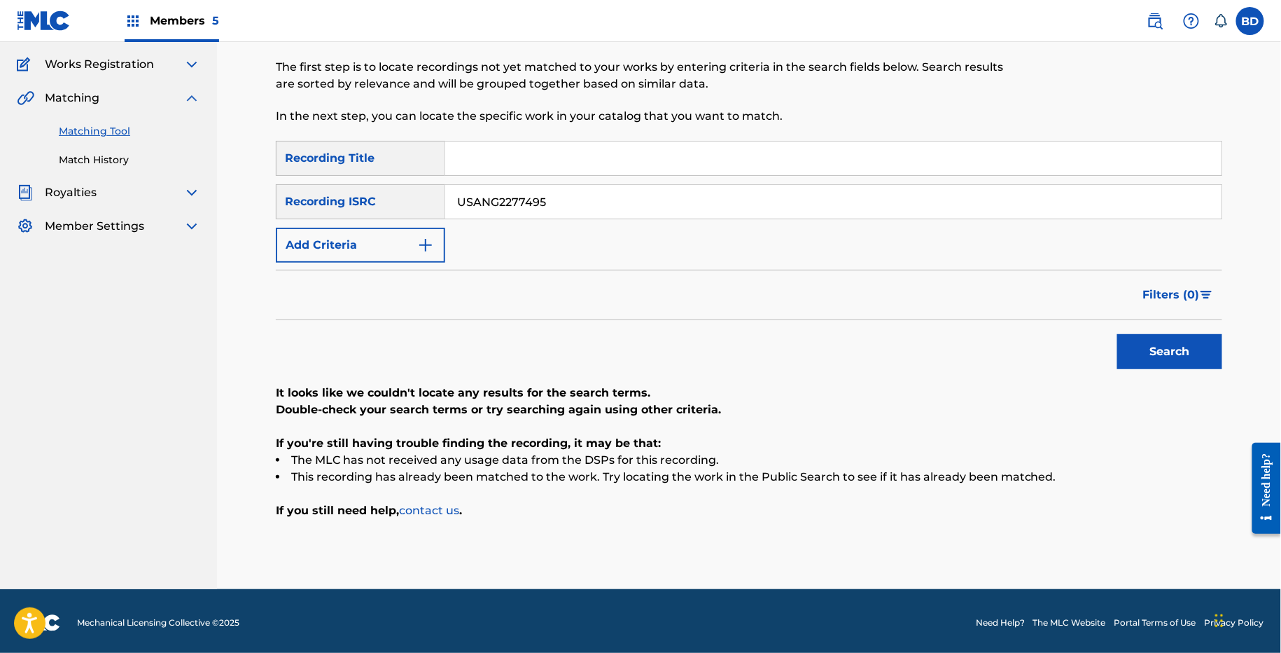
scroll to position [111, 0]
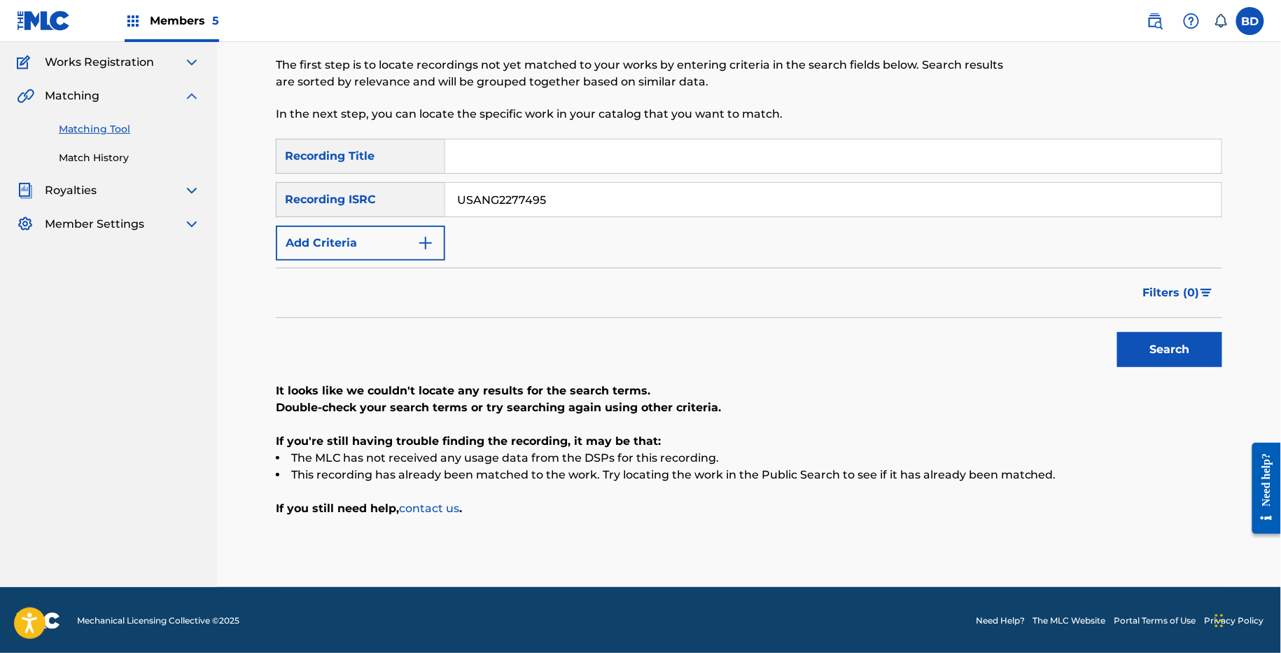
click at [478, 197] on input "USANG2277495" at bounding box center [833, 200] width 777 height 34
paste input "19330"
click at [1118, 332] on button "Search" at bounding box center [1170, 349] width 105 height 35
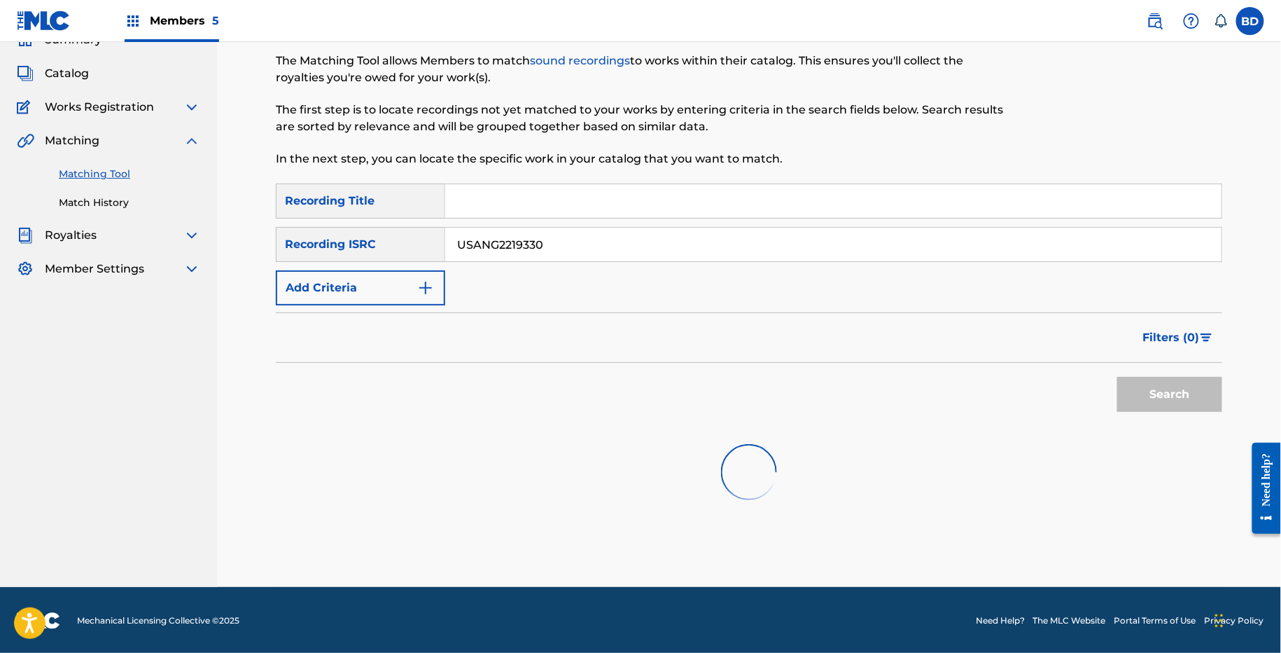
scroll to position [71, 0]
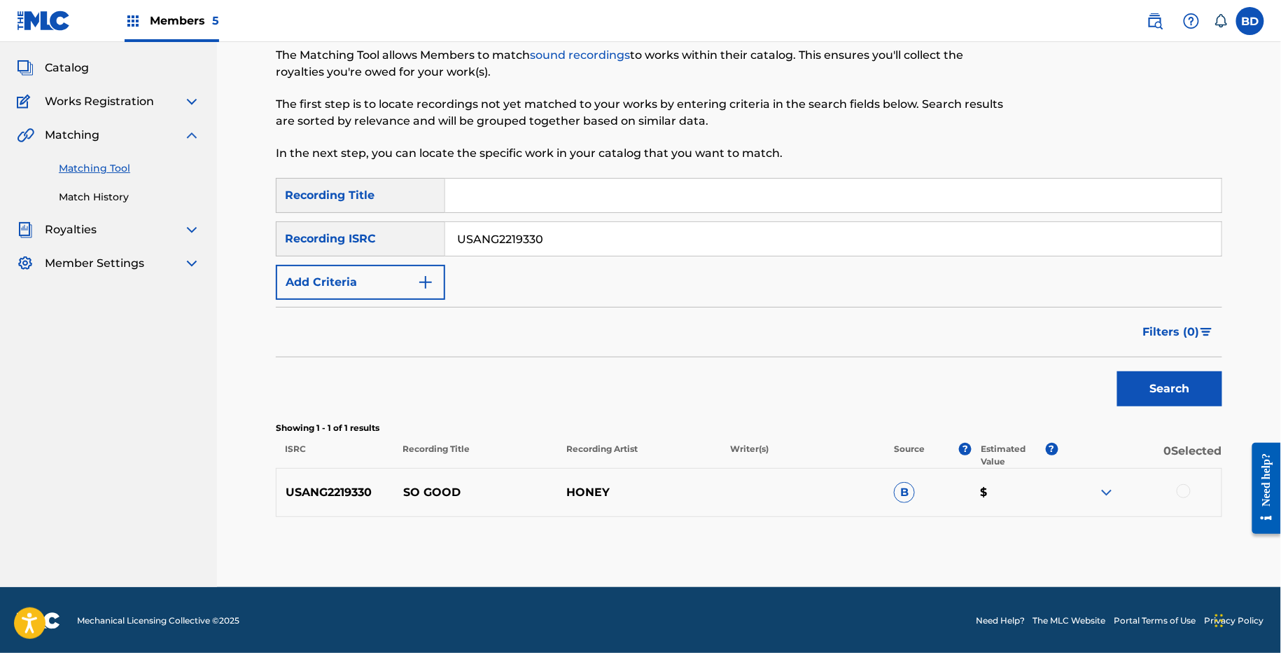
click at [1113, 495] on img at bounding box center [1107, 492] width 17 height 17
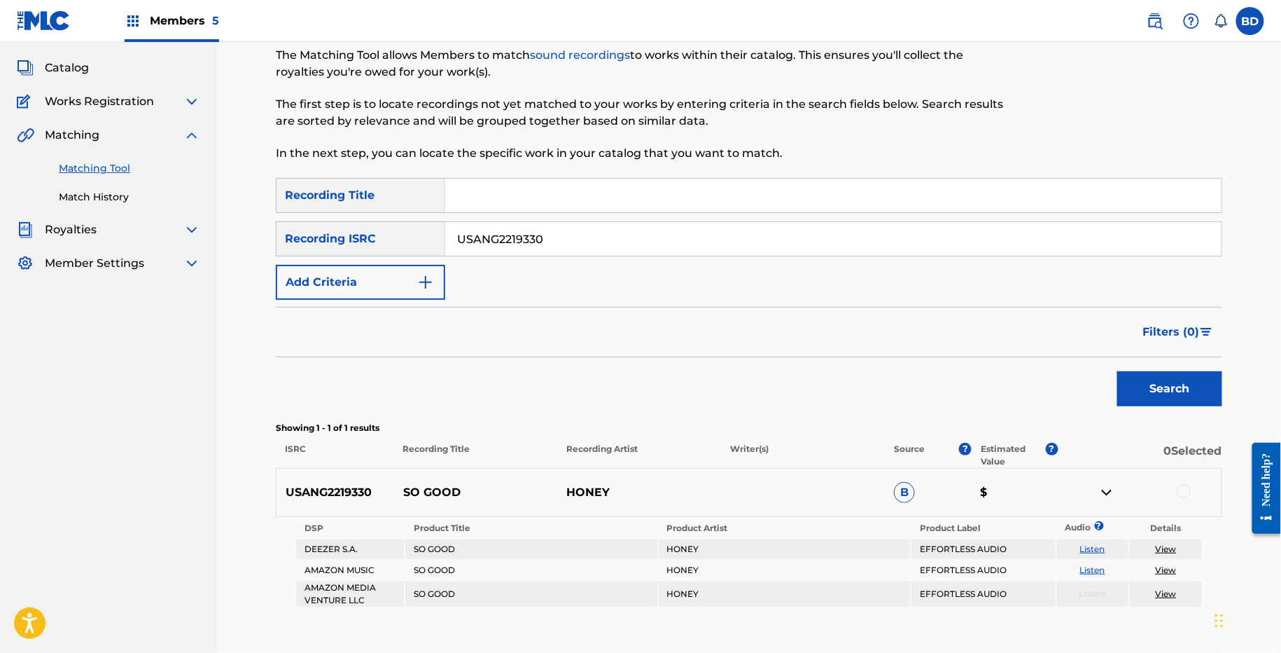
click at [416, 487] on p "SO GOOD" at bounding box center [476, 492] width 164 height 17
copy p "SO GOOD"
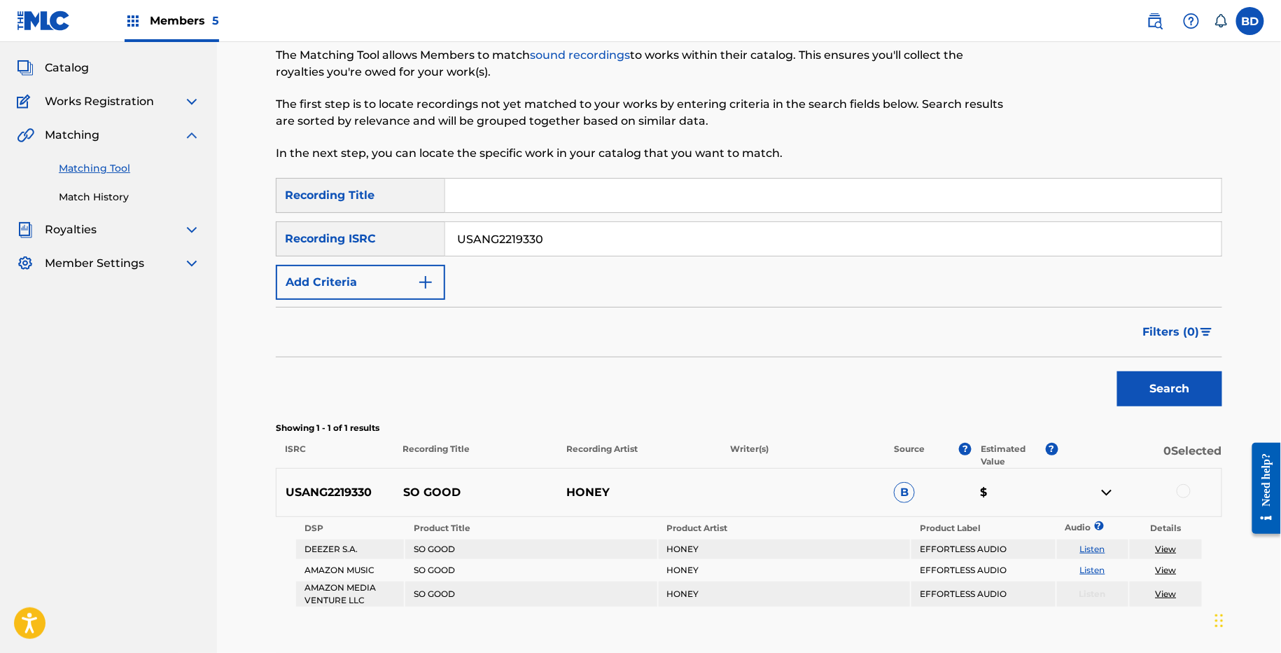
click at [499, 230] on input "USANG2219330" at bounding box center [833, 239] width 777 height 34
paste input "EA8166696"
click at [1118, 371] on button "Search" at bounding box center [1170, 388] width 105 height 35
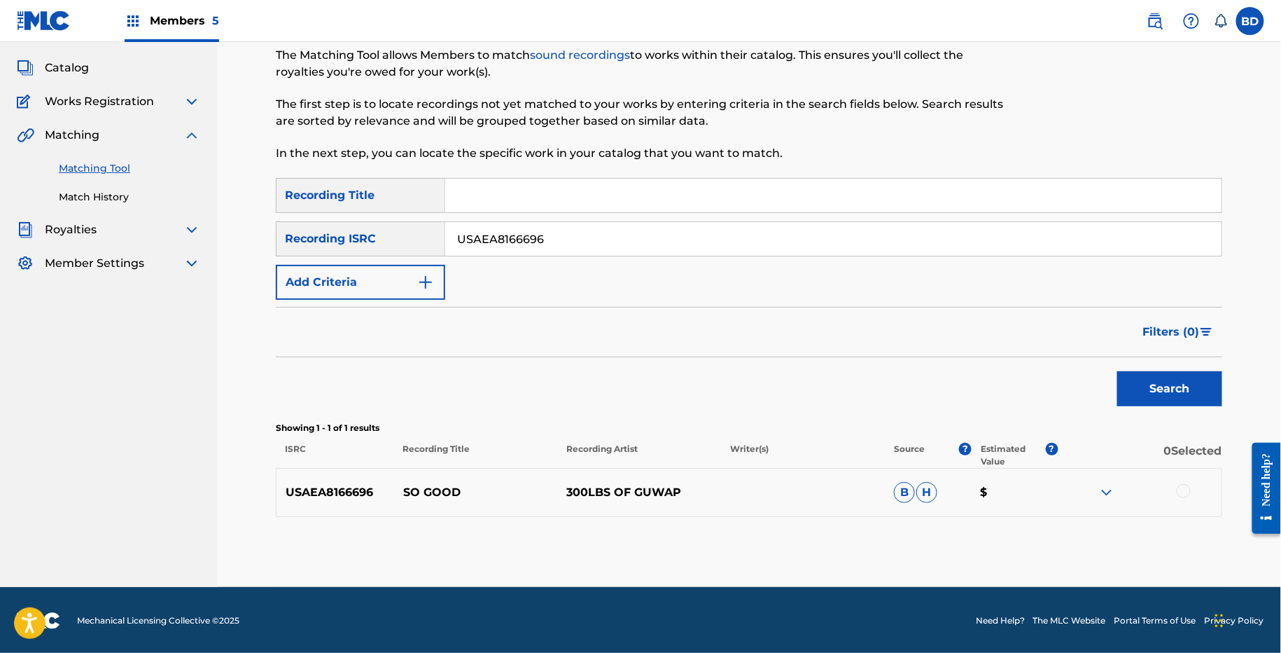
click at [1104, 478] on div "USAEA8166696 SO GOOD 300LBS OF GUWAP B H $" at bounding box center [749, 492] width 947 height 49
click at [1108, 485] on img at bounding box center [1107, 492] width 17 height 17
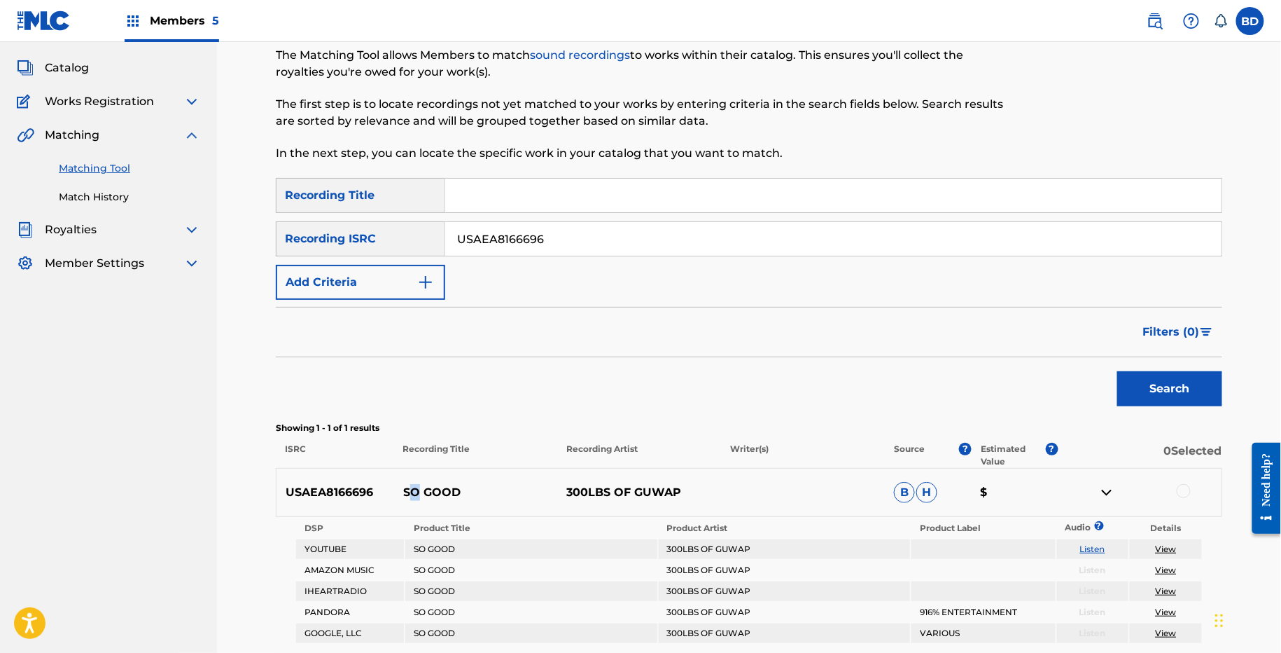
click at [414, 487] on p "SO GOOD" at bounding box center [476, 492] width 164 height 17
copy p "SO GOOD"
click at [517, 230] on input "USAEA8166696" at bounding box center [833, 239] width 777 height 34
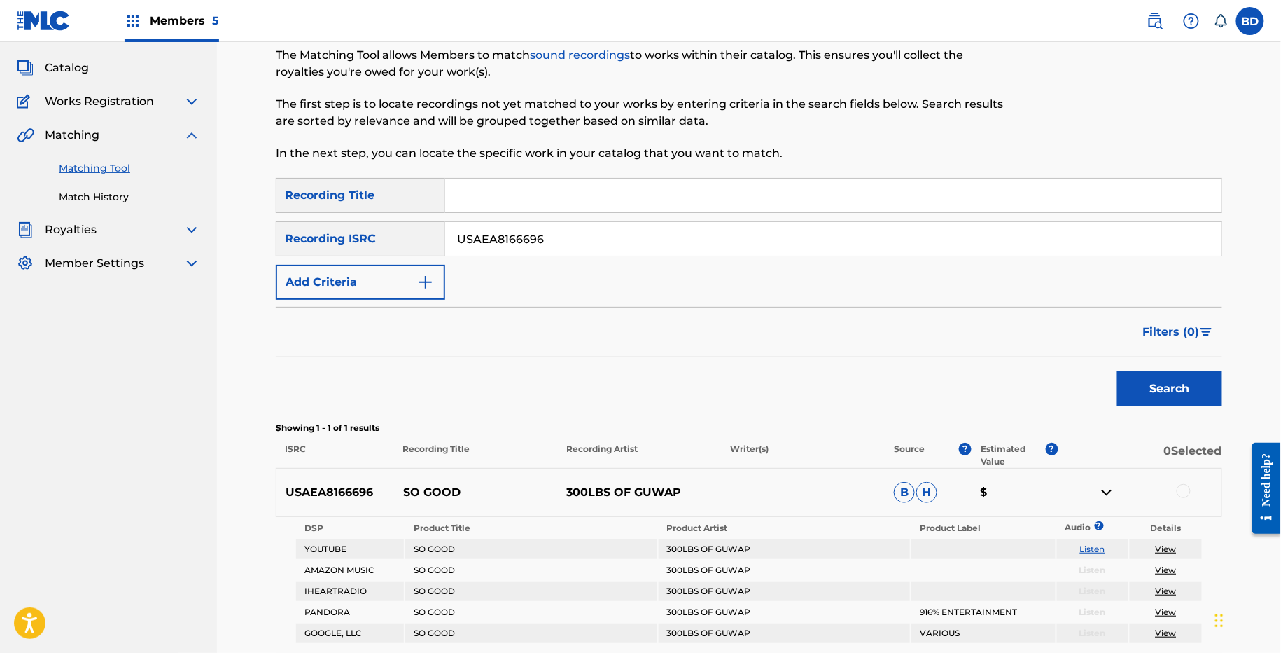
click at [517, 230] on input "USAEA8166696" at bounding box center [833, 239] width 777 height 34
paste input "672200362"
click at [1118, 371] on button "Search" at bounding box center [1170, 388] width 105 height 35
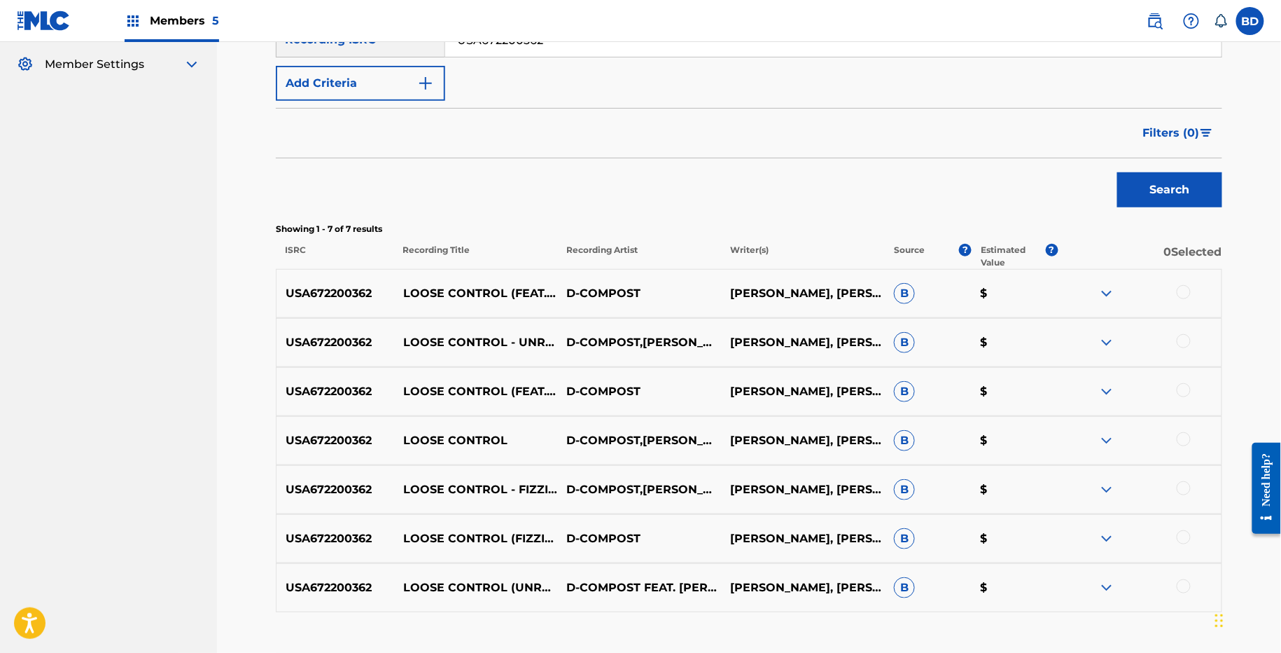
scroll to position [366, 0]
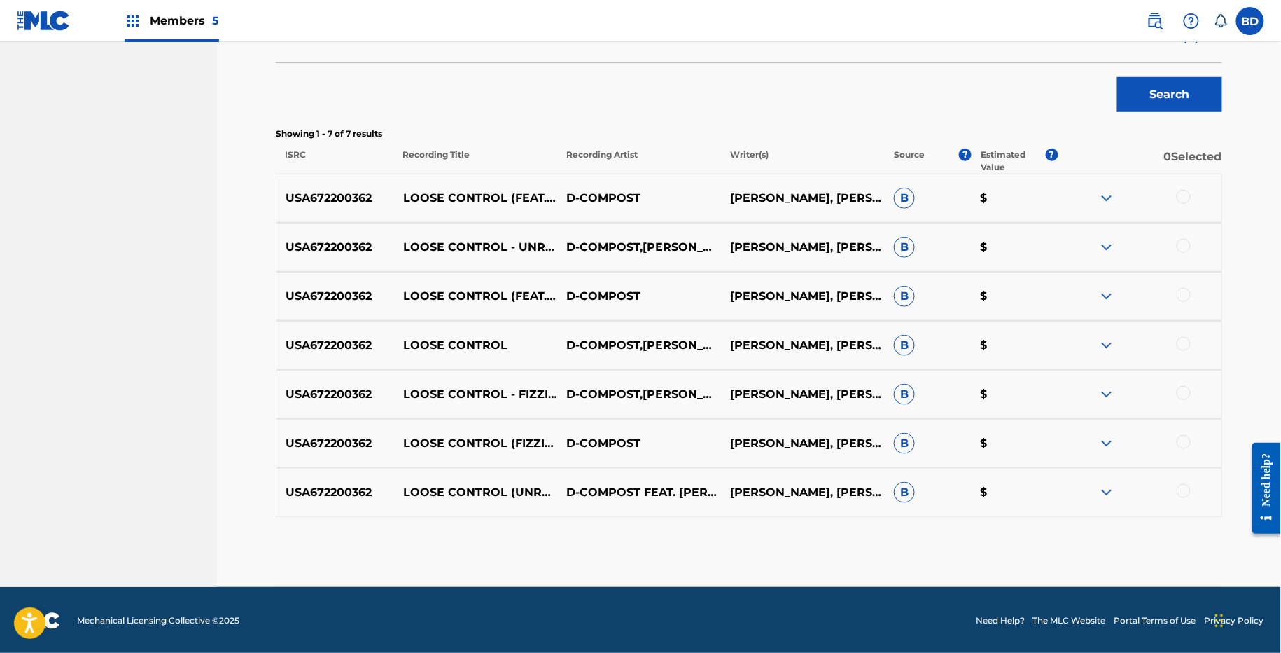
click at [1113, 493] on img at bounding box center [1107, 492] width 17 height 17
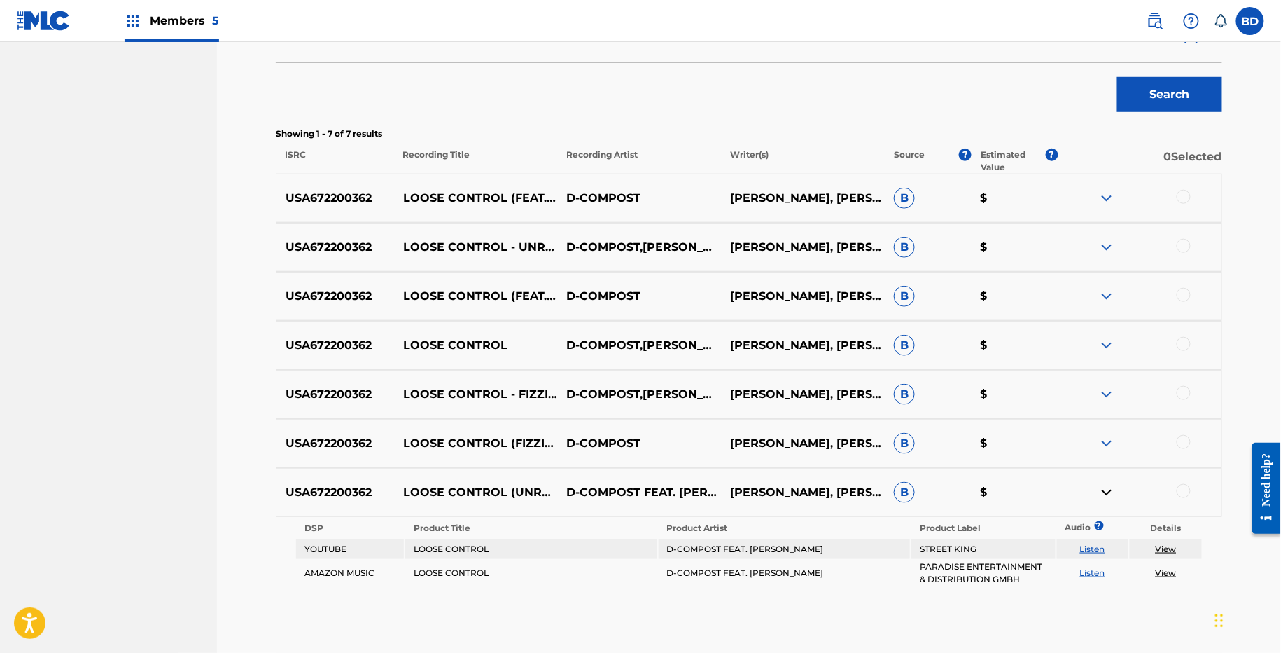
click at [1113, 445] on img at bounding box center [1107, 443] width 17 height 17
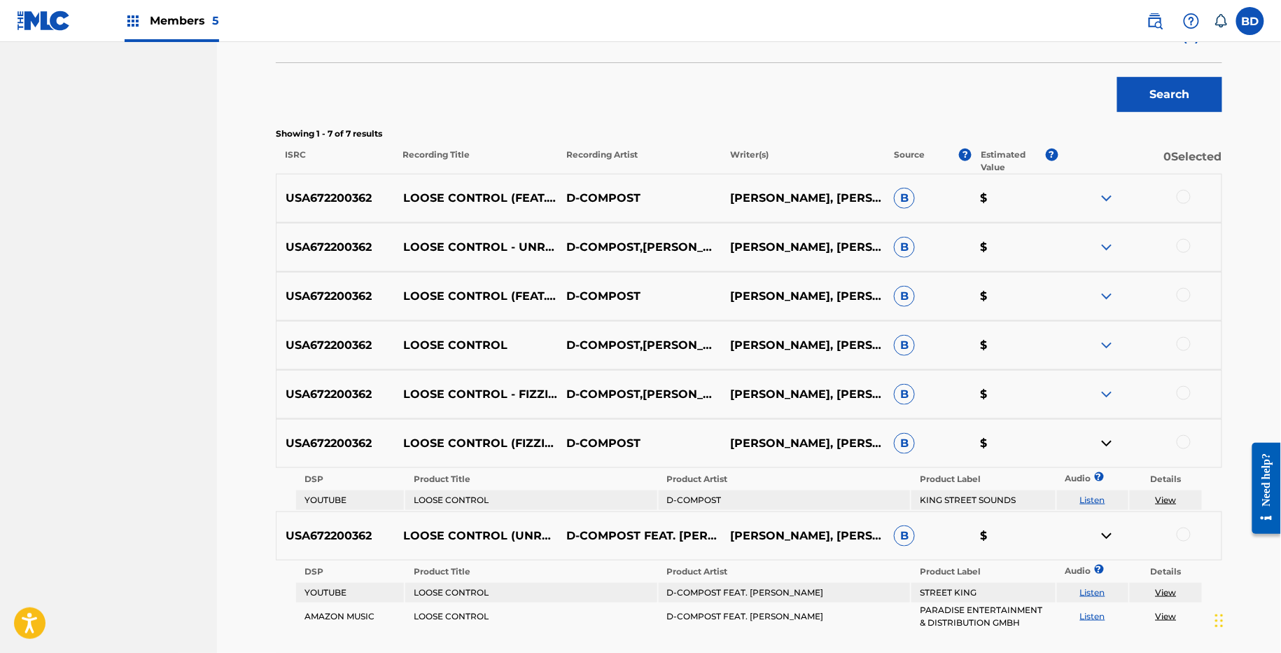
click at [1101, 391] on img at bounding box center [1107, 394] width 17 height 17
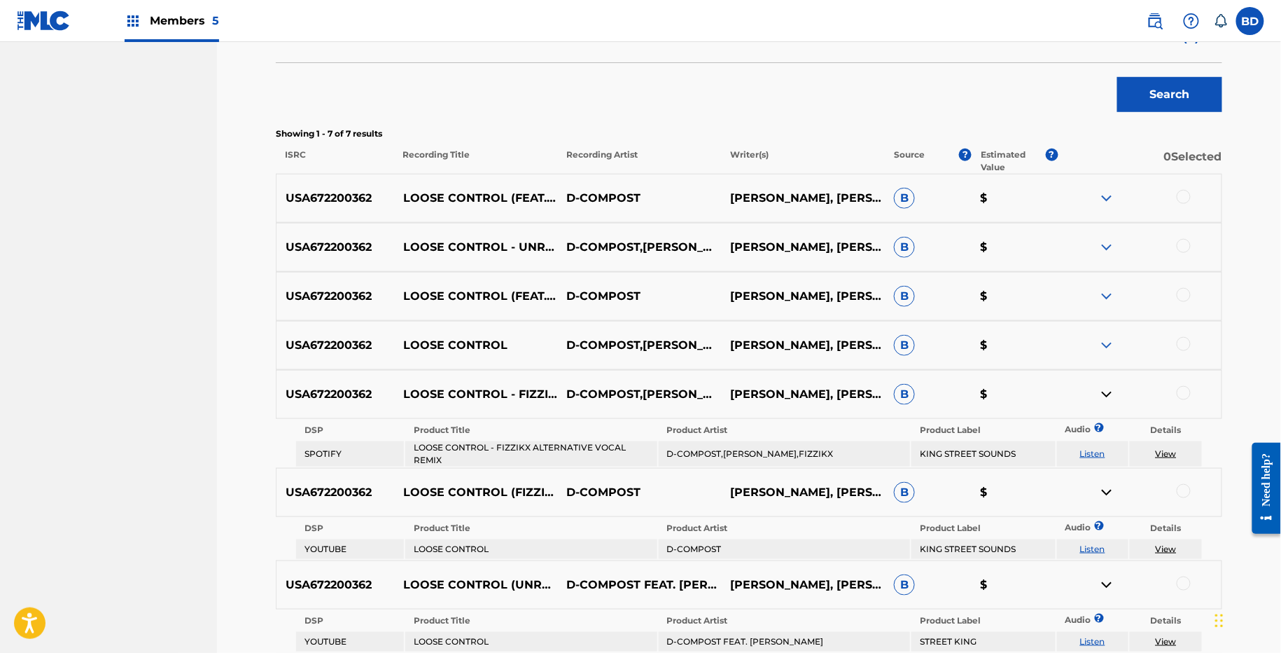
click at [1102, 337] on img at bounding box center [1107, 345] width 17 height 17
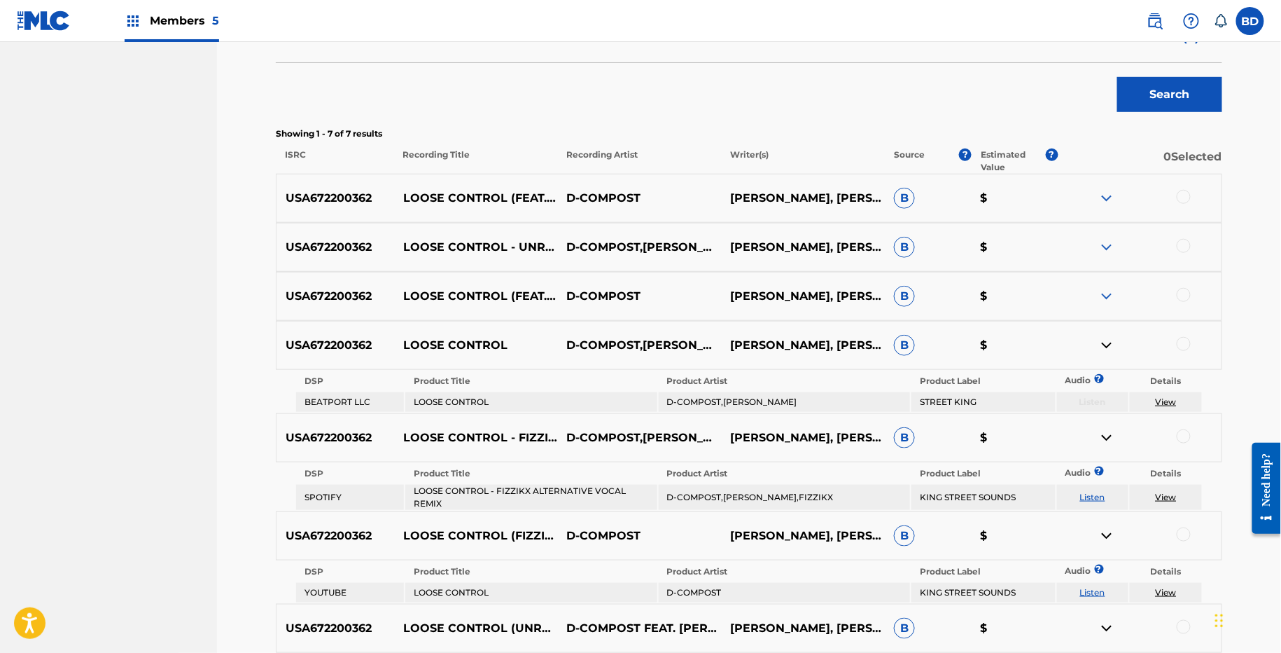
click at [1105, 281] on div "USA672200362 LOOSE CONTROL (FEAT. RONA RAY) D-COMPOST VERONIKA SKOROKHOD, WILSO…" at bounding box center [749, 296] width 947 height 49
click at [1108, 303] on img at bounding box center [1107, 296] width 17 height 17
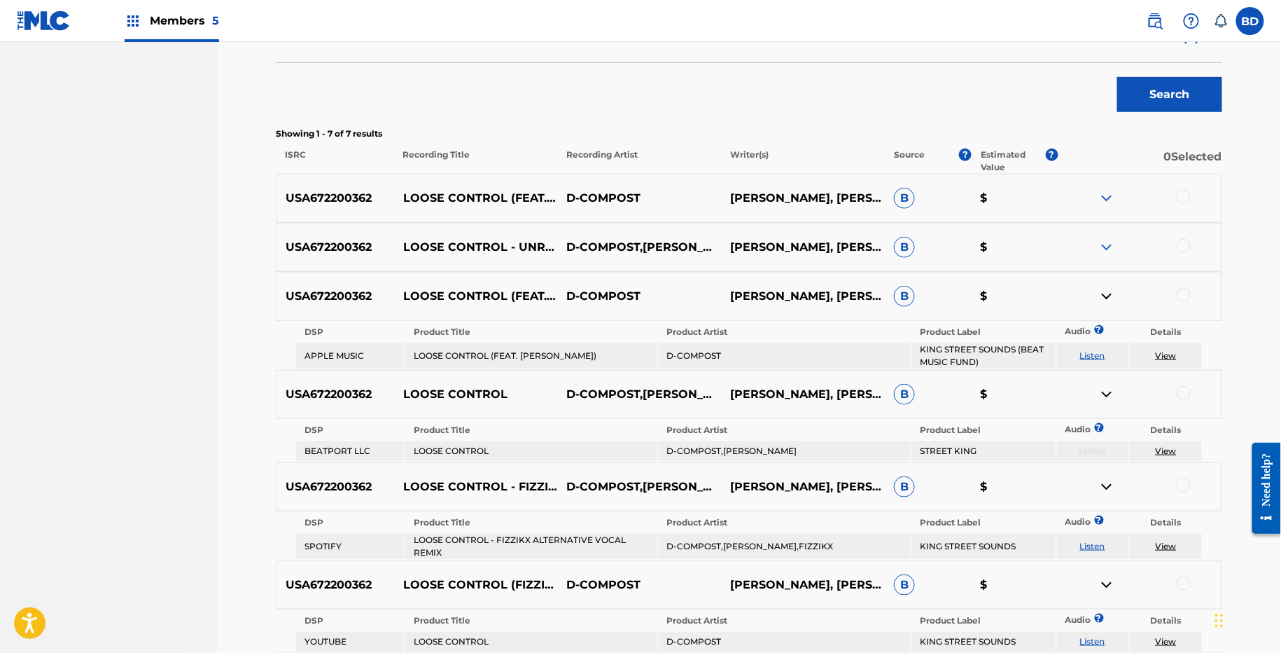
click at [1108, 263] on div "USA672200362 LOOSE CONTROL - UNRELEASED FIZZIKX ALTERNATIVE VOCAL REMIX D-COMPO…" at bounding box center [749, 247] width 947 height 49
click at [1108, 256] on div "USA672200362 LOOSE CONTROL - UNRELEASED FIZZIKX ALTERNATIVE VOCAL REMIX D-COMPO…" at bounding box center [749, 247] width 947 height 49
click at [1106, 194] on img at bounding box center [1107, 198] width 17 height 17
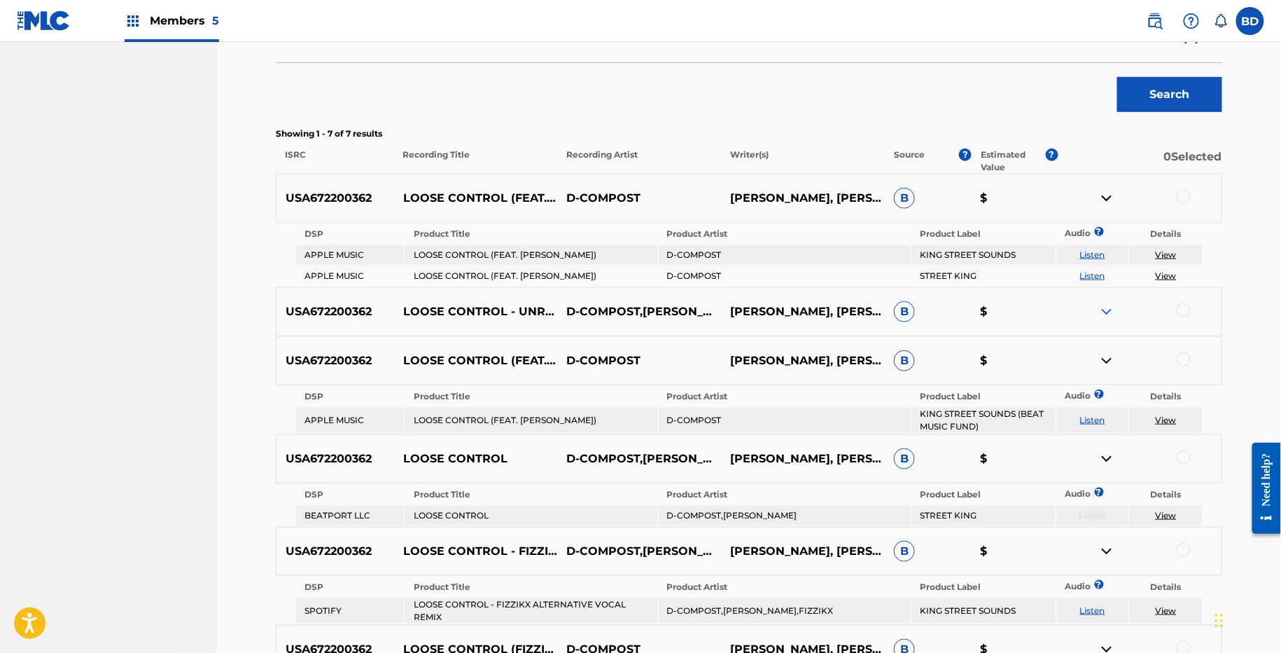
click at [1106, 245] on td "Listen" at bounding box center [1093, 255] width 72 height 20
click at [1106, 298] on div "USA672200362 LOOSE CONTROL - UNRELEASED FIZZIKX ALTERNATIVE VOCAL REMIX D-COMPO…" at bounding box center [749, 311] width 947 height 49
click at [1104, 312] on img at bounding box center [1107, 311] width 17 height 17
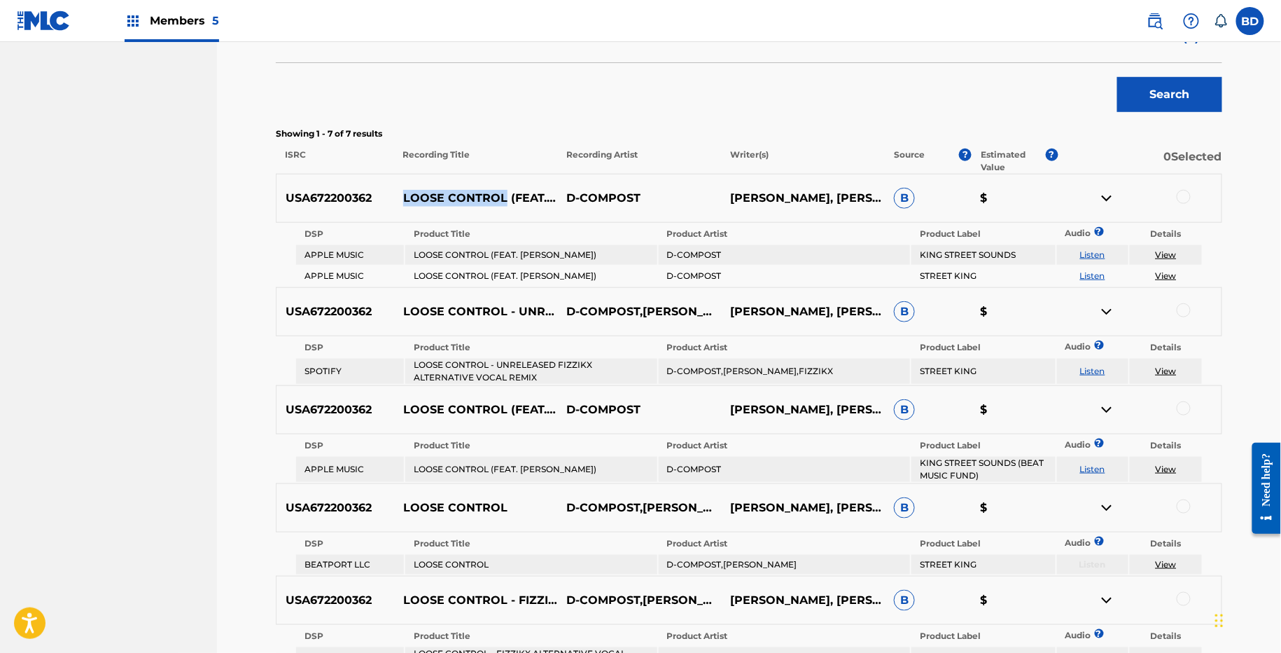
drag, startPoint x: 398, startPoint y: 189, endPoint x: 502, endPoint y: 190, distance: 103.6
click at [502, 190] on p "LOOSE CONTROL (FEAT. RONA RAY)" at bounding box center [476, 198] width 164 height 17
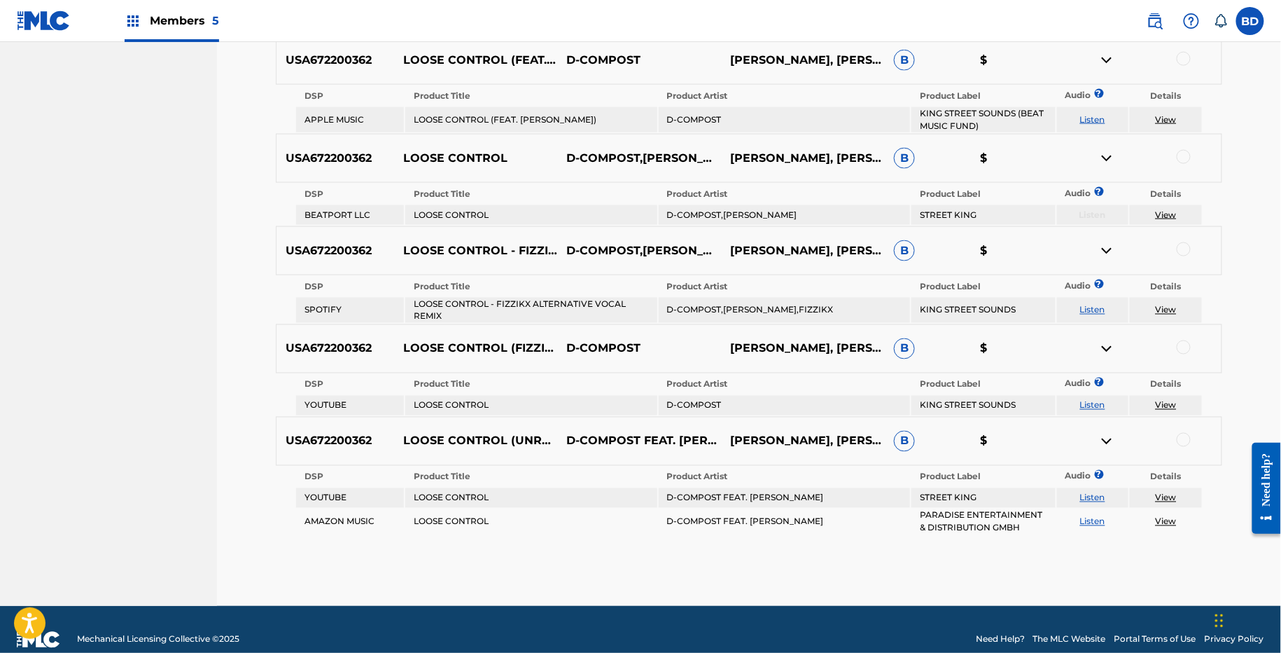
scroll to position [732, 0]
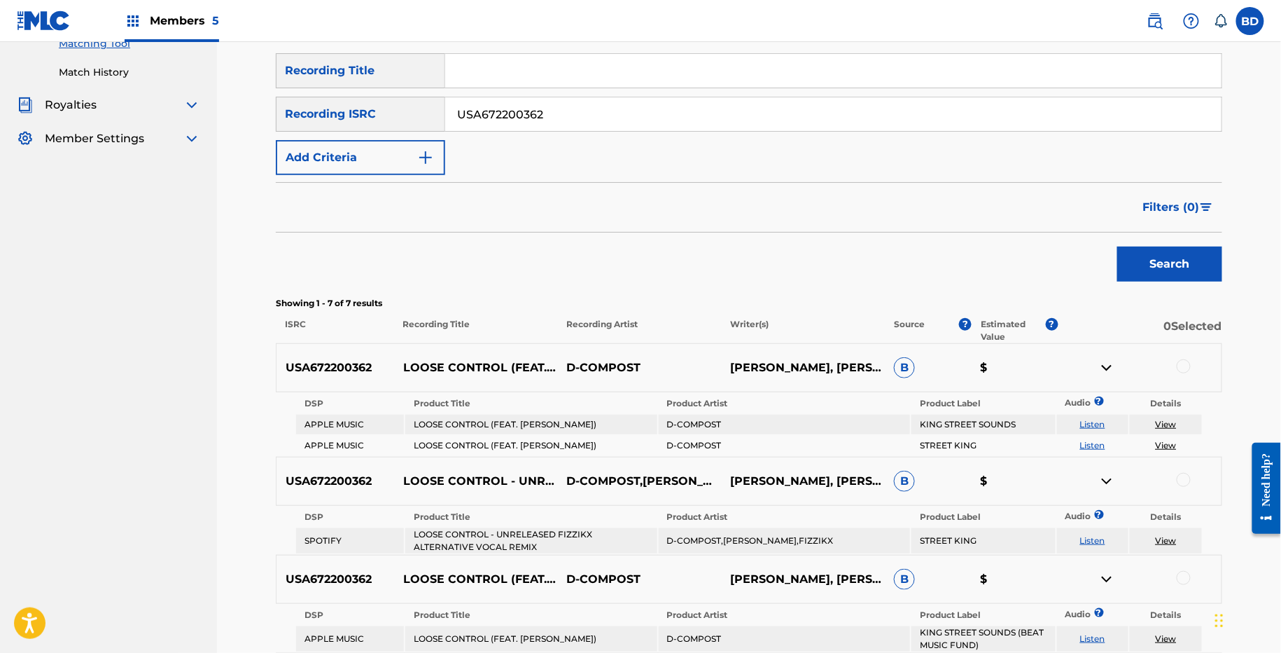
click at [491, 118] on input "USA672200362" at bounding box center [833, 114] width 777 height 34
paste input "26"
click at [1118, 246] on button "Search" at bounding box center [1170, 263] width 105 height 35
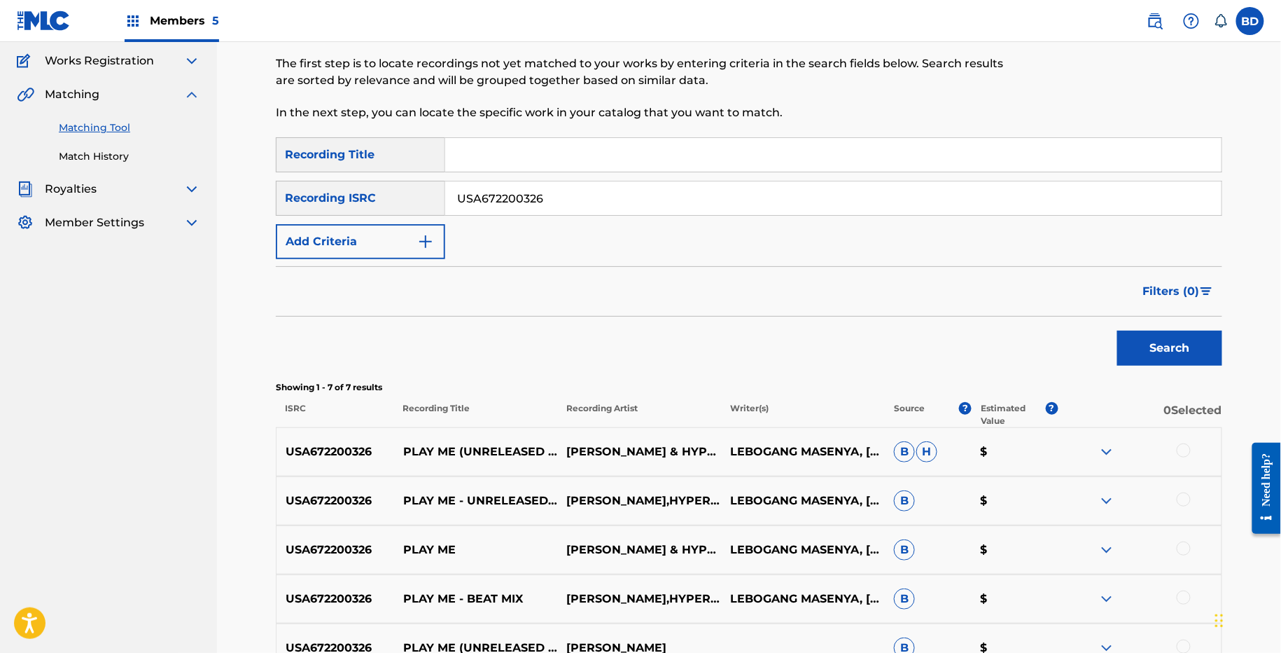
scroll to position [366, 0]
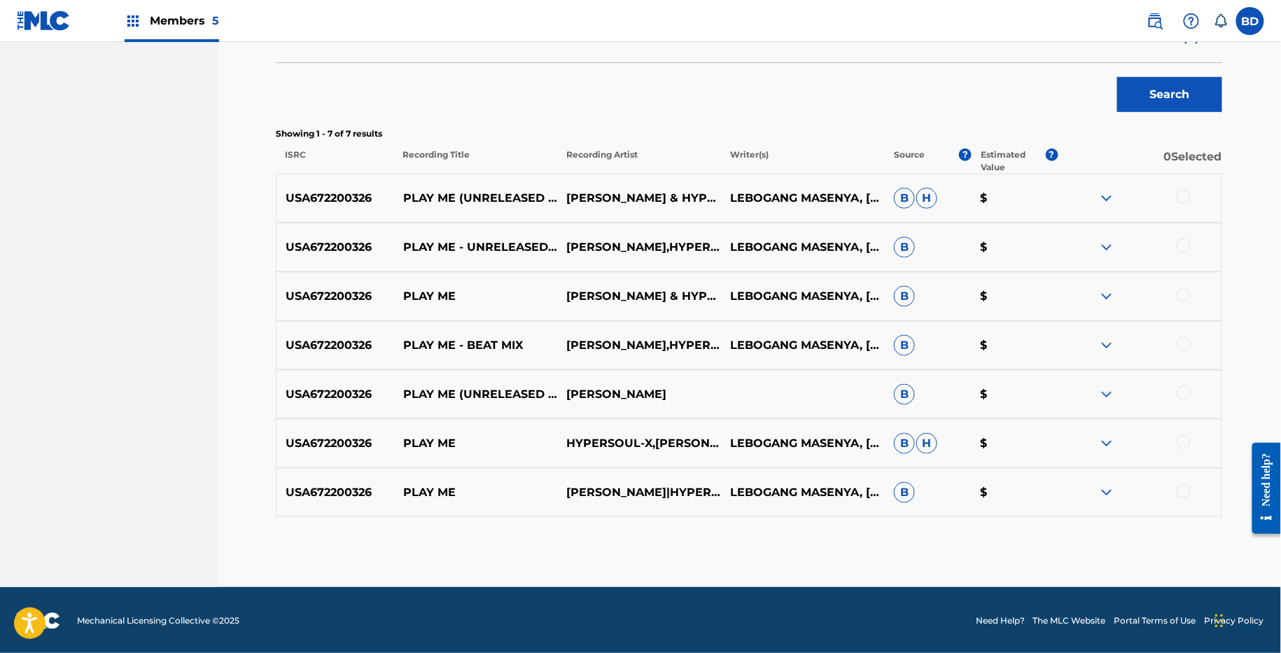
click at [1090, 477] on div "USA672200326 PLAY ME SABRINA|HYPERSOUL-X LEBOGANG MASENYA, MAHLOGONOLO DINAKE B…" at bounding box center [749, 492] width 947 height 49
click at [1113, 492] on img at bounding box center [1107, 492] width 17 height 17
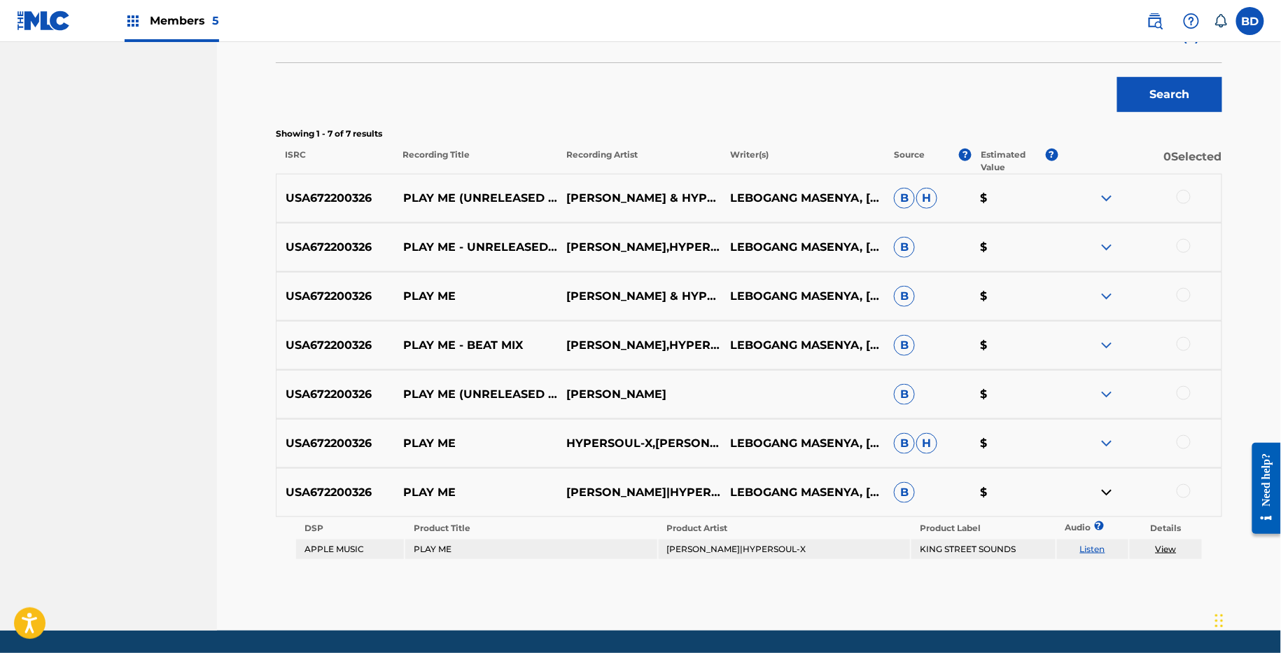
click at [1113, 443] on img at bounding box center [1107, 443] width 17 height 17
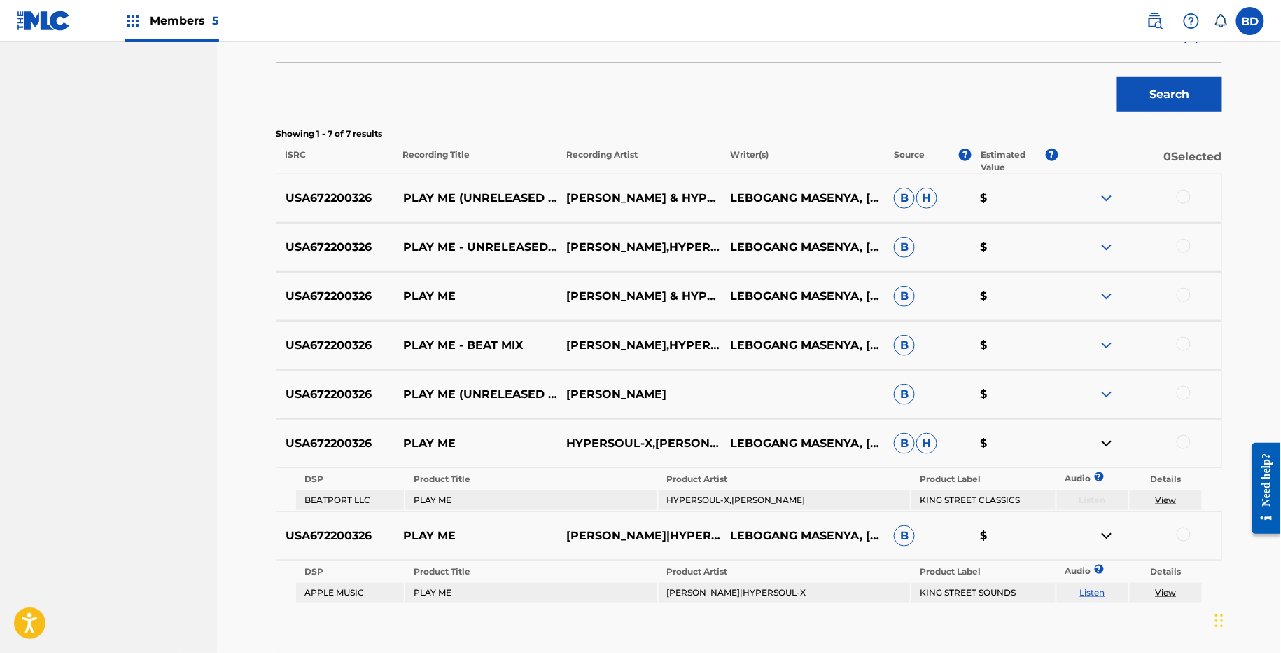
click at [1107, 387] on img at bounding box center [1107, 394] width 17 height 17
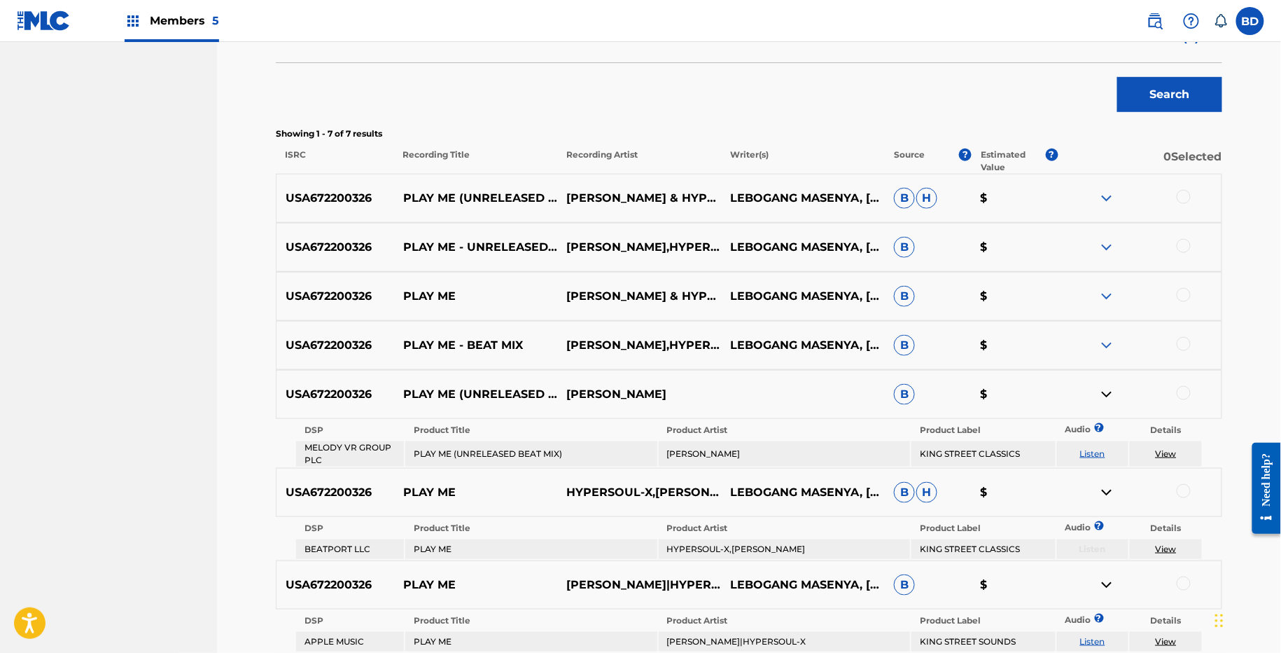
click at [1107, 339] on img at bounding box center [1107, 345] width 17 height 17
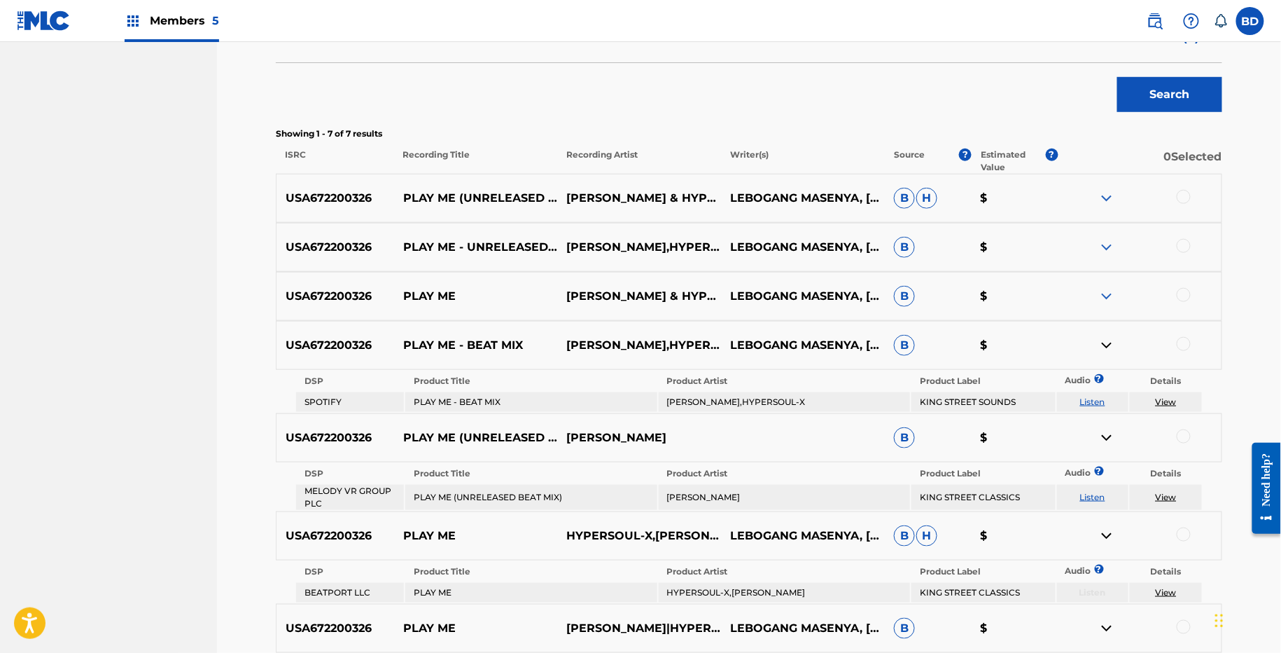
click at [1109, 288] on img at bounding box center [1107, 296] width 17 height 17
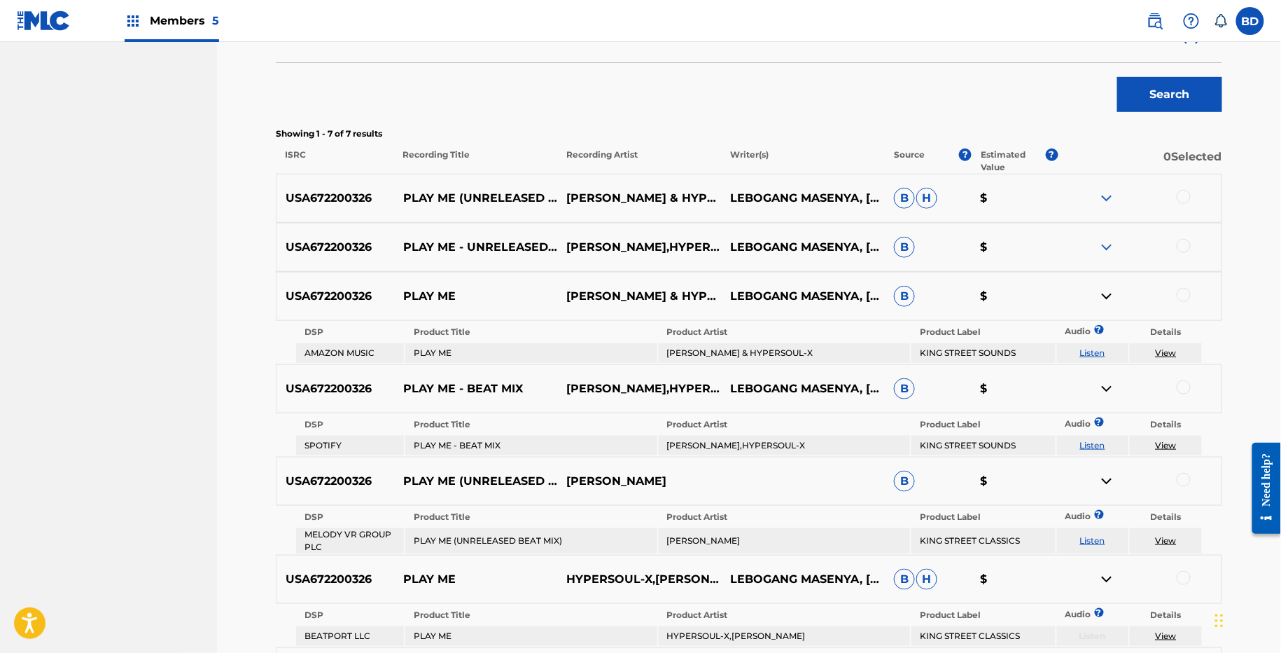
click at [1106, 240] on img at bounding box center [1107, 247] width 17 height 17
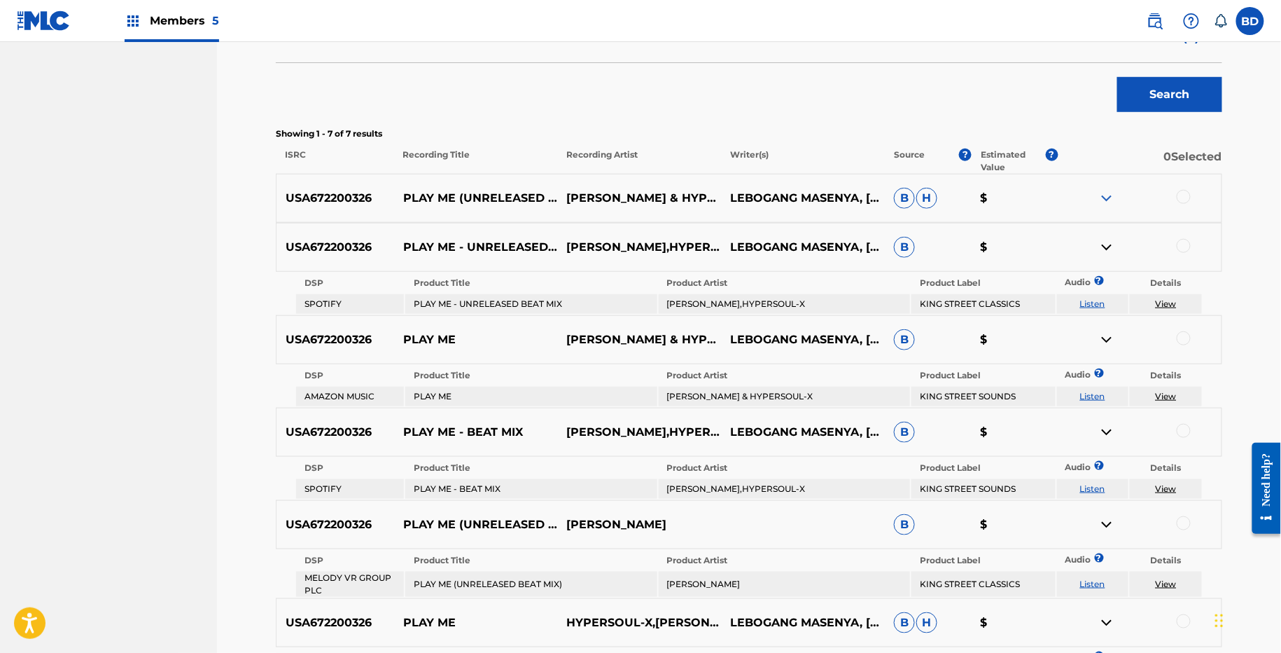
click at [1104, 194] on img at bounding box center [1107, 198] width 17 height 17
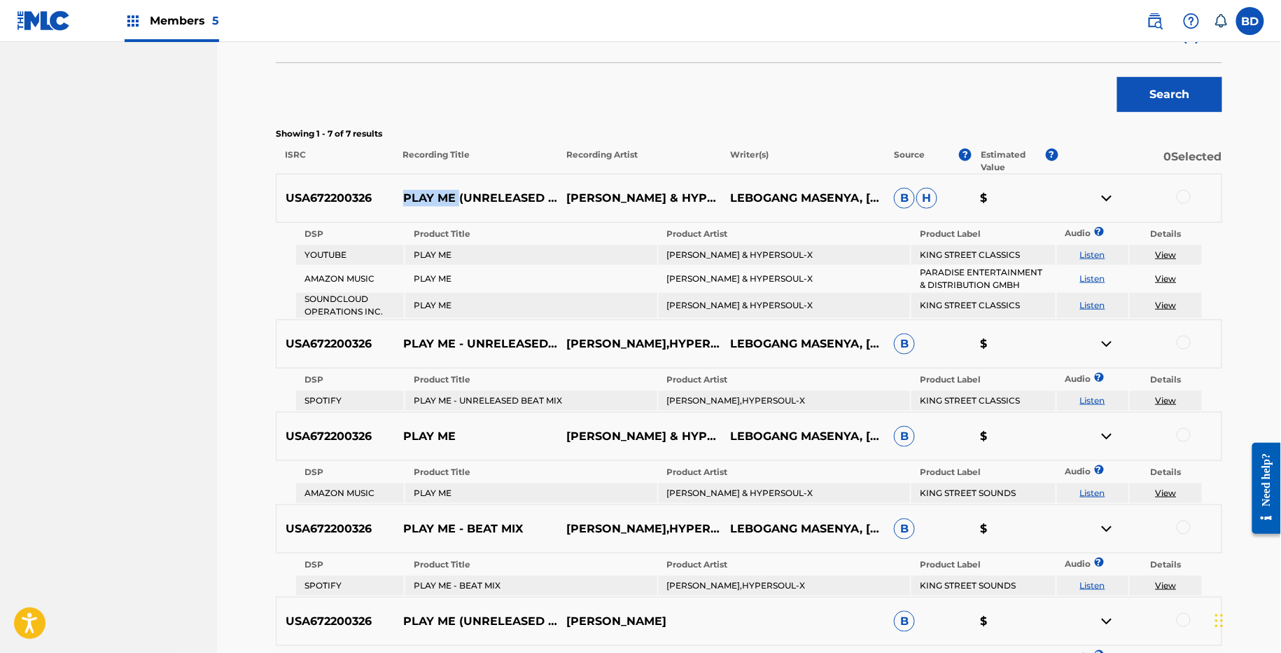
drag, startPoint x: 399, startPoint y: 188, endPoint x: 457, endPoint y: 188, distance: 58.1
click at [457, 190] on p "PLAY ME (UNRELEASED BEAT MIX)" at bounding box center [476, 198] width 164 height 17
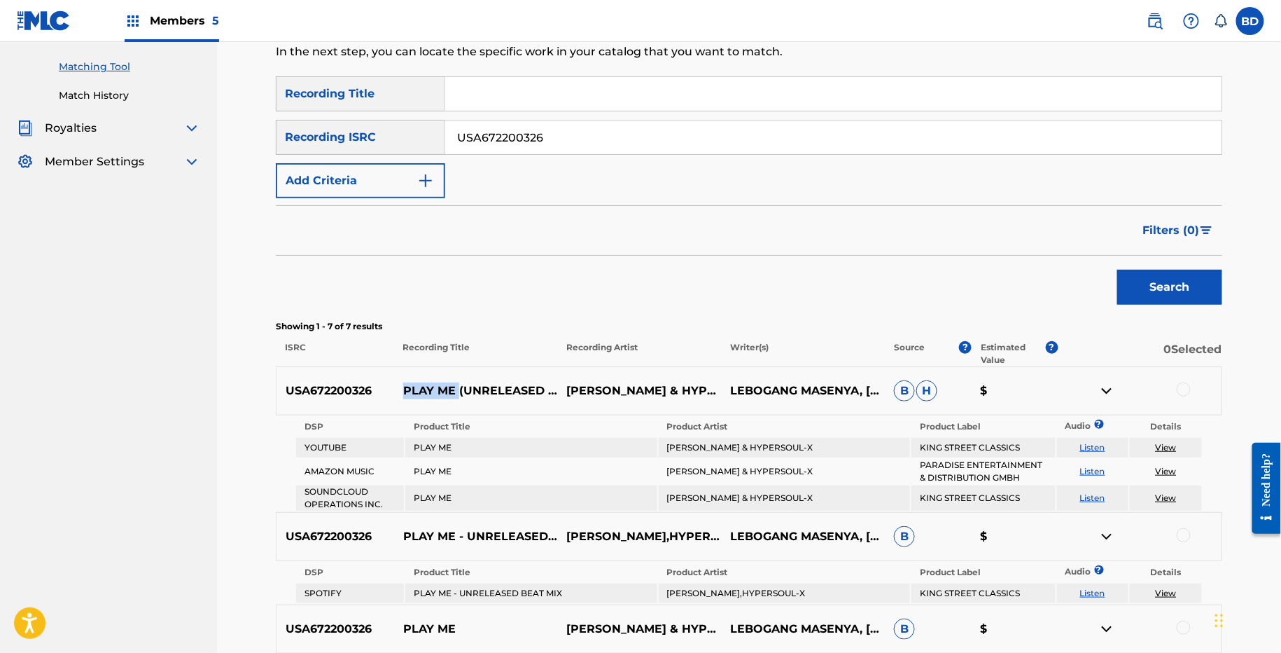
scroll to position [103, 0]
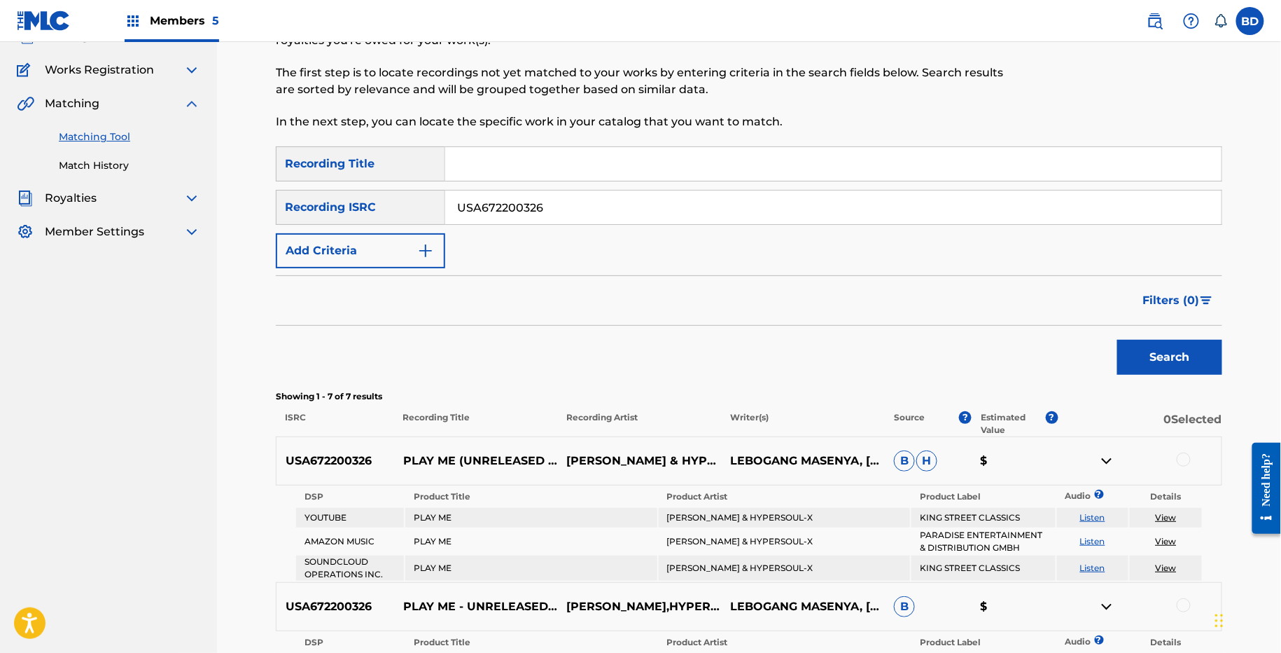
click at [543, 190] on input "USA672200326" at bounding box center [833, 207] width 777 height 34
paste input "184"
click at [1118, 340] on button "Search" at bounding box center [1170, 357] width 105 height 35
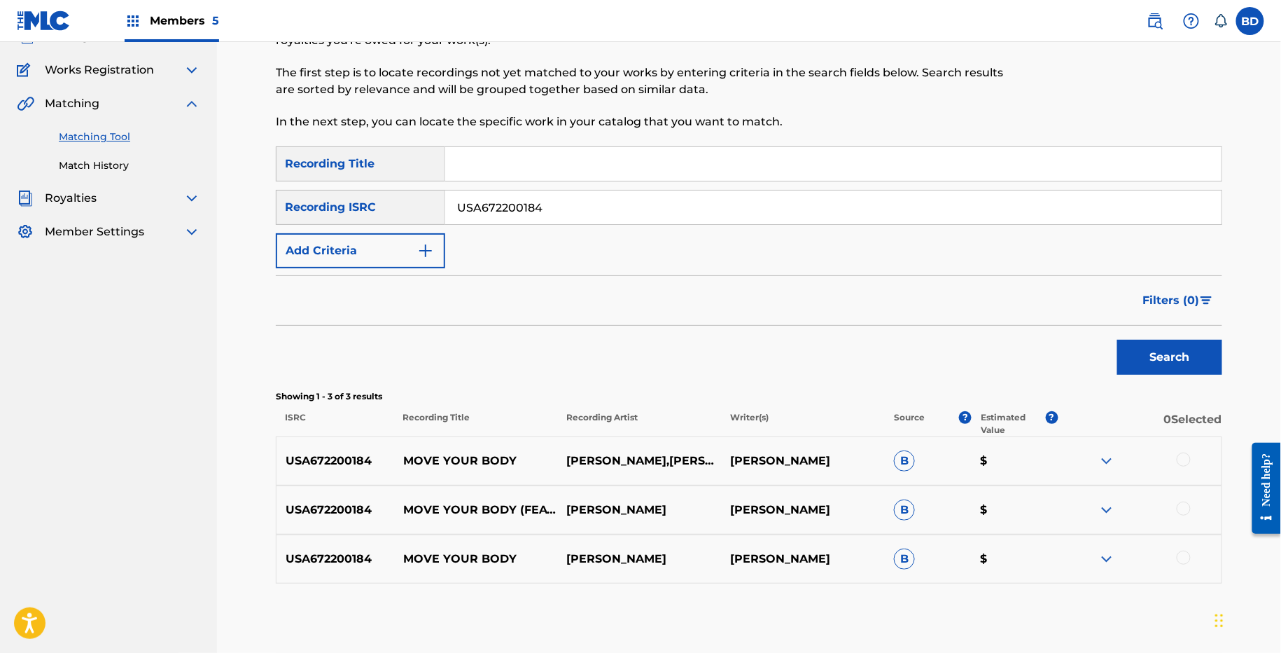
scroll to position [169, 0]
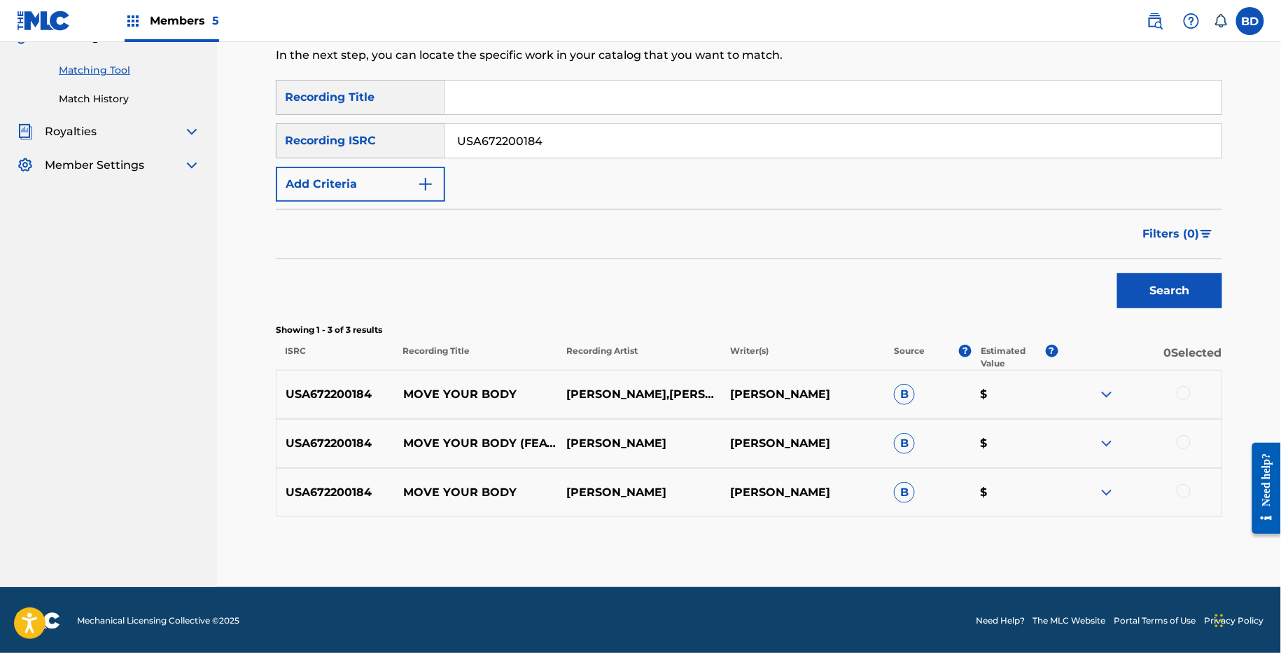
click at [1105, 499] on img at bounding box center [1107, 492] width 17 height 17
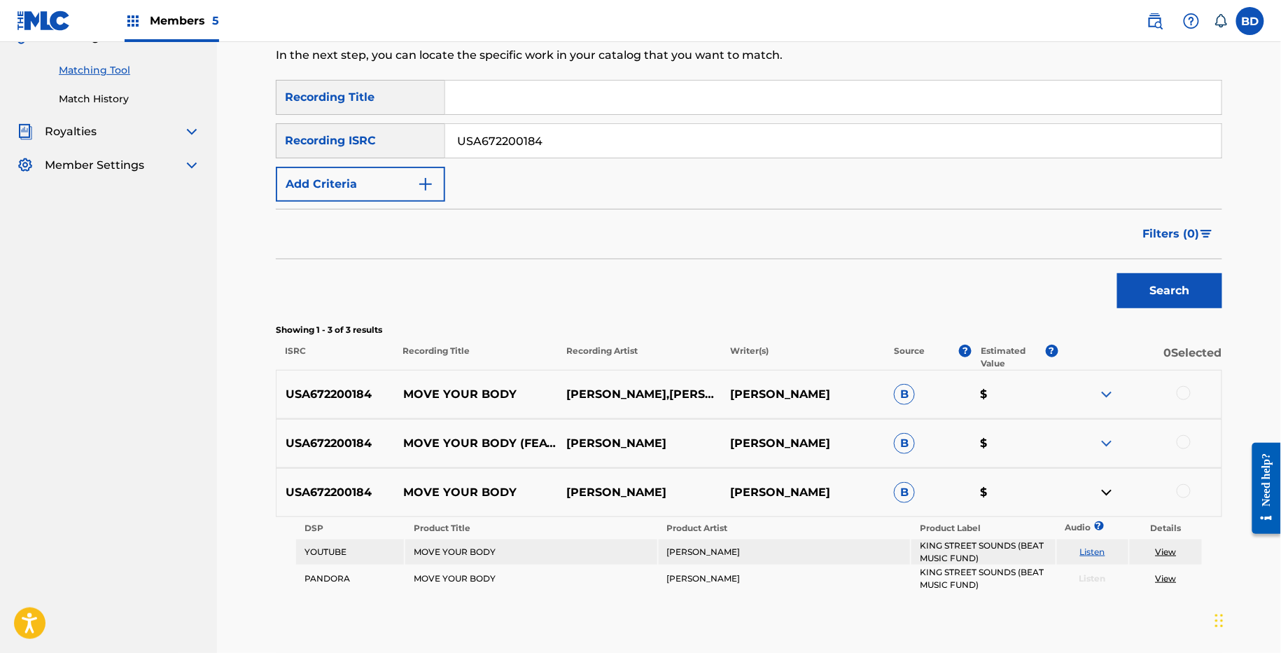
click at [1105, 463] on div "USA672200184 MOVE YOUR BODY (FEAT. KAREVA ANASTASIA) ANDY BACH ANDREAS MAEUSBAC…" at bounding box center [749, 443] width 947 height 49
click at [1106, 454] on div "USA672200184 MOVE YOUR BODY (FEAT. KAREVA ANASTASIA) ANDY BACH ANDREAS MAEUSBAC…" at bounding box center [749, 443] width 947 height 49
click at [1106, 447] on img at bounding box center [1107, 443] width 17 height 17
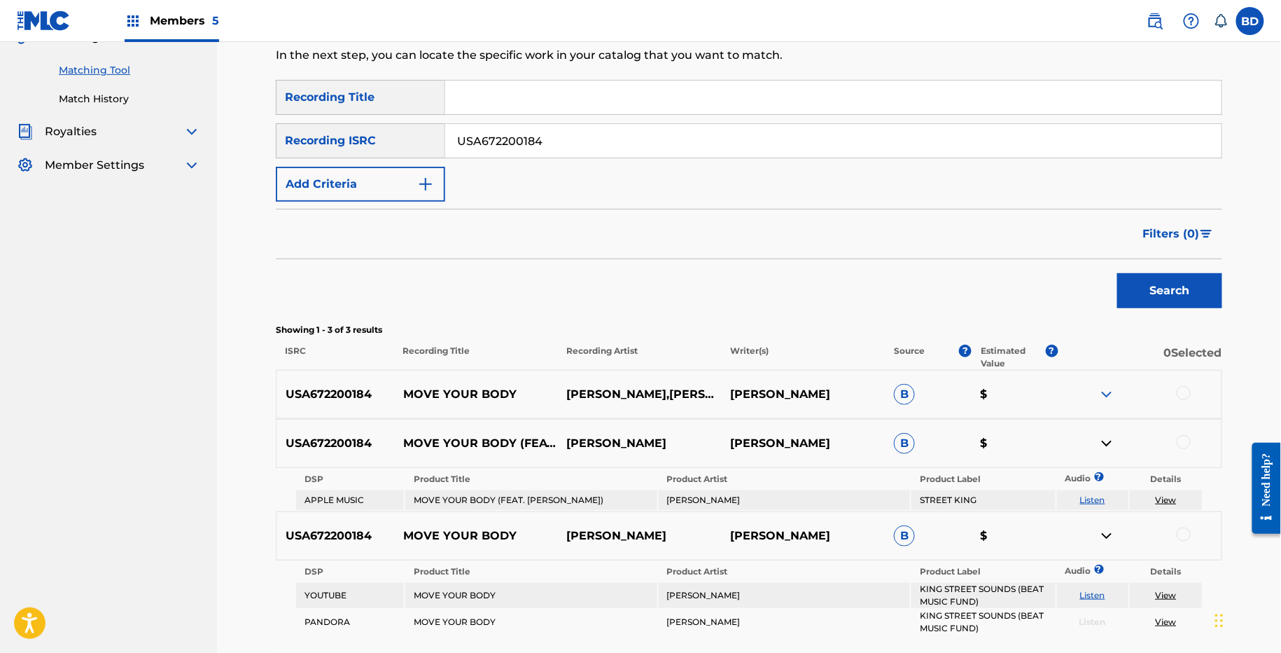
click at [1108, 397] on img at bounding box center [1107, 394] width 17 height 17
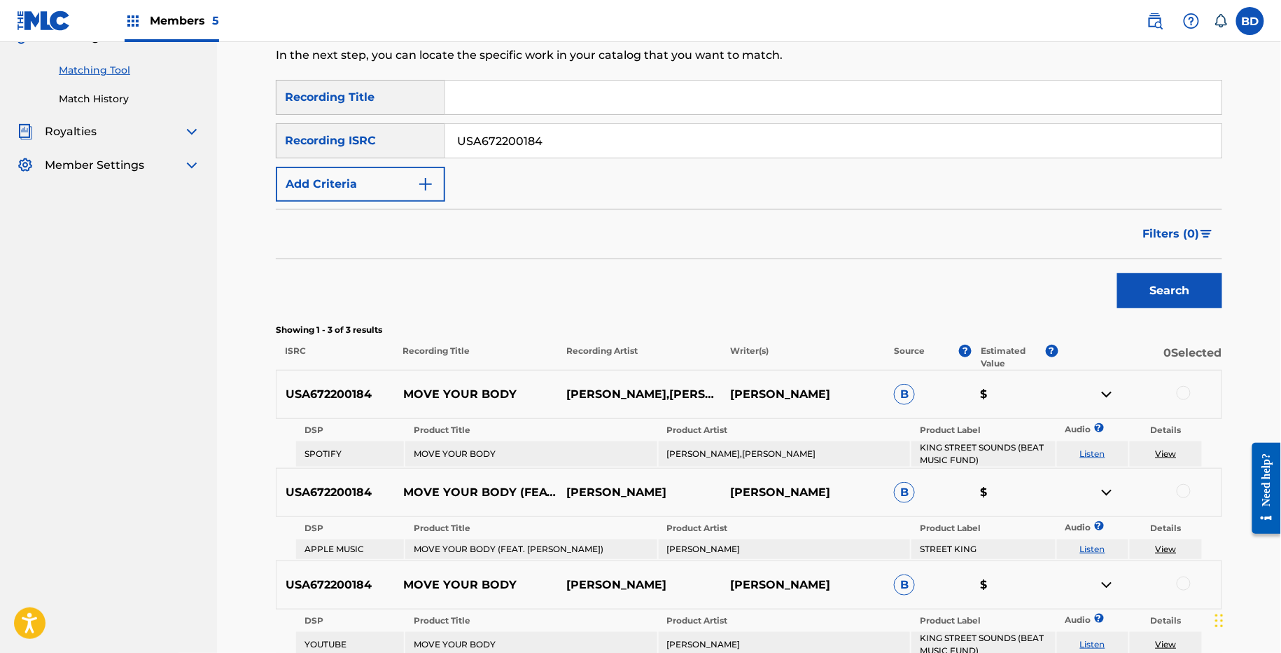
scroll to position [337, 0]
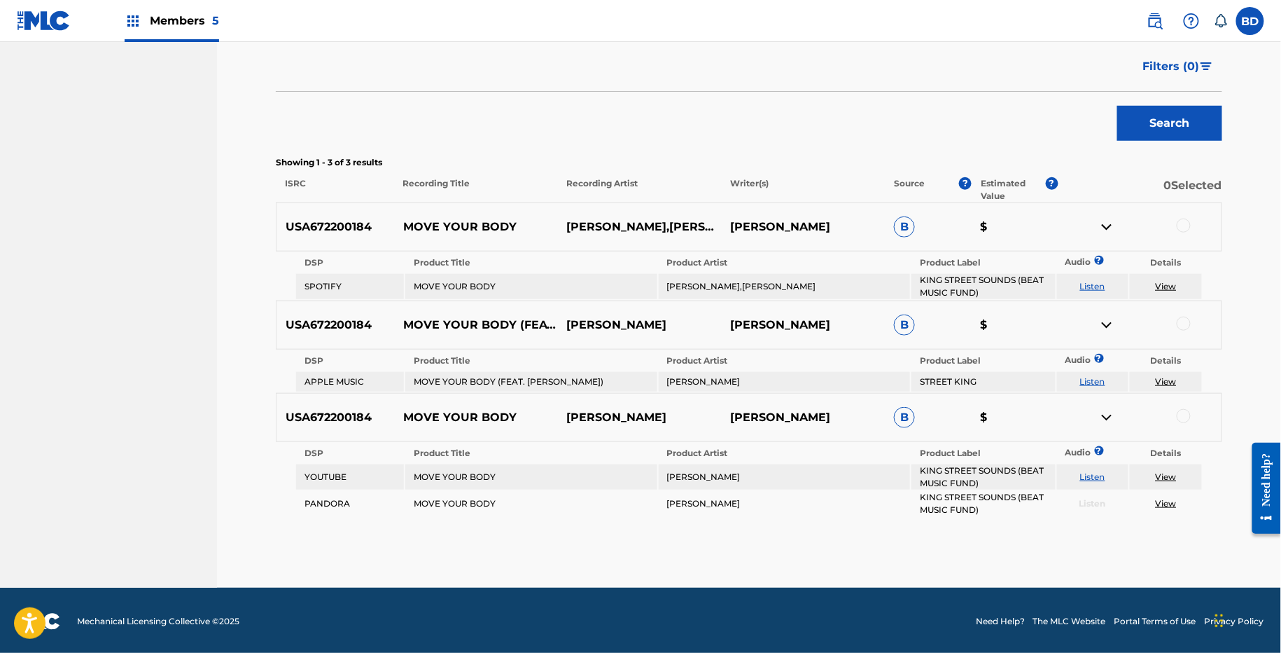
click at [454, 215] on div "USA672200184 MOVE YOUR BODY ANDY BACH,KAREVA ANASTASIA ANDREAS MAEUSBACHER B $" at bounding box center [749, 226] width 947 height 49
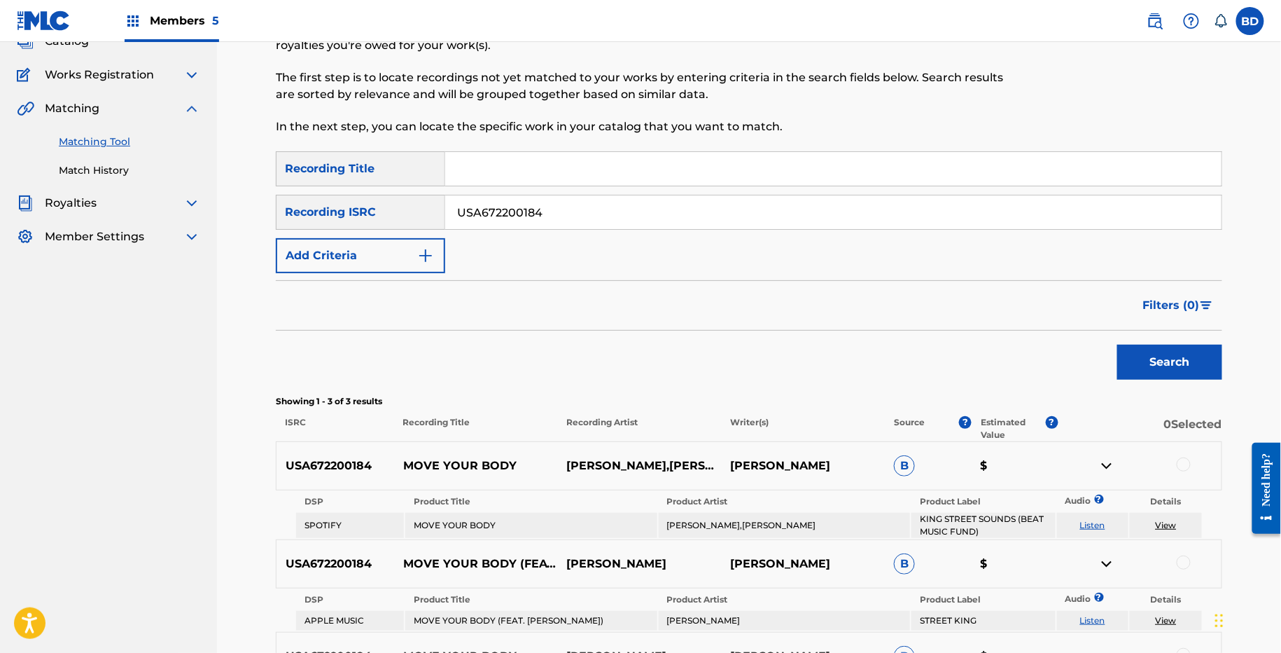
click at [477, 211] on input "USA672200184" at bounding box center [833, 212] width 777 height 34
paste input "USA672200167"
click at [1118, 345] on button "Search" at bounding box center [1170, 362] width 105 height 35
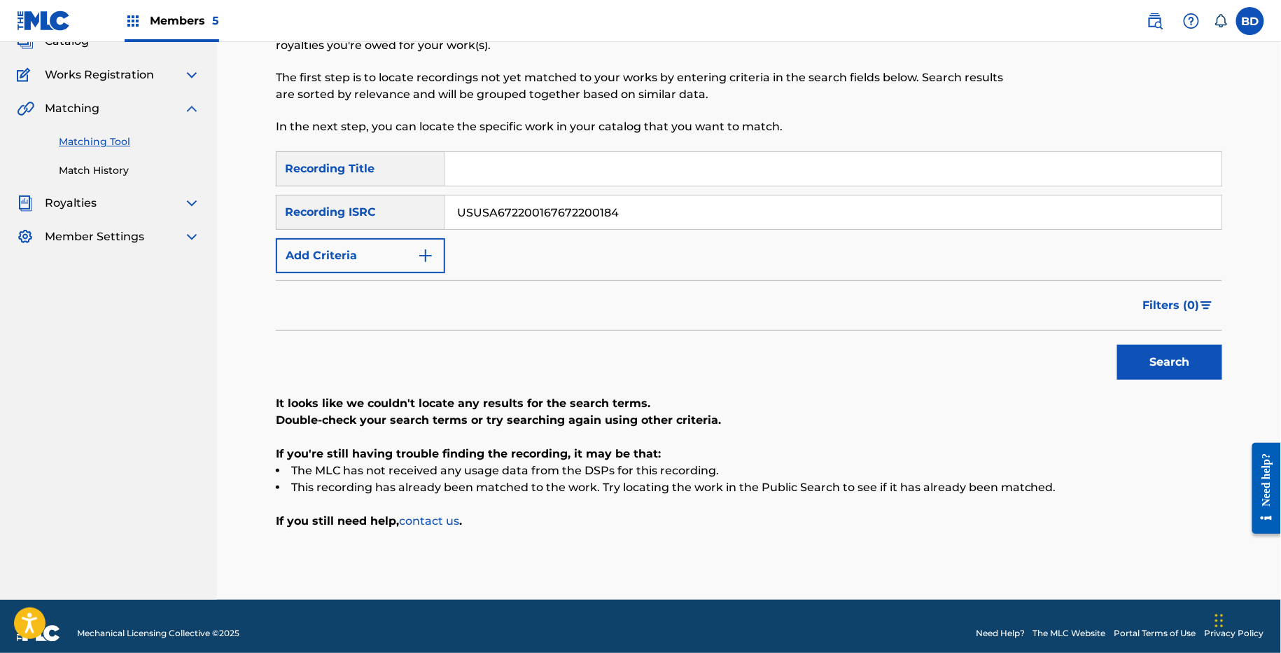
click at [524, 201] on input "USUSA672200167672200184" at bounding box center [833, 212] width 777 height 34
paste input "A672200167"
click at [1118, 345] on button "Search" at bounding box center [1170, 362] width 105 height 35
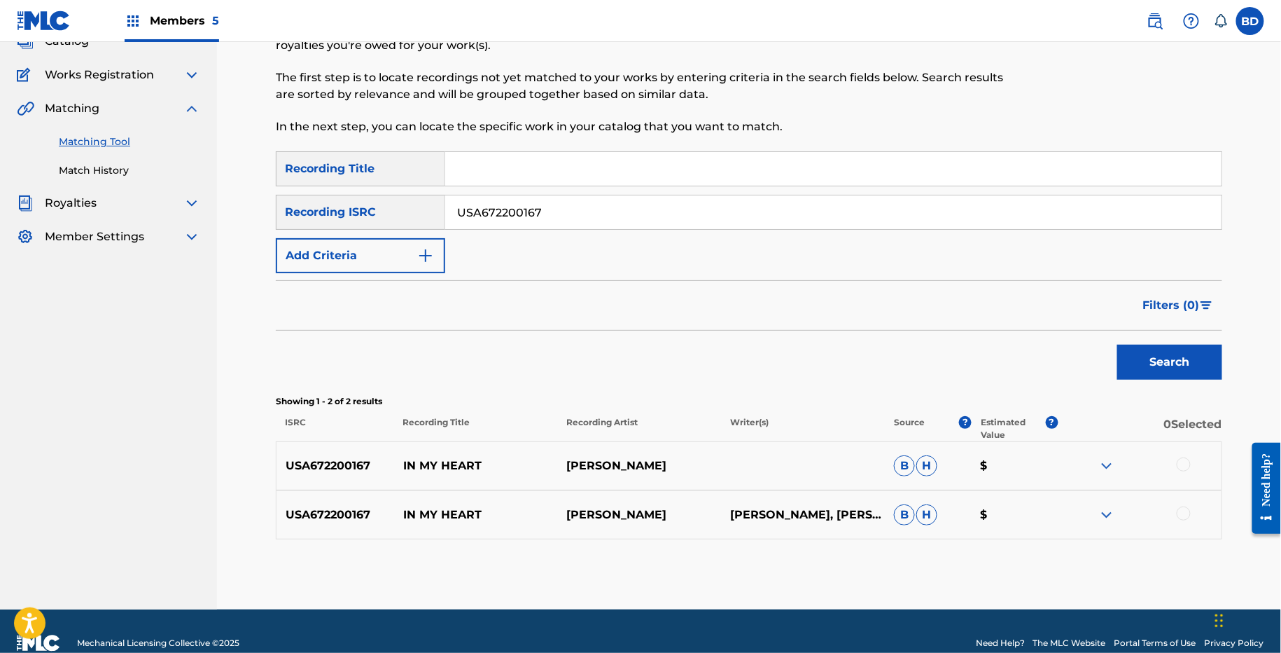
scroll to position [120, 0]
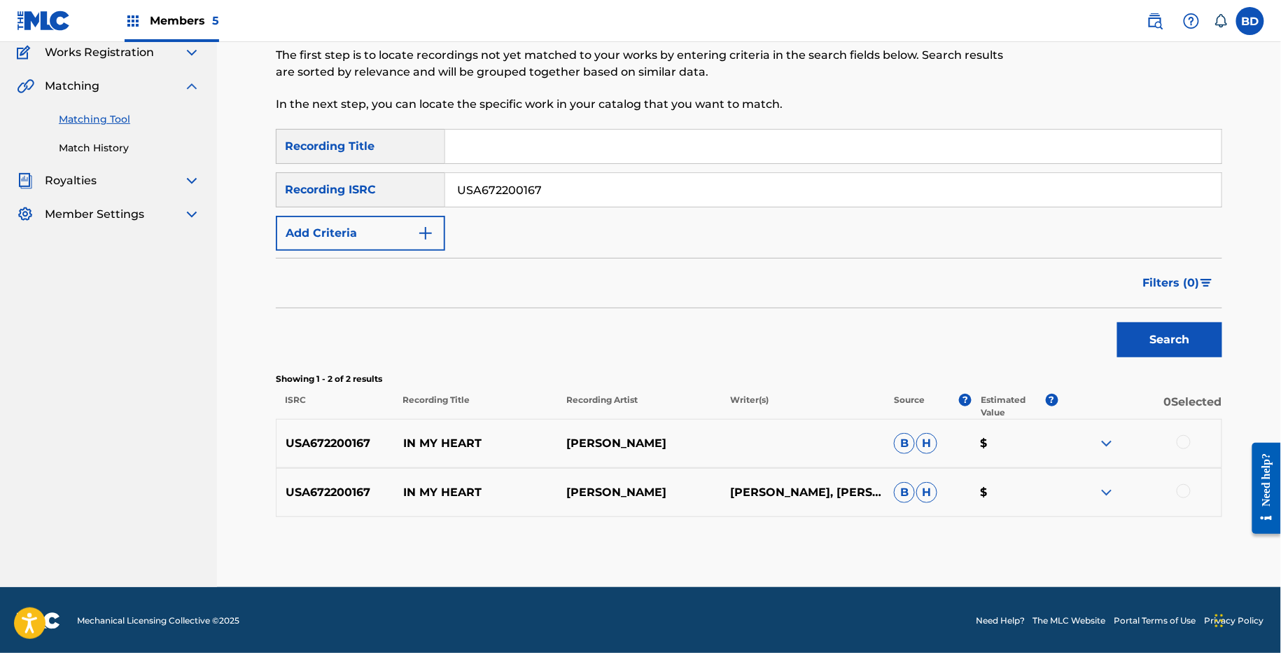
click at [1106, 485] on img at bounding box center [1107, 492] width 17 height 17
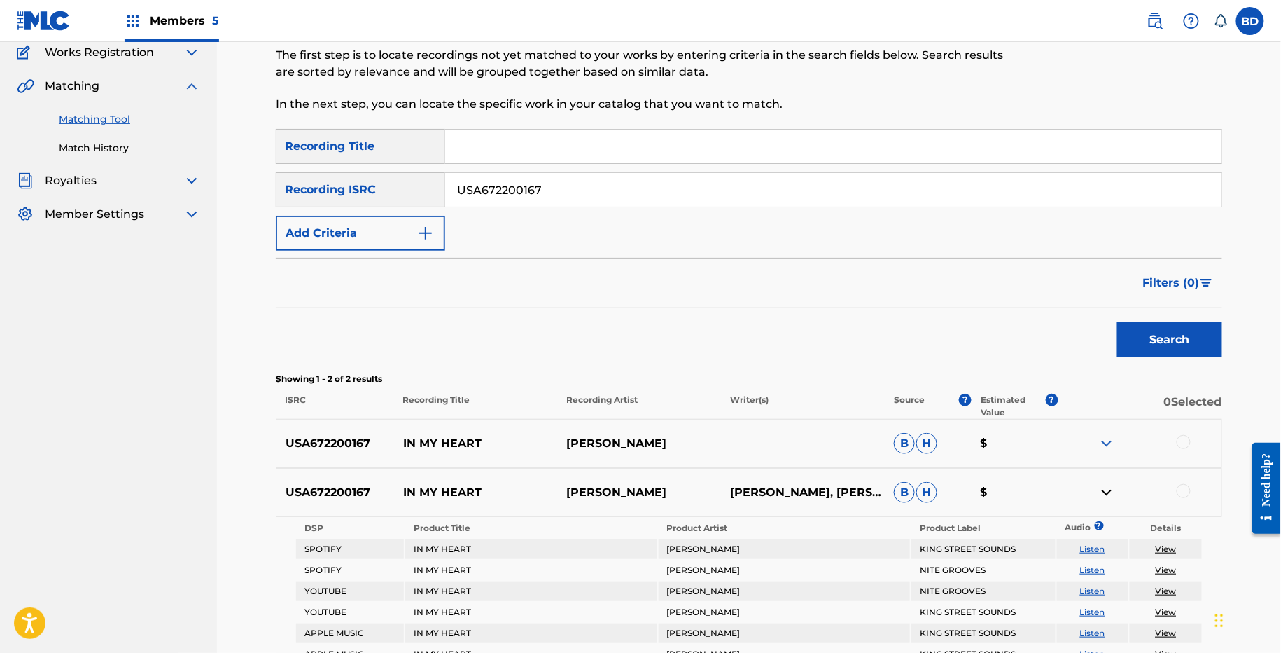
click at [1106, 432] on div "USA672200167 IN MY HEART CORRADO ALUNNI B H $" at bounding box center [749, 443] width 947 height 49
click at [1106, 449] on img at bounding box center [1107, 443] width 17 height 17
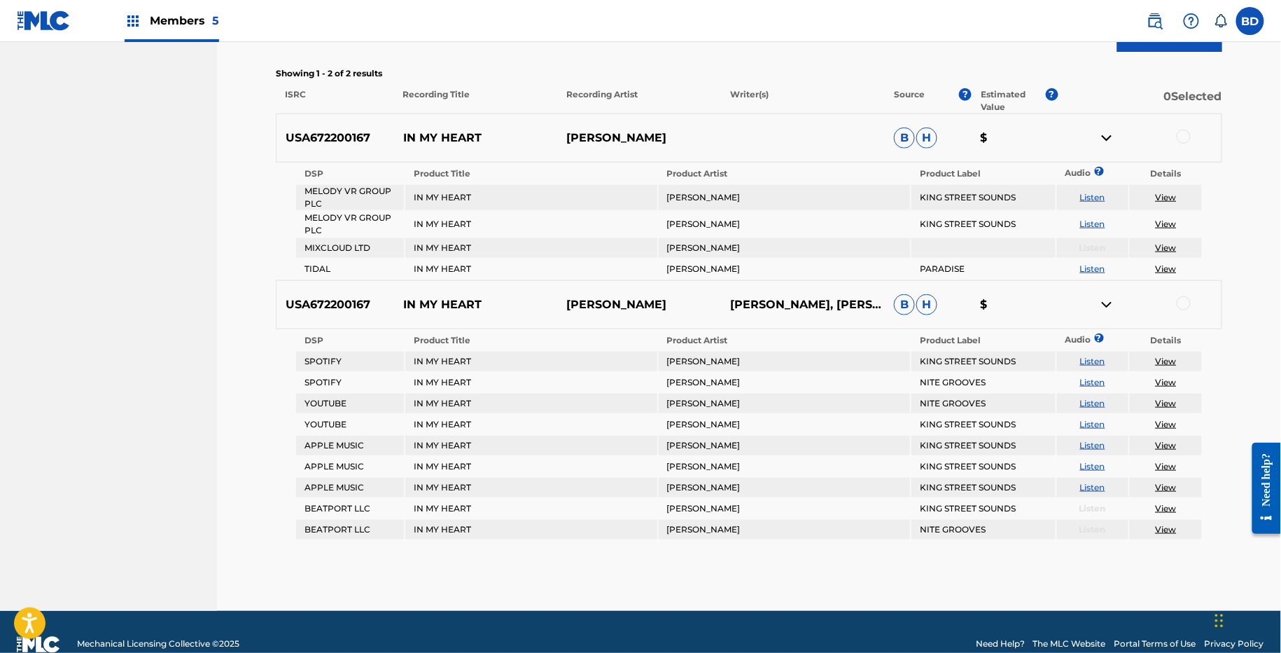
scroll to position [363, 0]
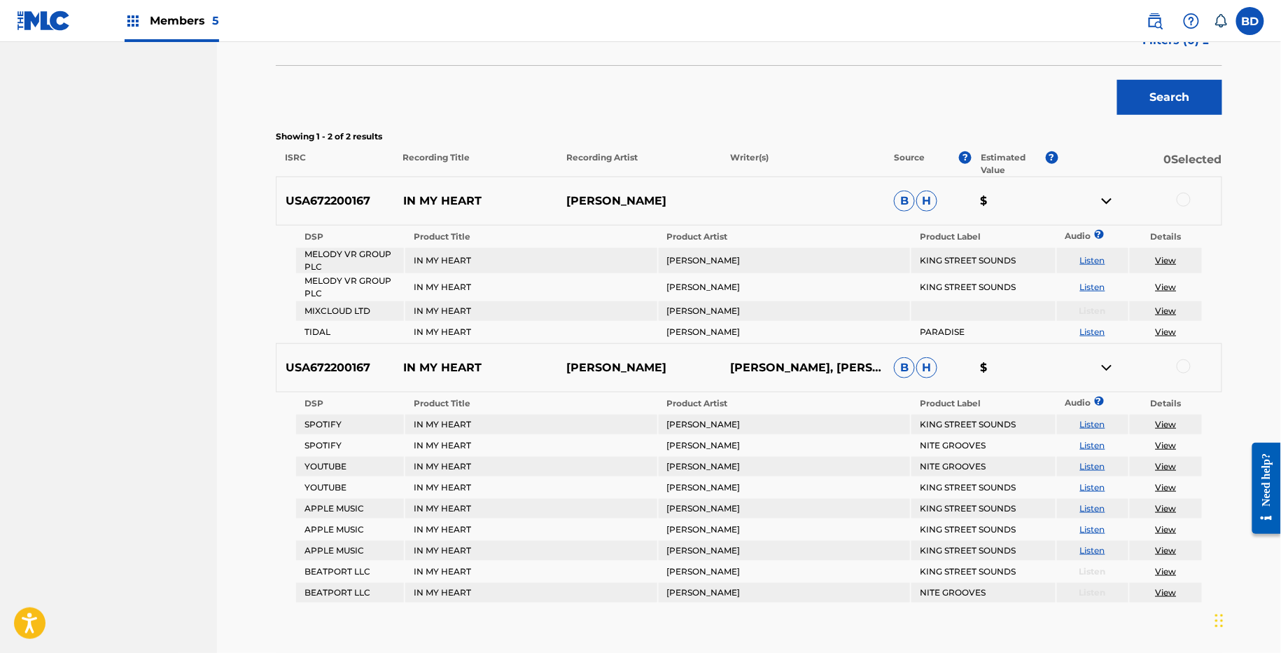
click at [450, 189] on div "USA672200167 IN MY HEART CORRADO ALUNNI B H $" at bounding box center [749, 200] width 947 height 49
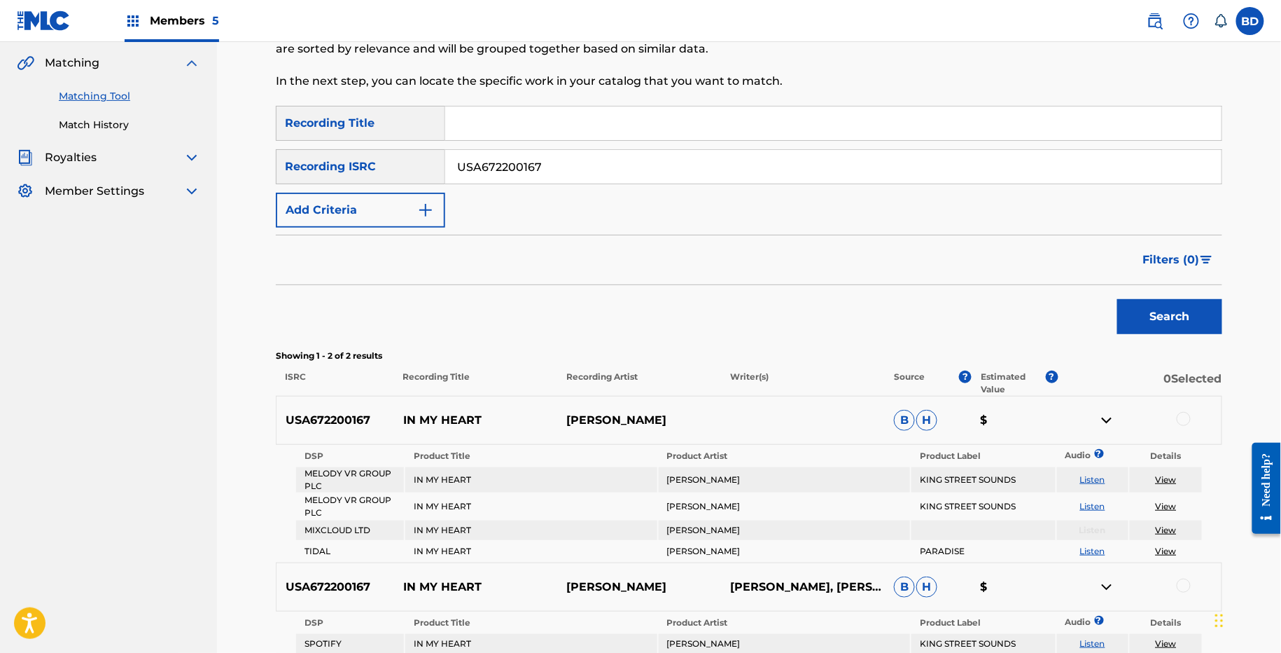
click at [479, 165] on input "USA672200167" at bounding box center [833, 167] width 777 height 34
paste input "5"
type input "USA672200165"
click at [1118, 299] on button "Search" at bounding box center [1170, 316] width 105 height 35
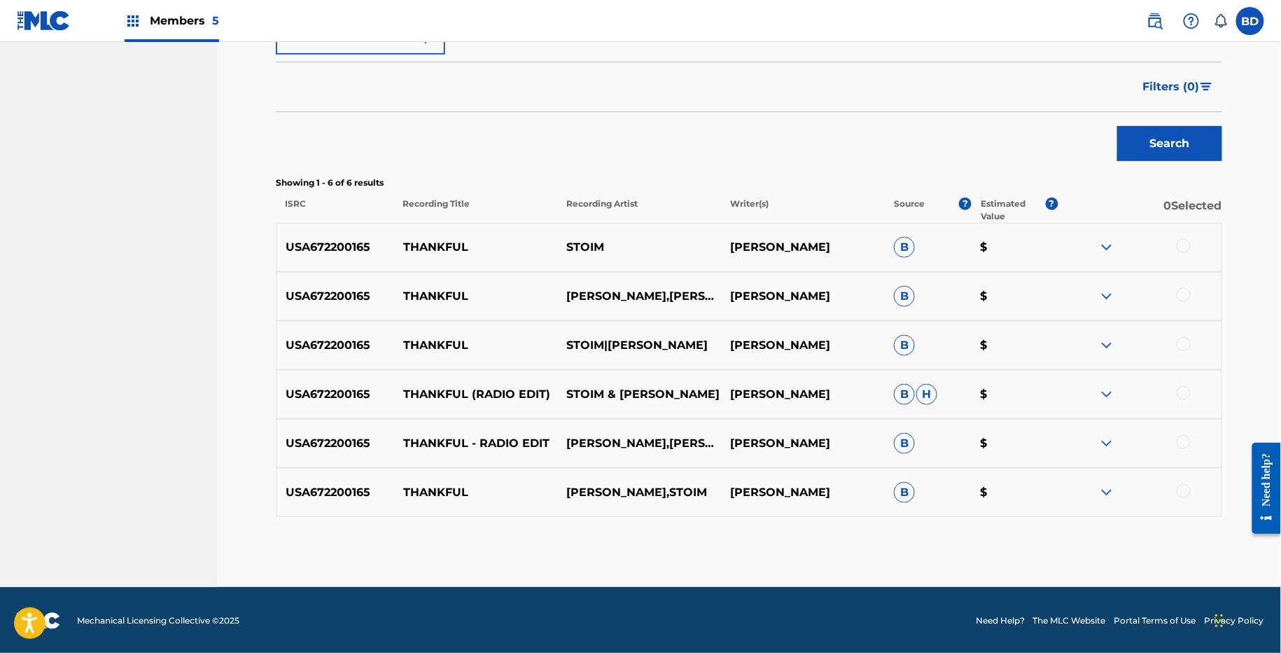
click at [1111, 497] on img at bounding box center [1107, 492] width 17 height 17
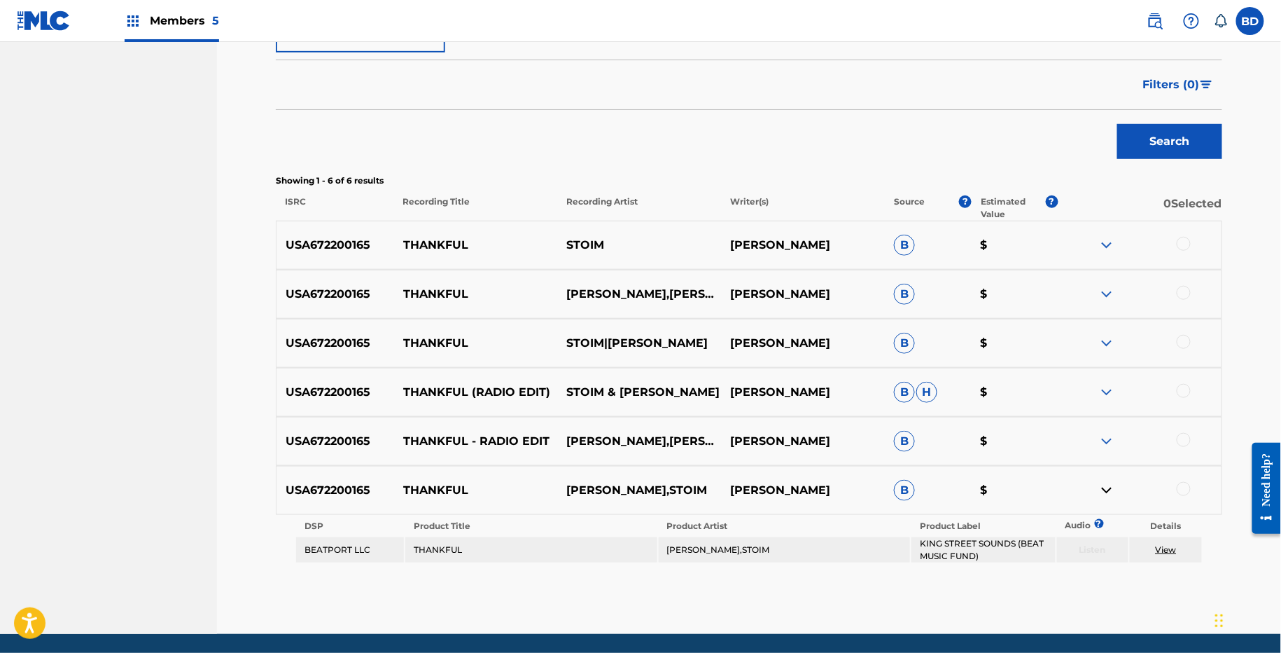
click at [1111, 444] on img at bounding box center [1107, 441] width 17 height 17
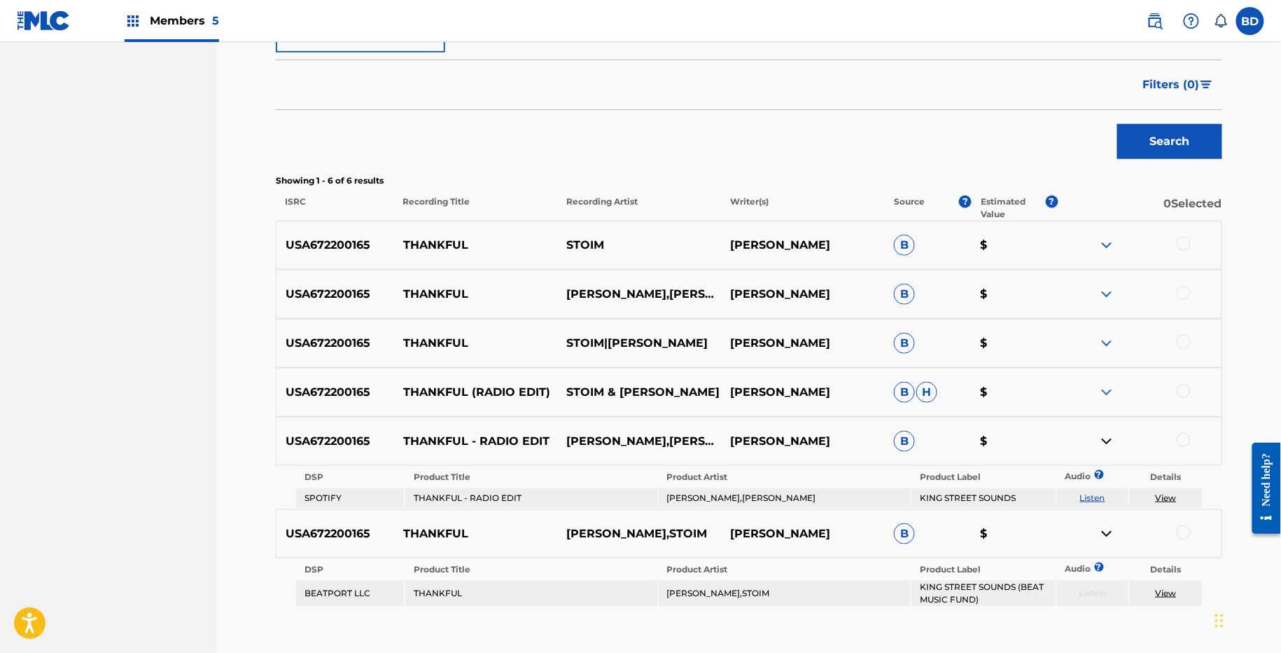
click at [1102, 370] on div "USA672200165 THANKFUL (RADIO EDIT) STOIM & LEE WILSON KONSTANTINOS STOIMENIDIS …" at bounding box center [749, 392] width 947 height 49
click at [1102, 384] on img at bounding box center [1107, 392] width 17 height 17
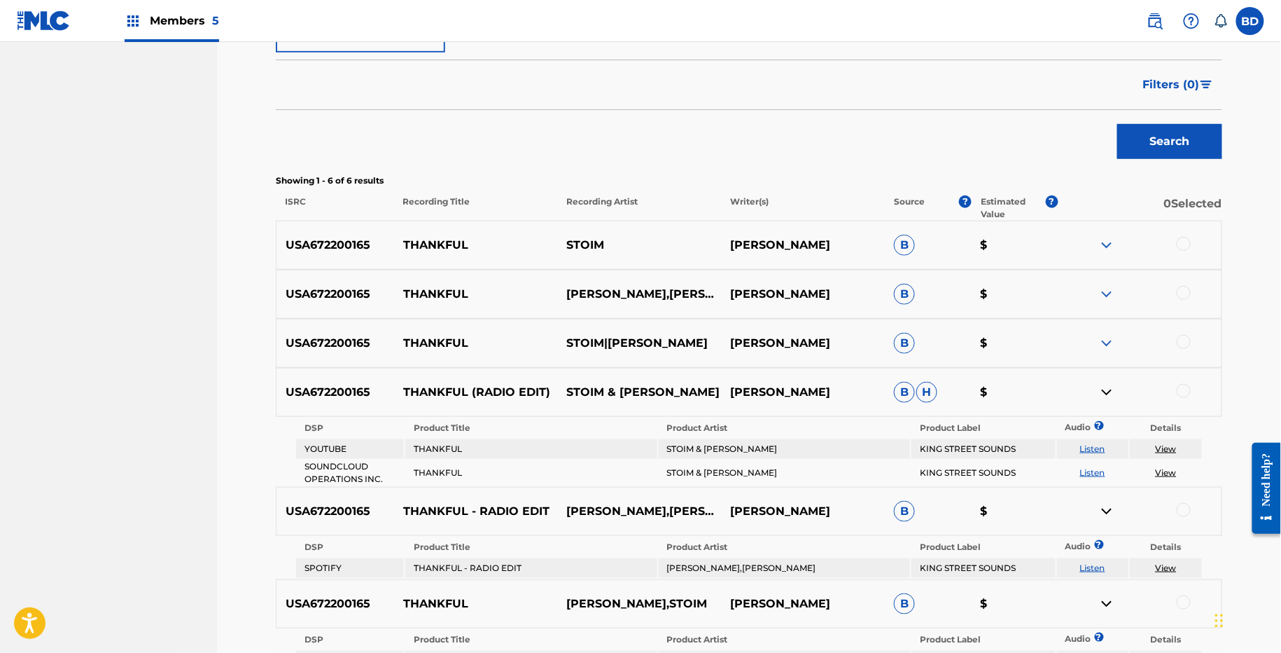
click at [1109, 328] on div "USA672200165 THANKFUL STOIM|LEE WILSON KONSTANTINOS STOIMENIDIS B $" at bounding box center [749, 343] width 947 height 49
click at [1109, 342] on img at bounding box center [1107, 343] width 17 height 17
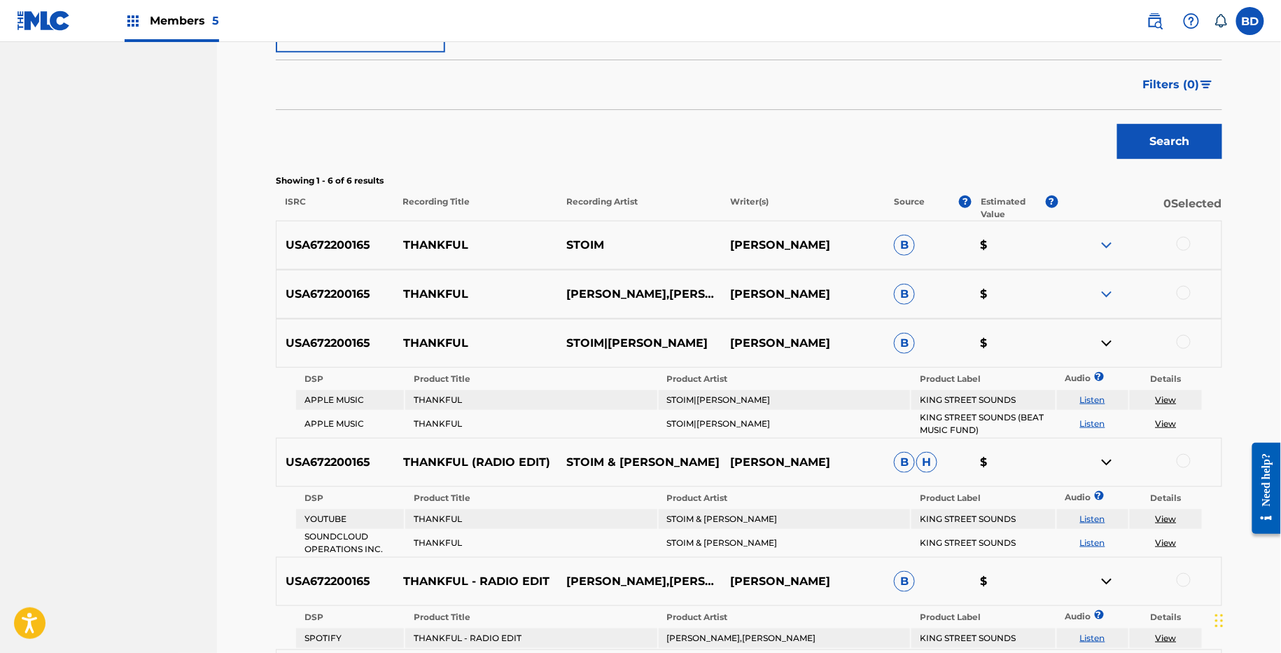
click at [1108, 286] on img at bounding box center [1107, 294] width 17 height 17
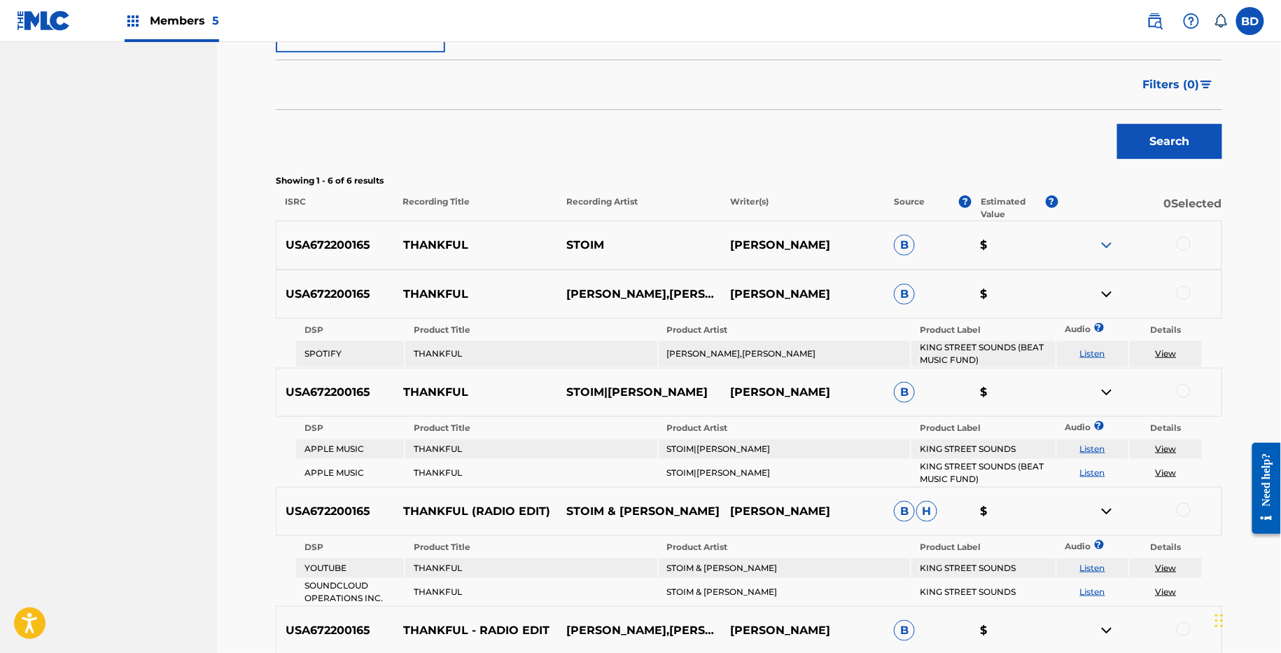
click at [1106, 241] on img at bounding box center [1107, 245] width 17 height 17
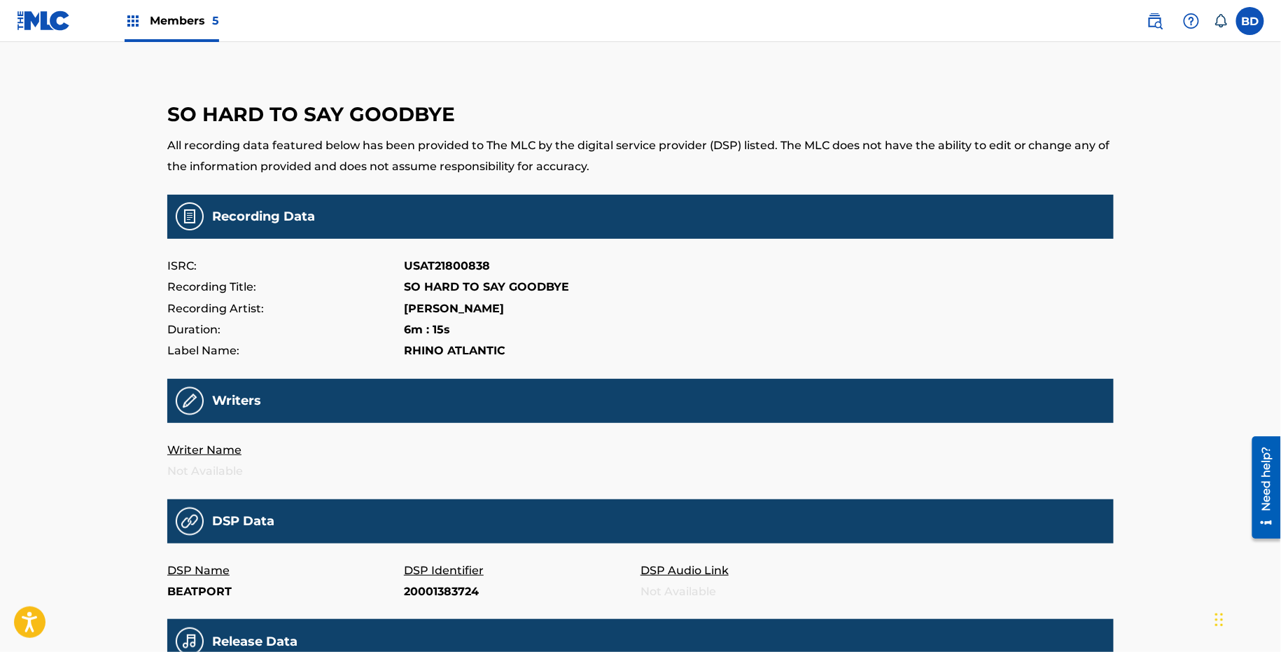
click at [429, 597] on p "20001383724" at bounding box center [522, 591] width 237 height 21
copy p "20001383724"
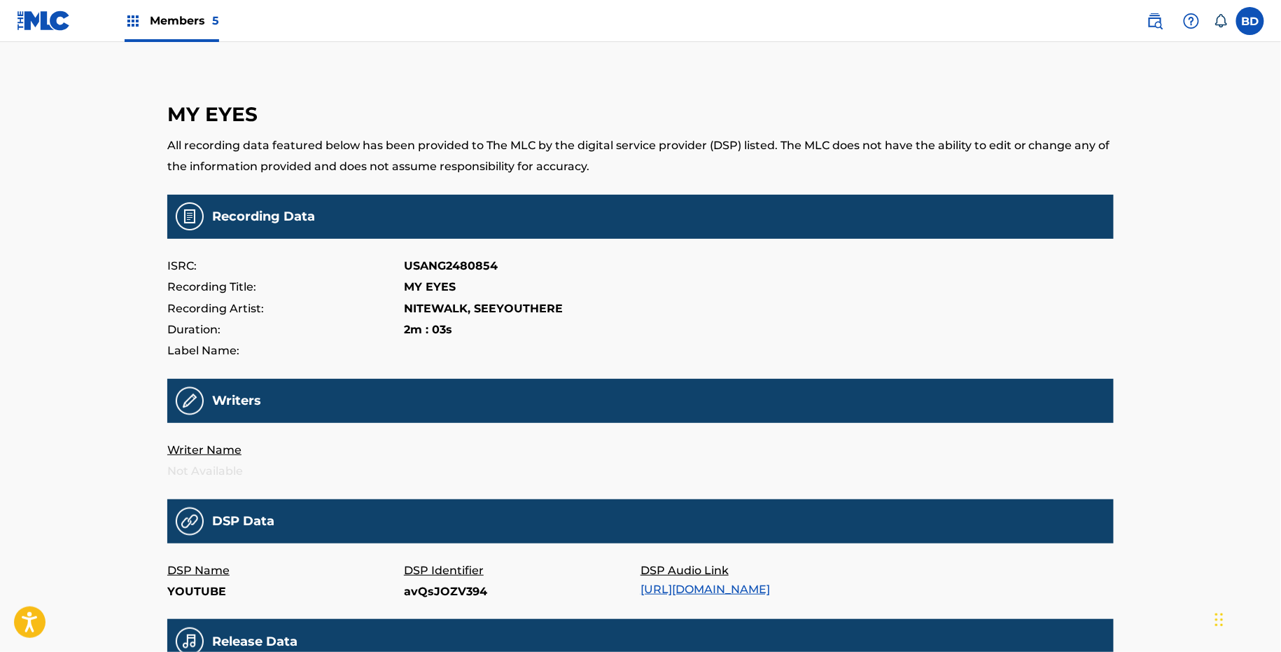
click at [433, 591] on p "avQsJOZV394" at bounding box center [522, 591] width 237 height 21
copy p "avQsJOZV394"
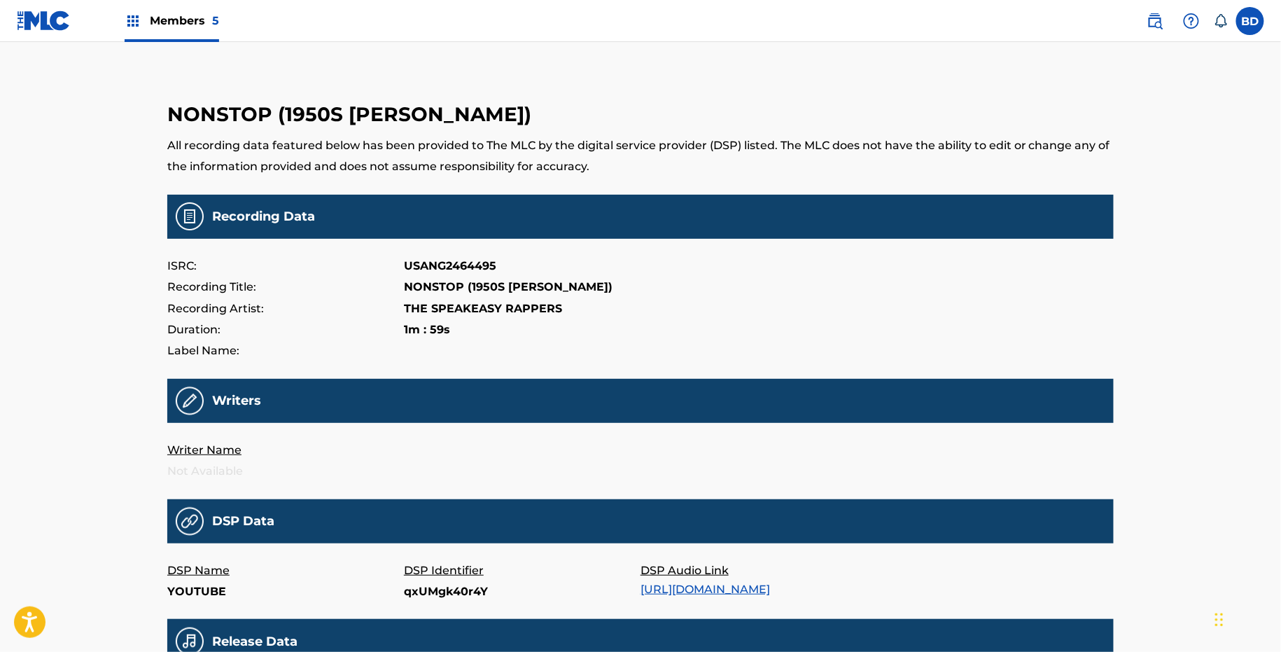
click at [416, 592] on p "qxUMgk40r4Y" at bounding box center [522, 591] width 237 height 21
copy p "qxUMgk40r4Y"
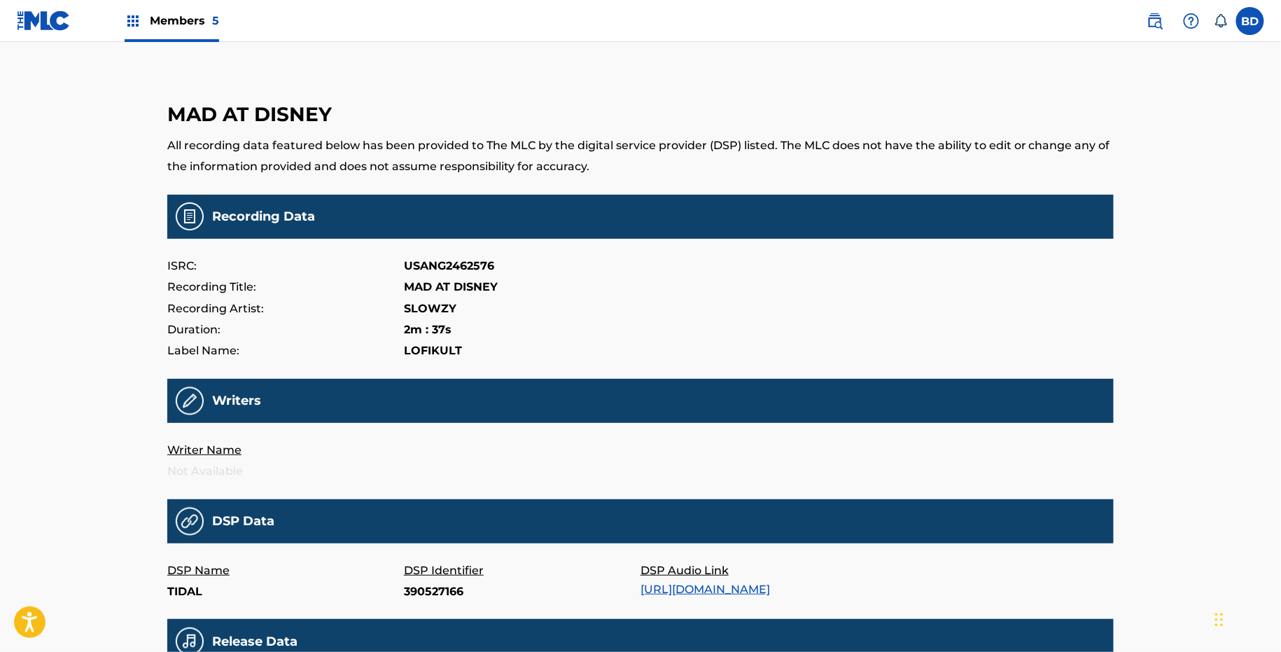
click at [410, 596] on p "390527166" at bounding box center [522, 591] width 237 height 21
copy p "390527166"
click at [429, 587] on p "AP3XRFP8IkI" at bounding box center [522, 591] width 237 height 21
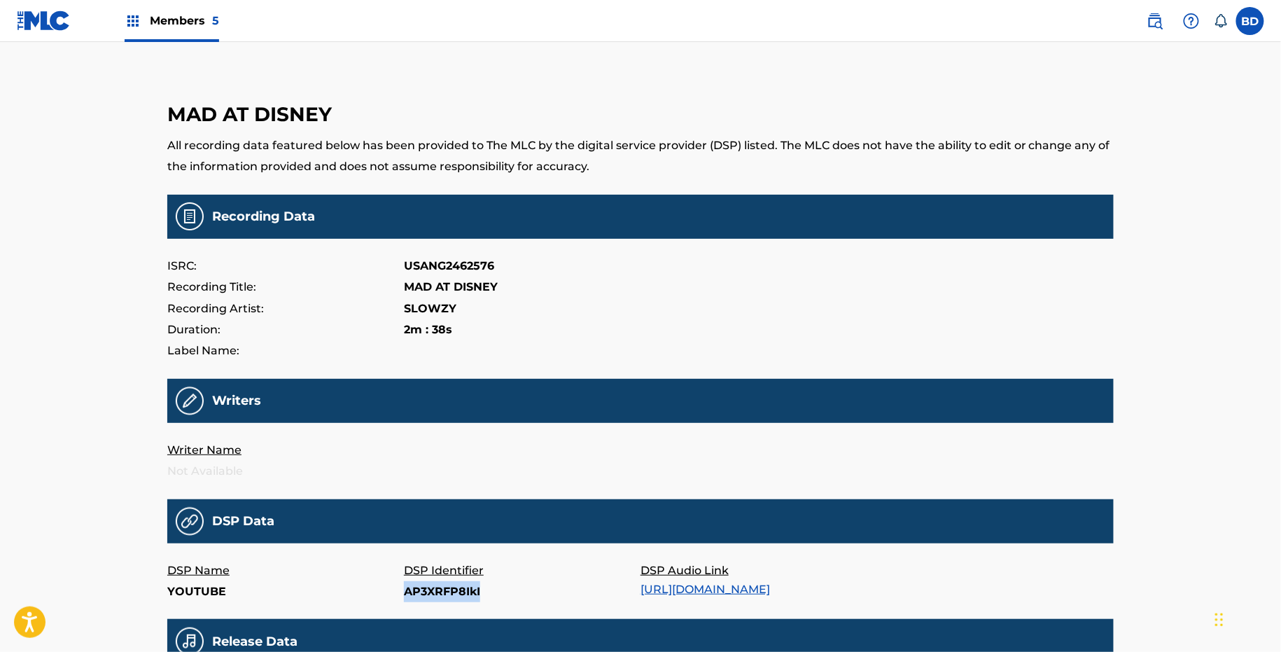
copy p "AP3XRFP8IkI"
